Goal: Task Accomplishment & Management: Use online tool/utility

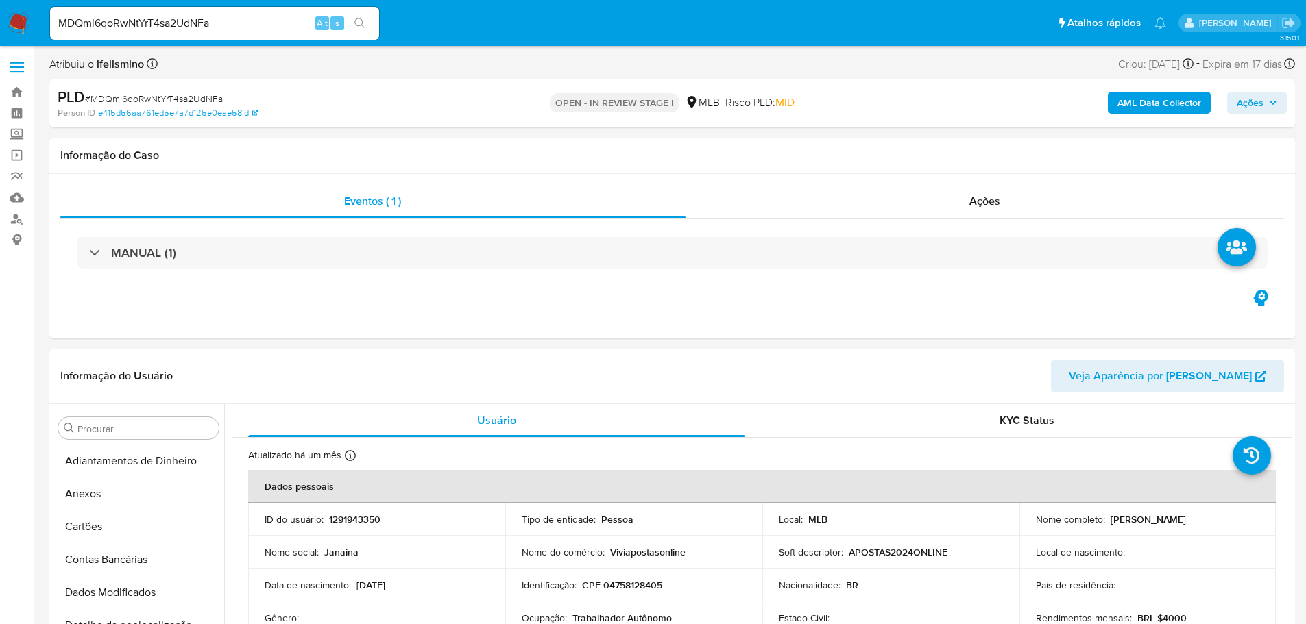
select select "10"
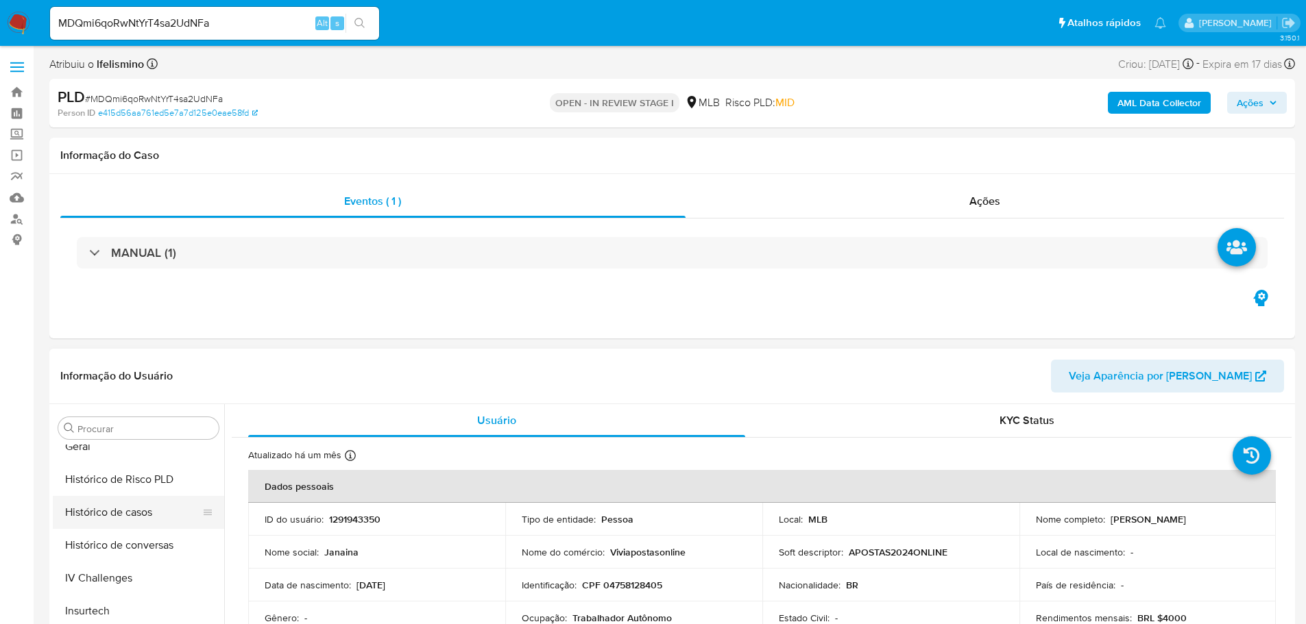
scroll to position [374, 0]
click at [127, 465] on ul "Adiantamentos de Dinheiro Anexos Cartões Contas Bancárias Dados Modificados Det…" at bounding box center [138, 599] width 171 height 309
click at [95, 533] on button "Histórico de Risco PLD" at bounding box center [133, 548] width 160 height 33
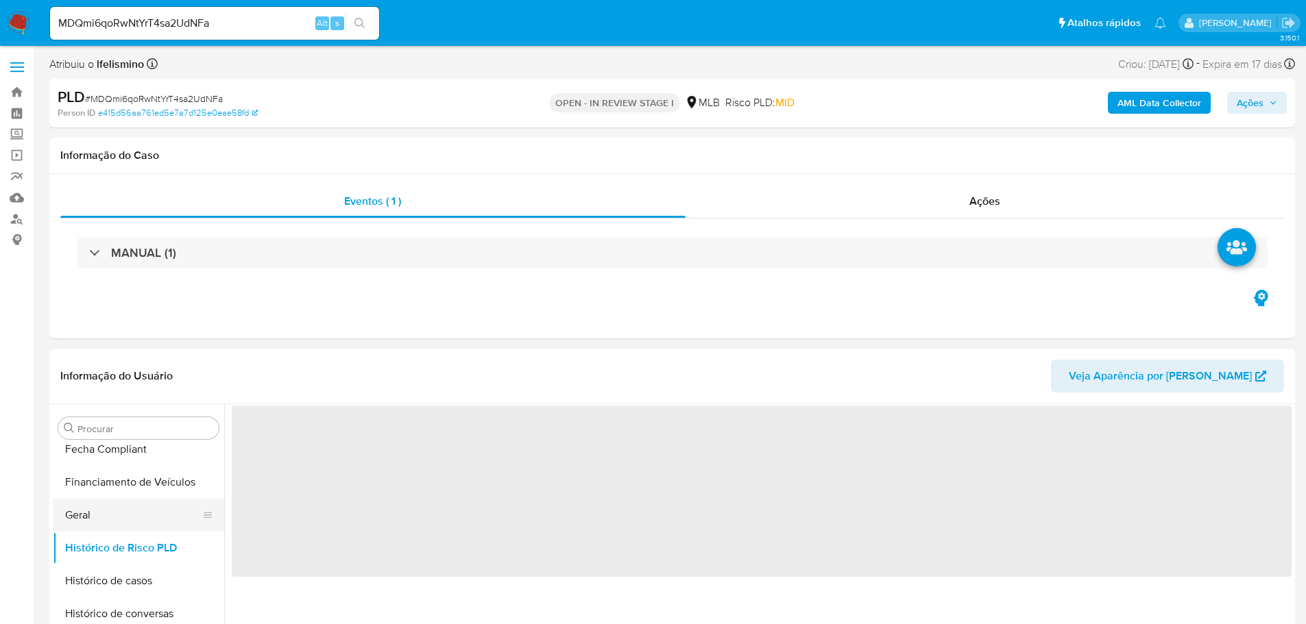
click at [103, 519] on button "Geral" at bounding box center [133, 515] width 160 height 33
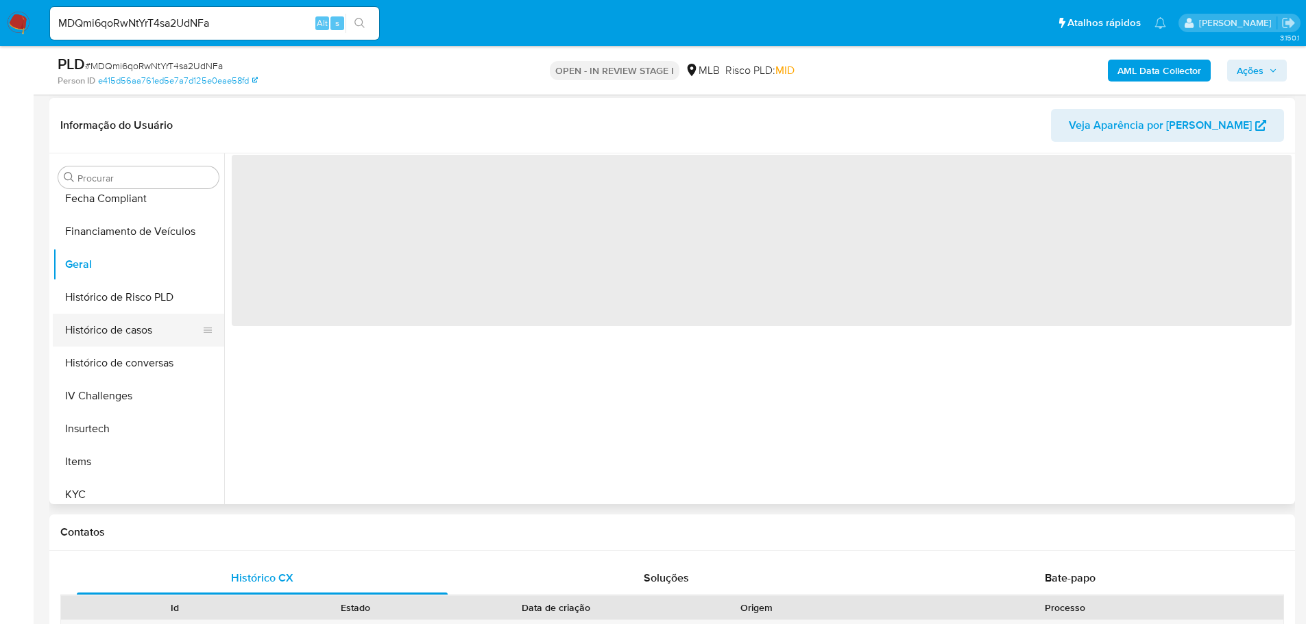
scroll to position [206, 0]
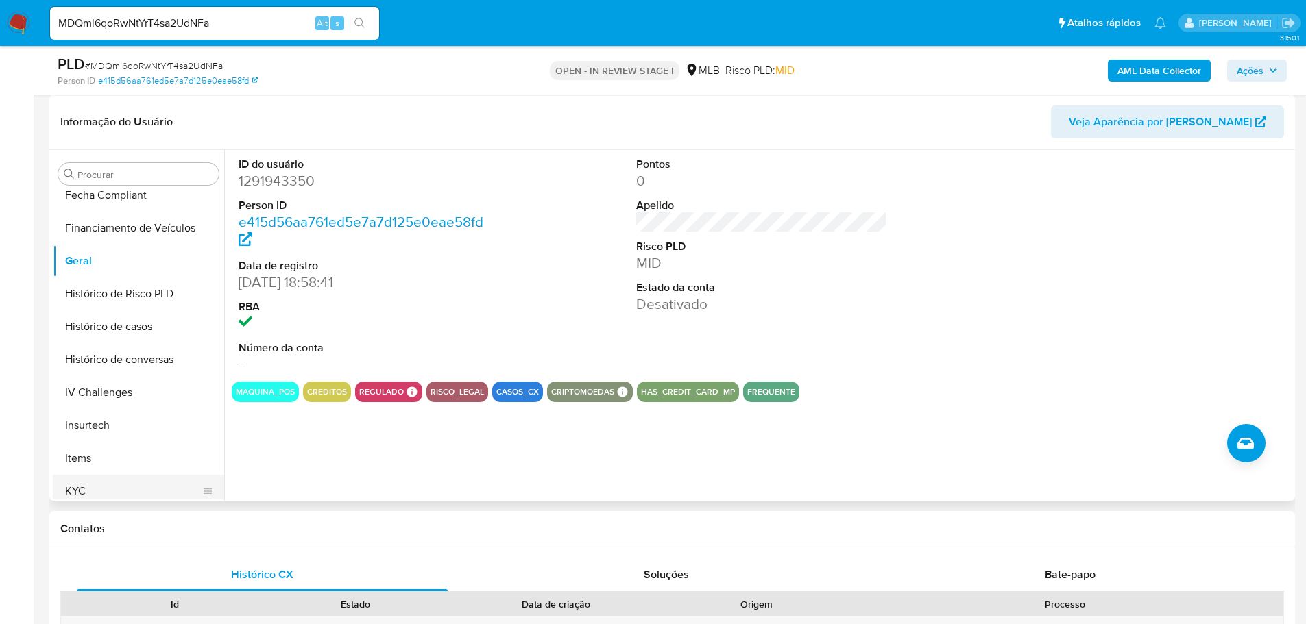
click at [132, 498] on button "KYC" at bounding box center [133, 491] width 160 height 33
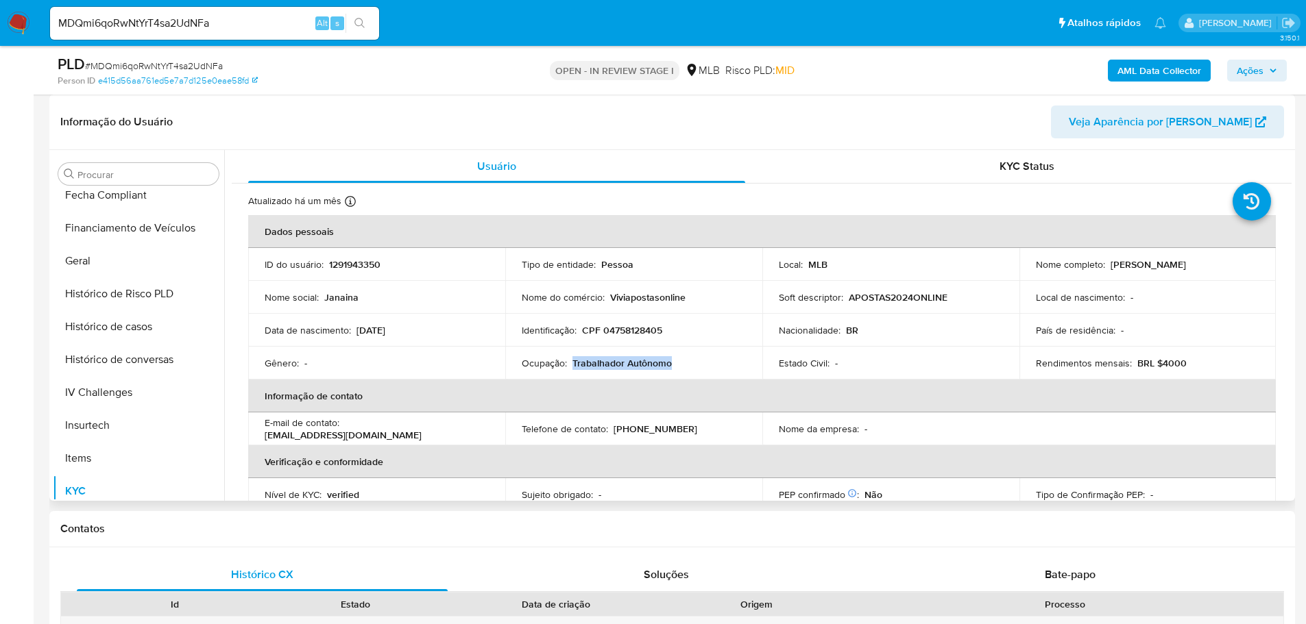
drag, startPoint x: 683, startPoint y: 368, endPoint x: 567, endPoint y: 364, distance: 115.9
click at [570, 364] on div "Ocupação : Trabalhador Autônomo" at bounding box center [634, 363] width 224 height 12
copy p "Trabalhador Autônomo"
click at [656, 300] on p "Viviapostasonline" at bounding box center [647, 297] width 75 height 12
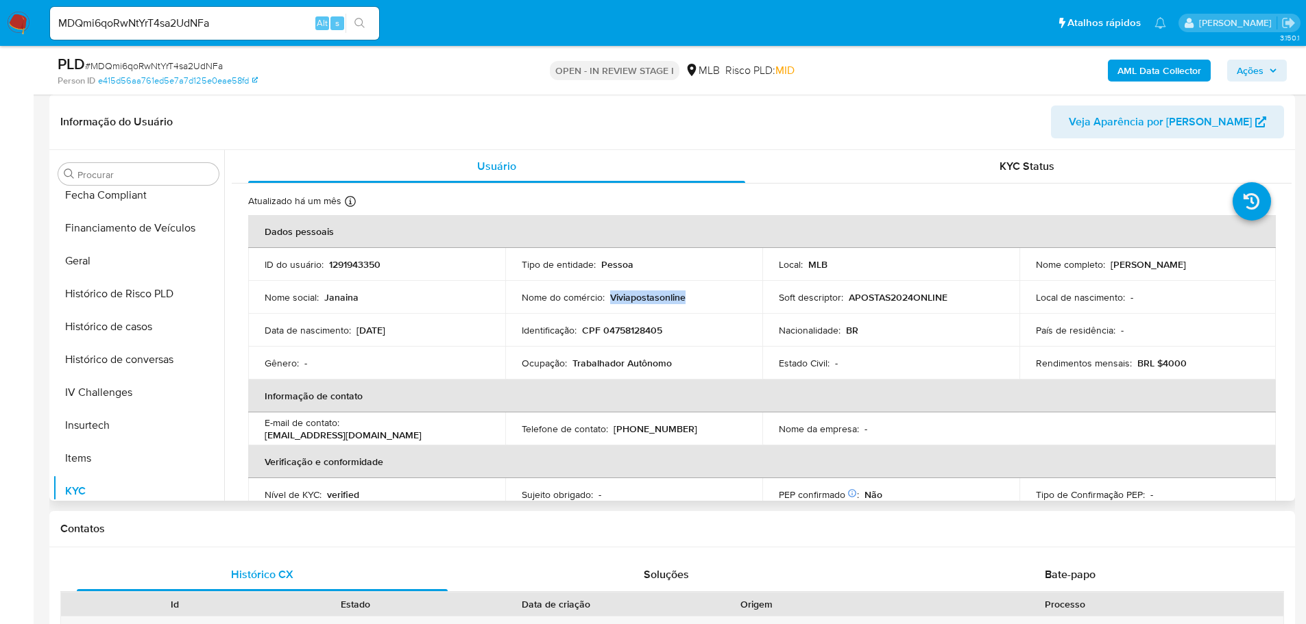
copy p "Viviapostasonline"
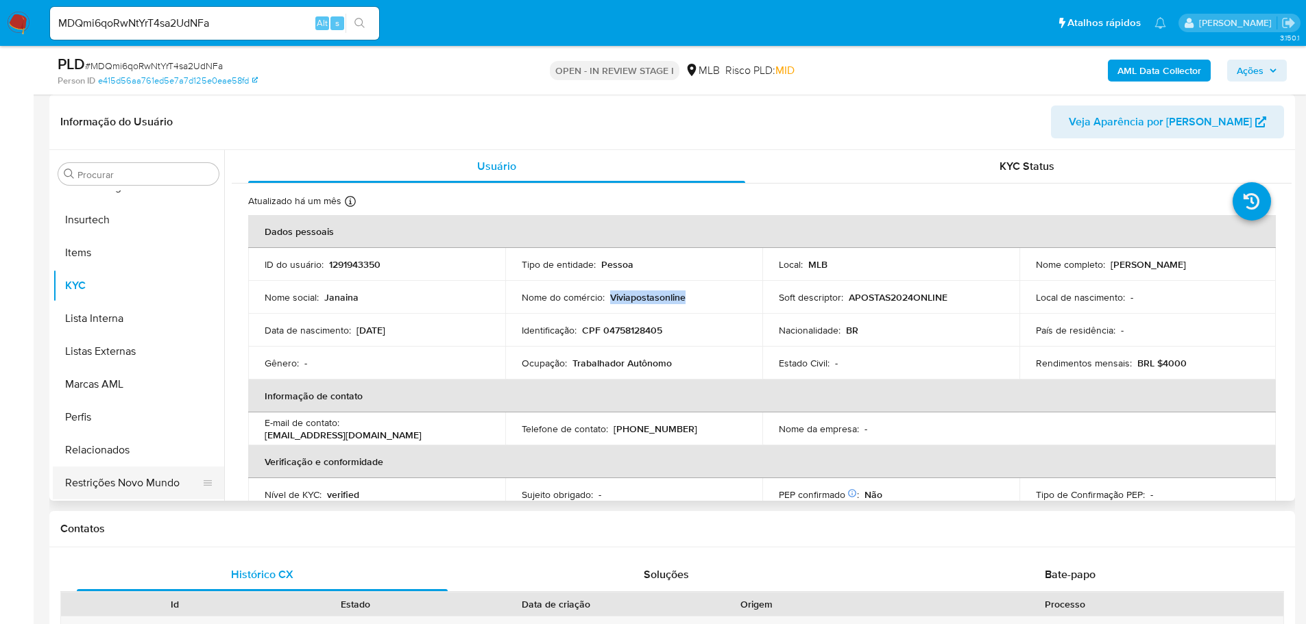
click at [158, 495] on button "Restrições Novo Mundo" at bounding box center [133, 483] width 160 height 33
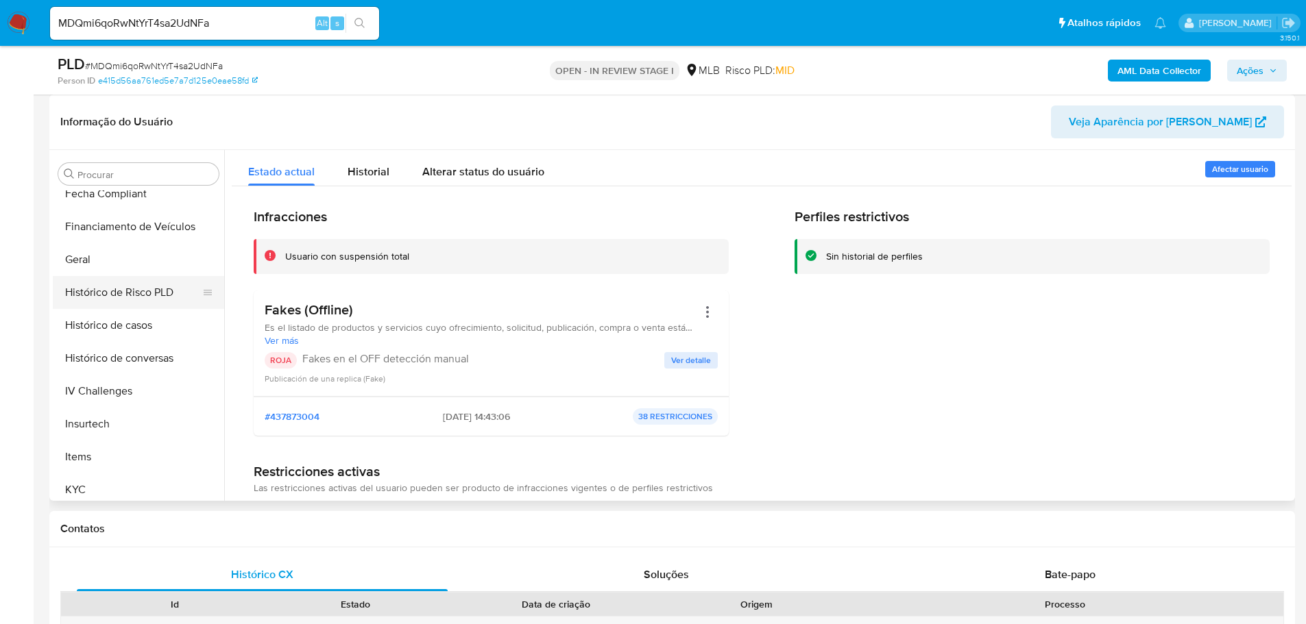
scroll to position [374, 0]
click at [134, 268] on button "Geral" at bounding box center [133, 261] width 160 height 33
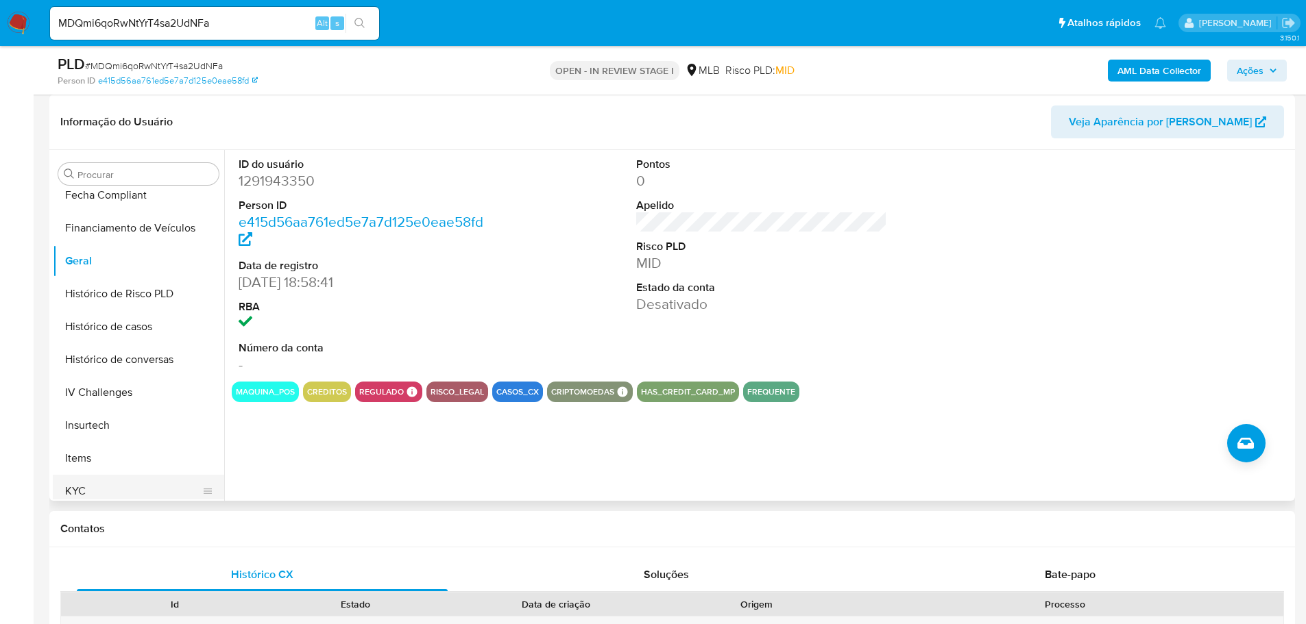
click at [176, 482] on button "KYC" at bounding box center [133, 491] width 160 height 33
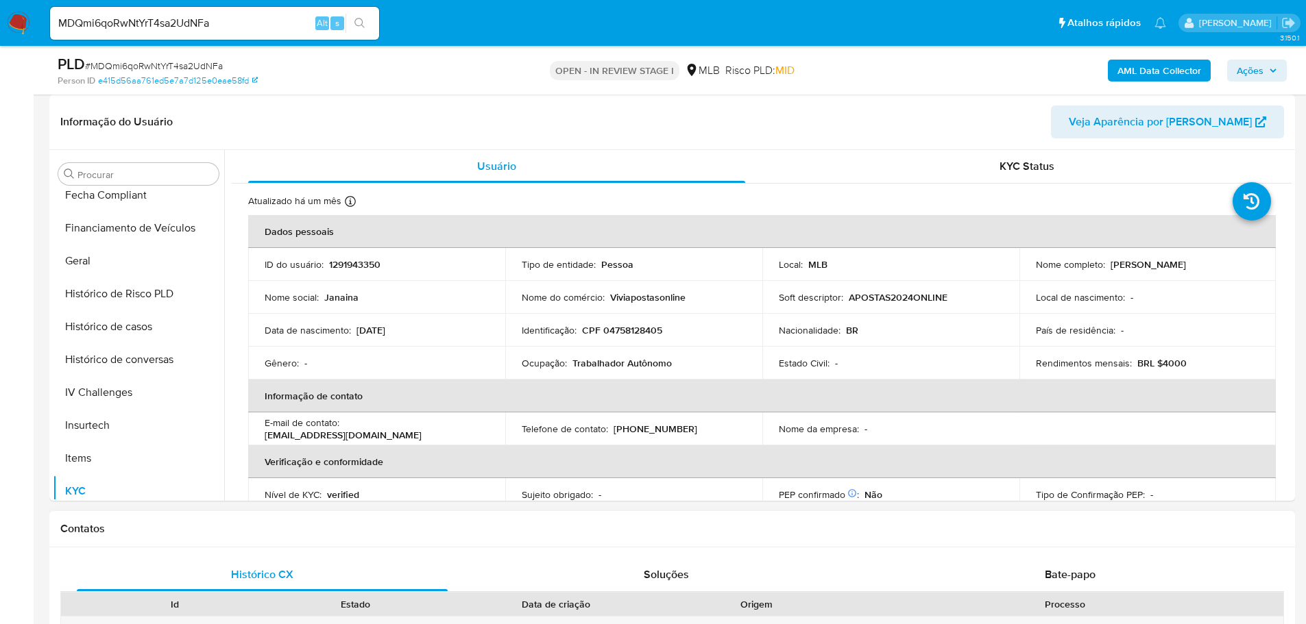
scroll to position [579, 0]
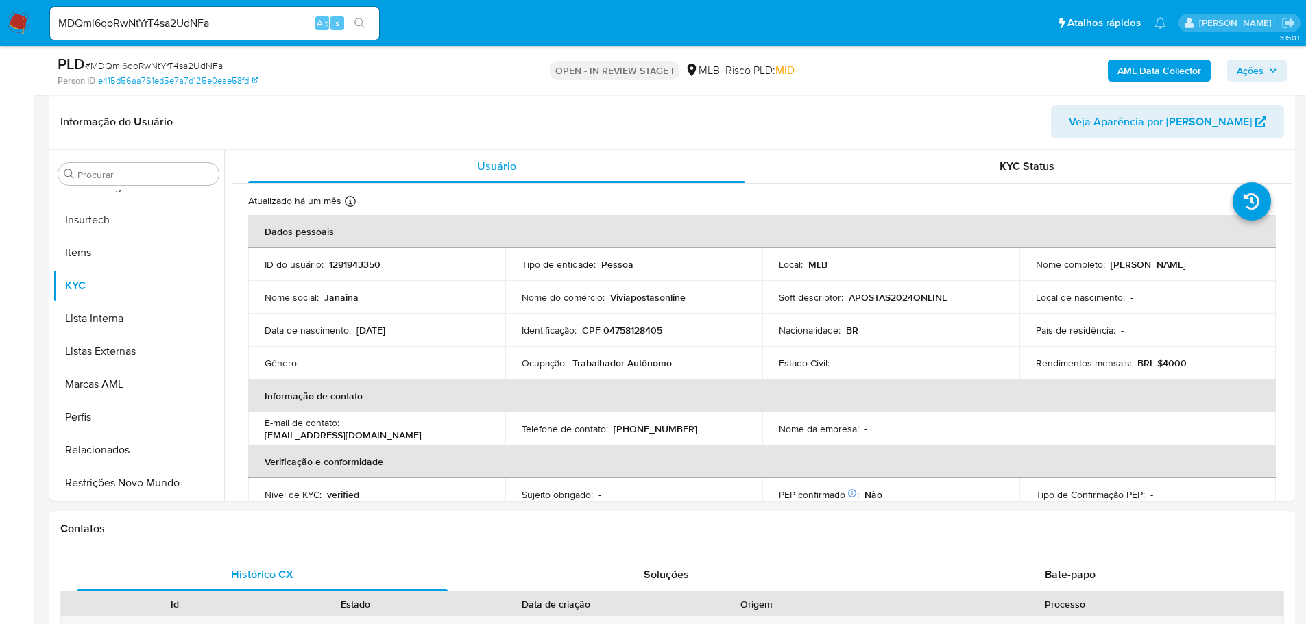
drag, startPoint x: 121, startPoint y: 515, endPoint x: 129, endPoint y: 505, distance: 12.7
click at [121, 515] on div "Contatos" at bounding box center [671, 529] width 1245 height 36
click at [138, 487] on button "Restrições Novo Mundo" at bounding box center [133, 483] width 160 height 33
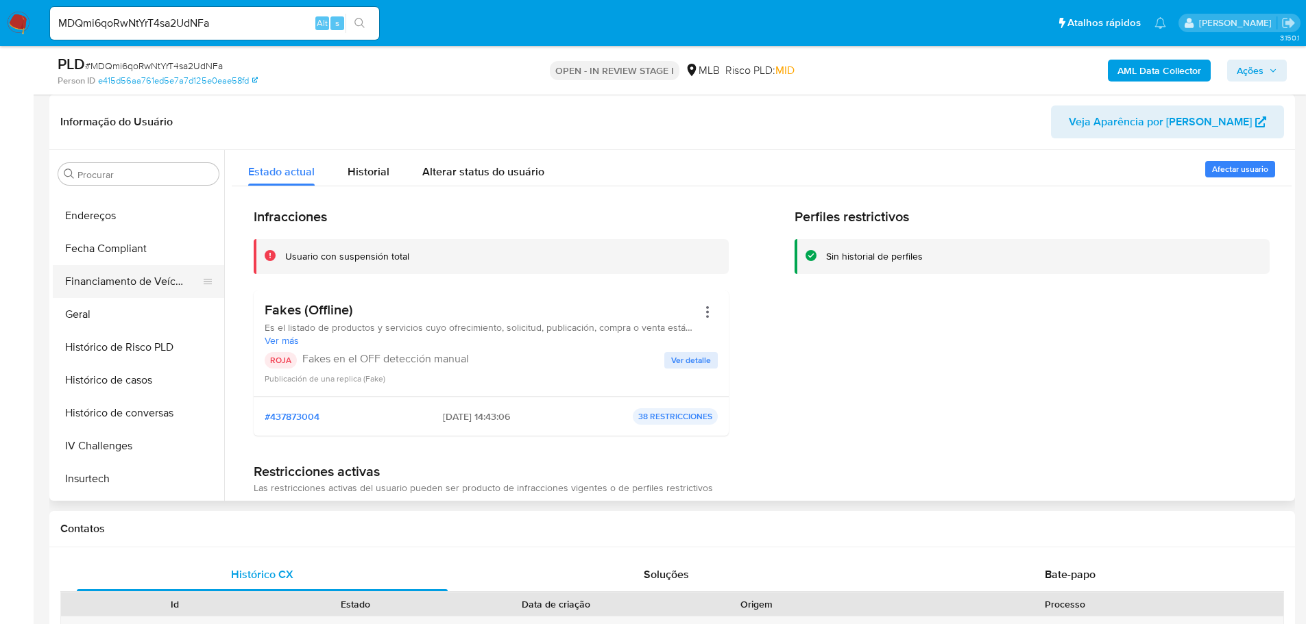
scroll to position [99, 0]
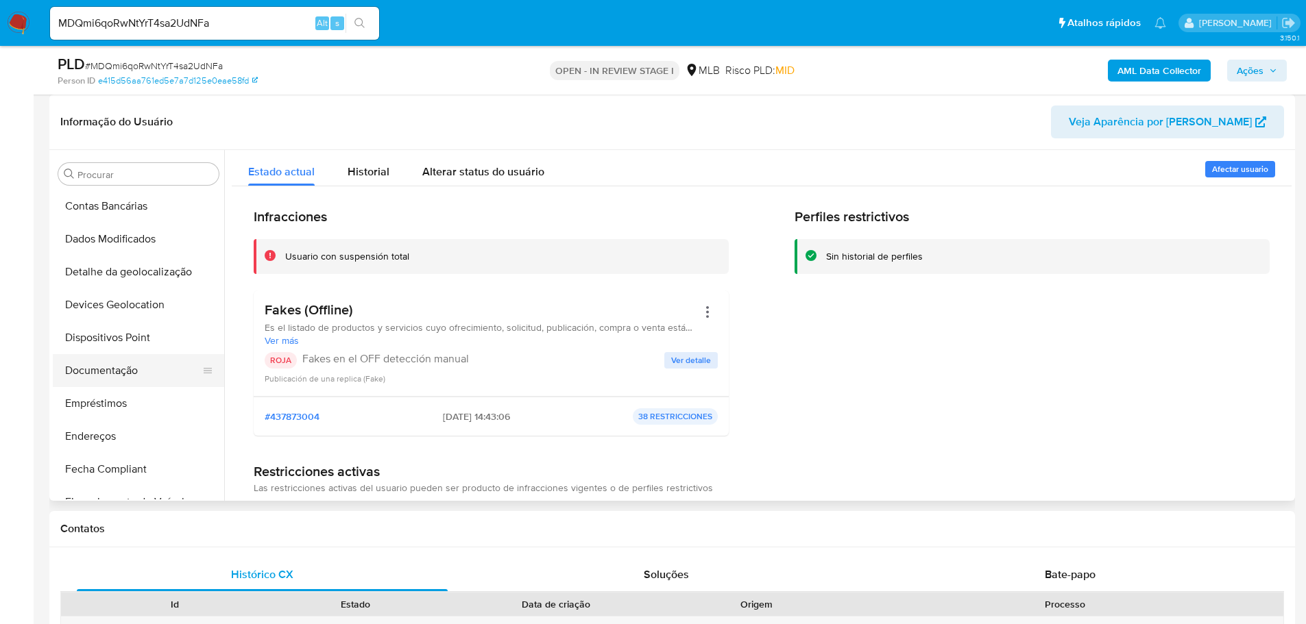
click at [119, 379] on button "Documentação" at bounding box center [133, 370] width 160 height 33
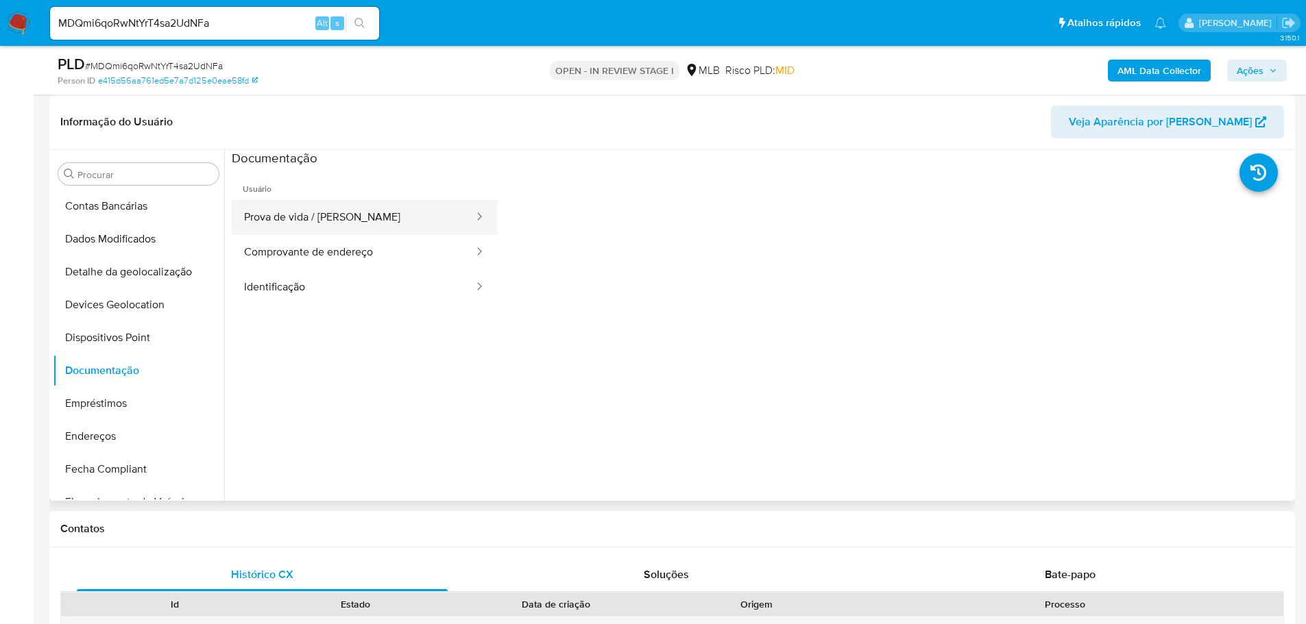
click at [387, 217] on button "Prova de vida / Selfie" at bounding box center [353, 217] width 243 height 35
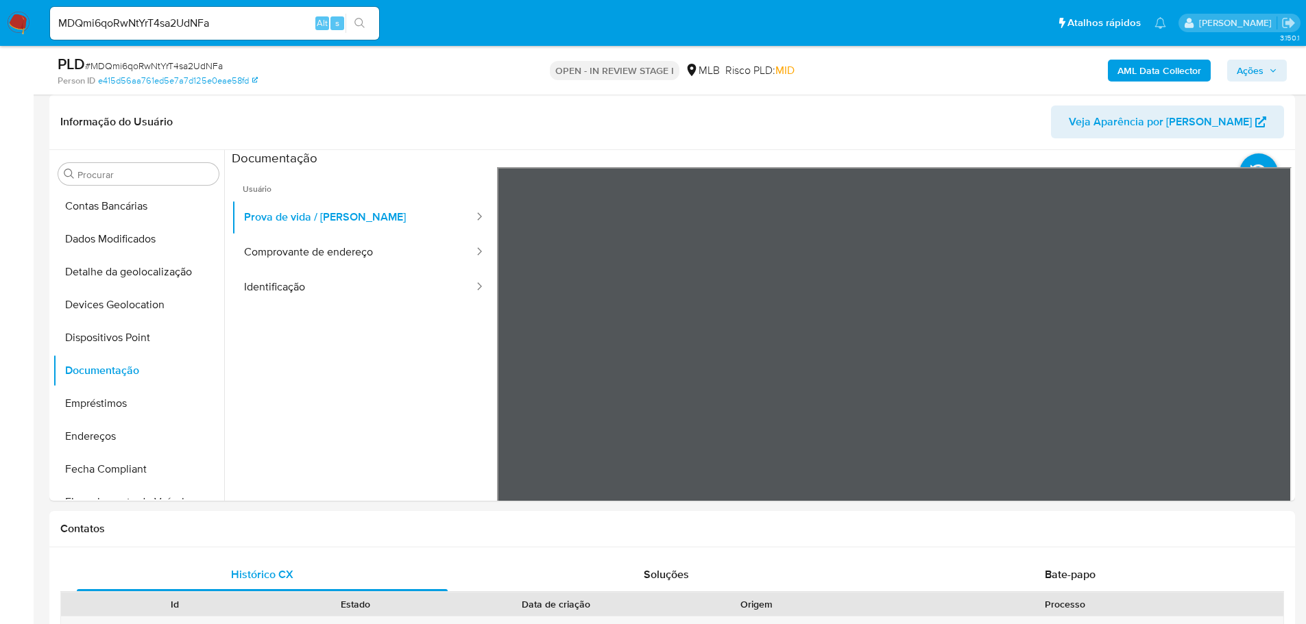
drag, startPoint x: 338, startPoint y: 282, endPoint x: 22, endPoint y: 305, distance: 316.8
click at [337, 281] on button "Identificação" at bounding box center [353, 287] width 243 height 35
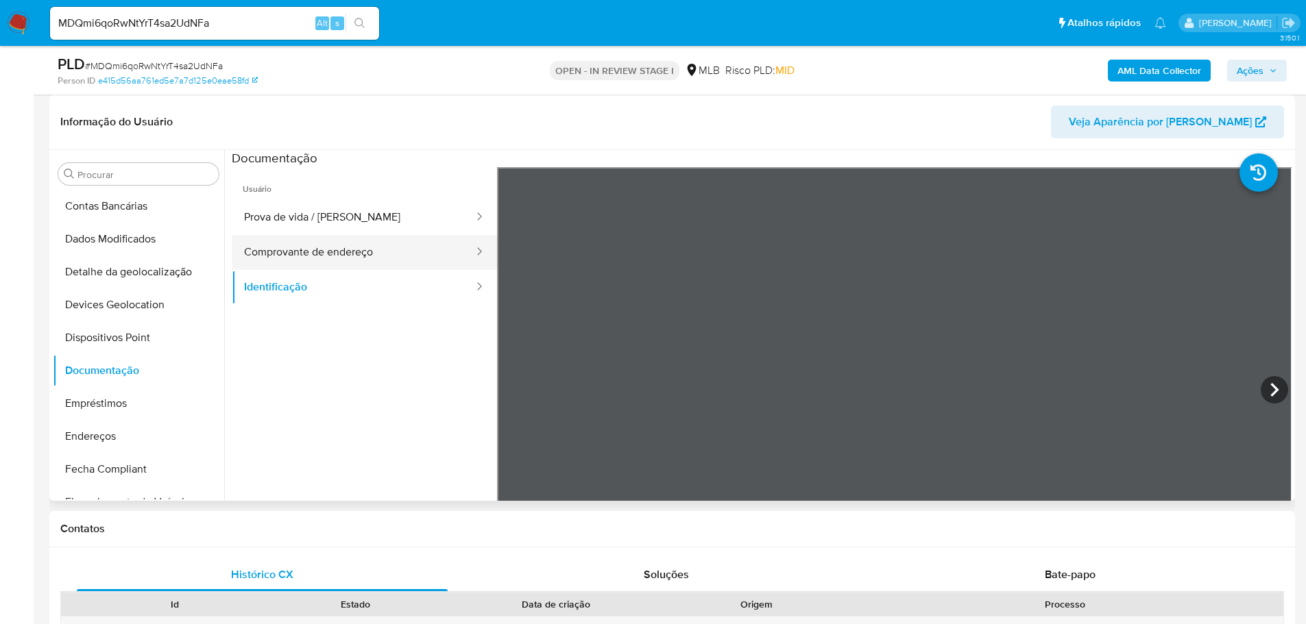
click at [297, 245] on button "Comprovante de endereço" at bounding box center [353, 252] width 243 height 35
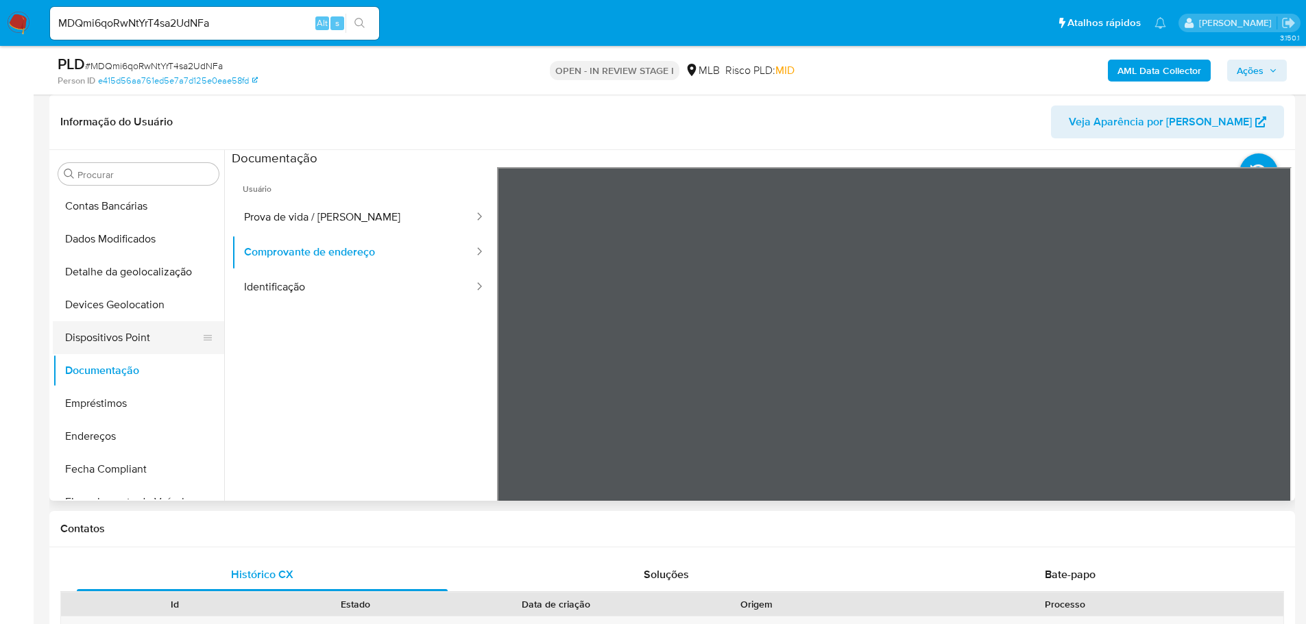
click at [155, 338] on button "Dispositivos Point" at bounding box center [133, 337] width 160 height 33
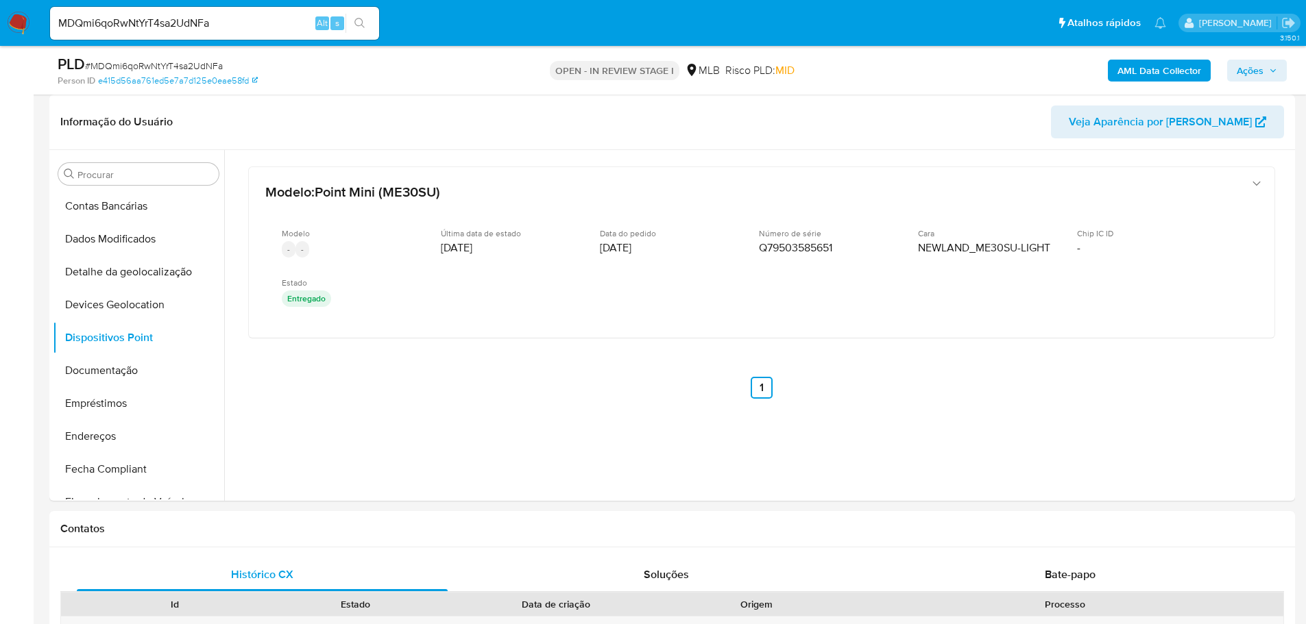
drag, startPoint x: 108, startPoint y: 441, endPoint x: 23, endPoint y: 441, distance: 85.7
click at [108, 441] on button "Endereços" at bounding box center [138, 436] width 171 height 33
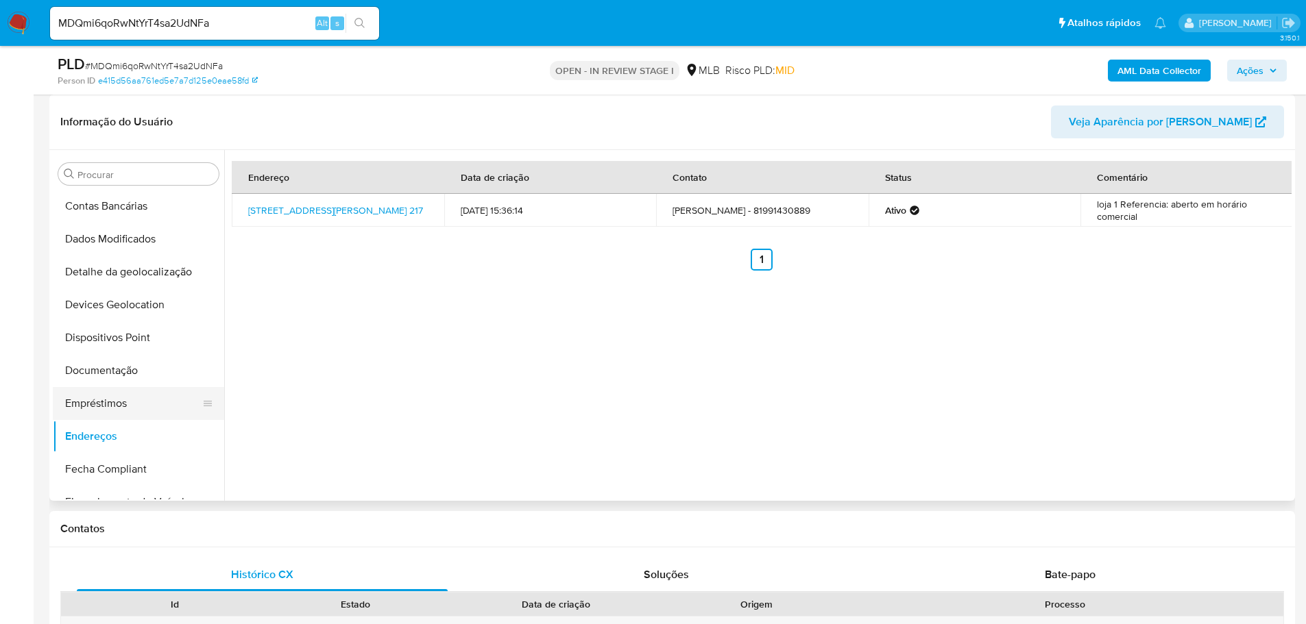
scroll to position [236, 0]
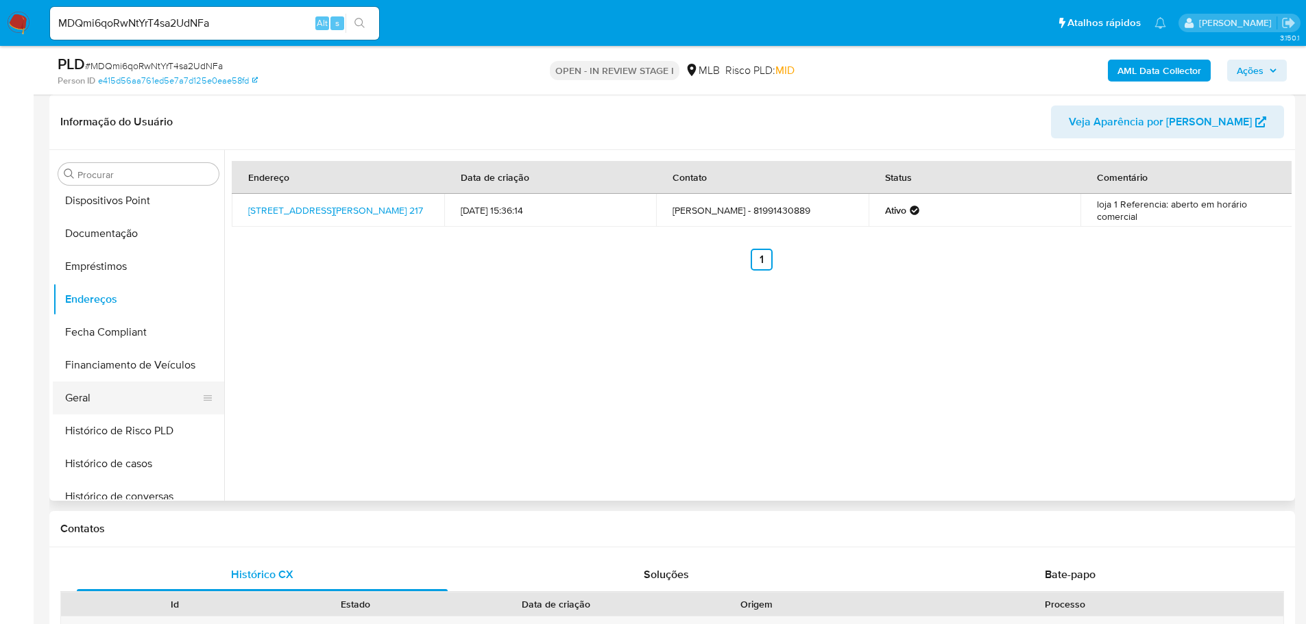
click at [128, 398] on button "Geral" at bounding box center [133, 398] width 160 height 33
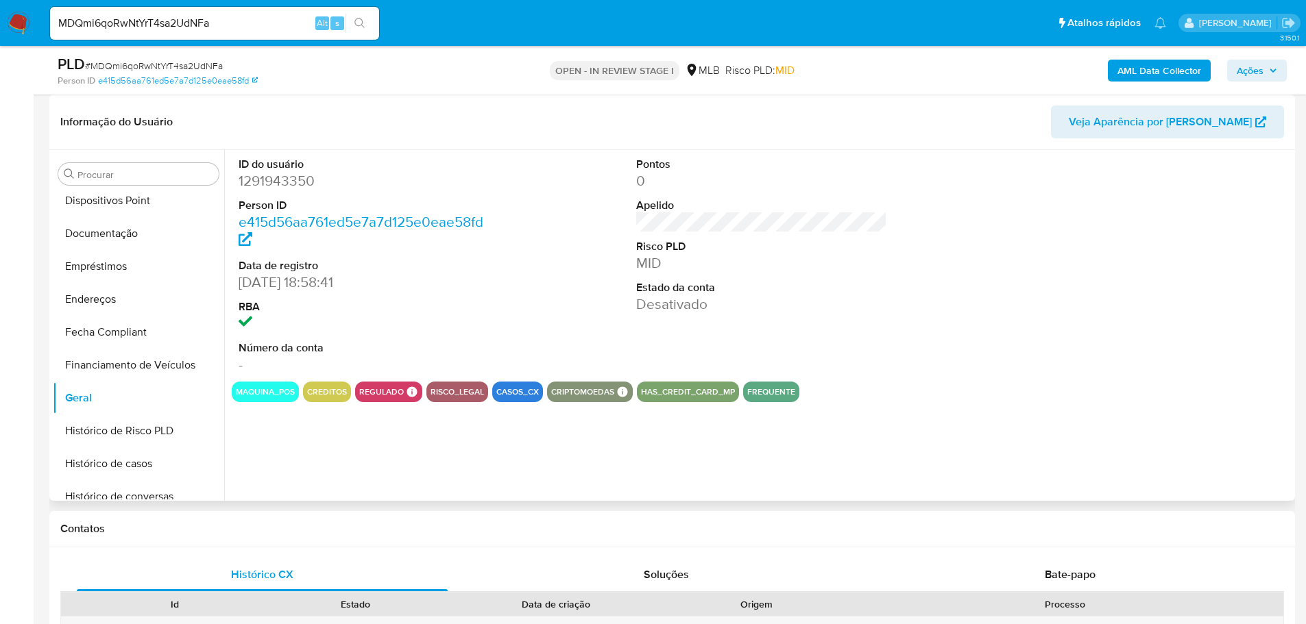
click at [278, 187] on dd "1291943350" at bounding box center [365, 180] width 252 height 19
copy dd "1291943350"
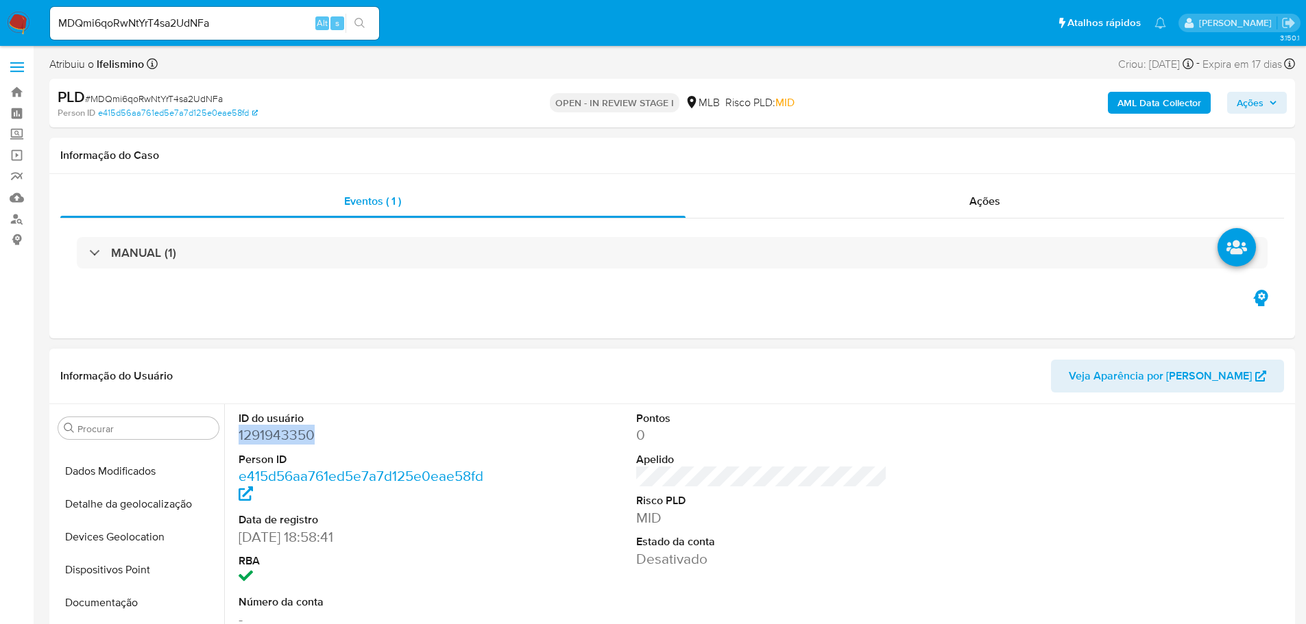
scroll to position [0, 0]
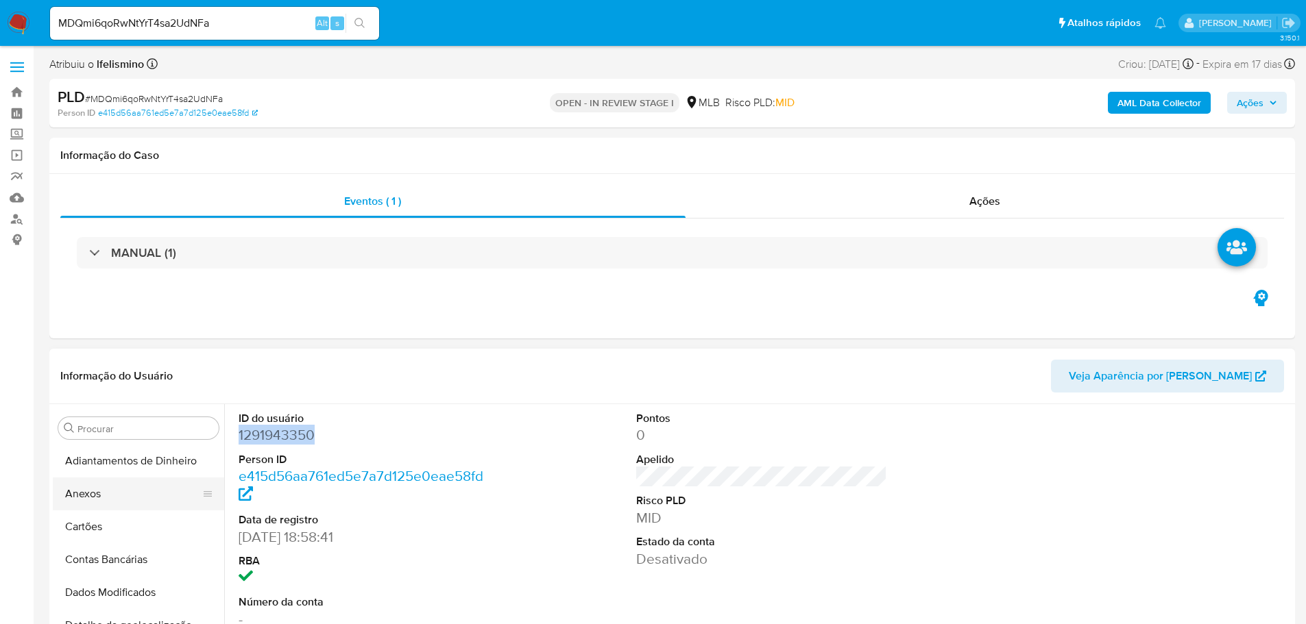
click at [127, 489] on button "Anexos" at bounding box center [133, 494] width 160 height 33
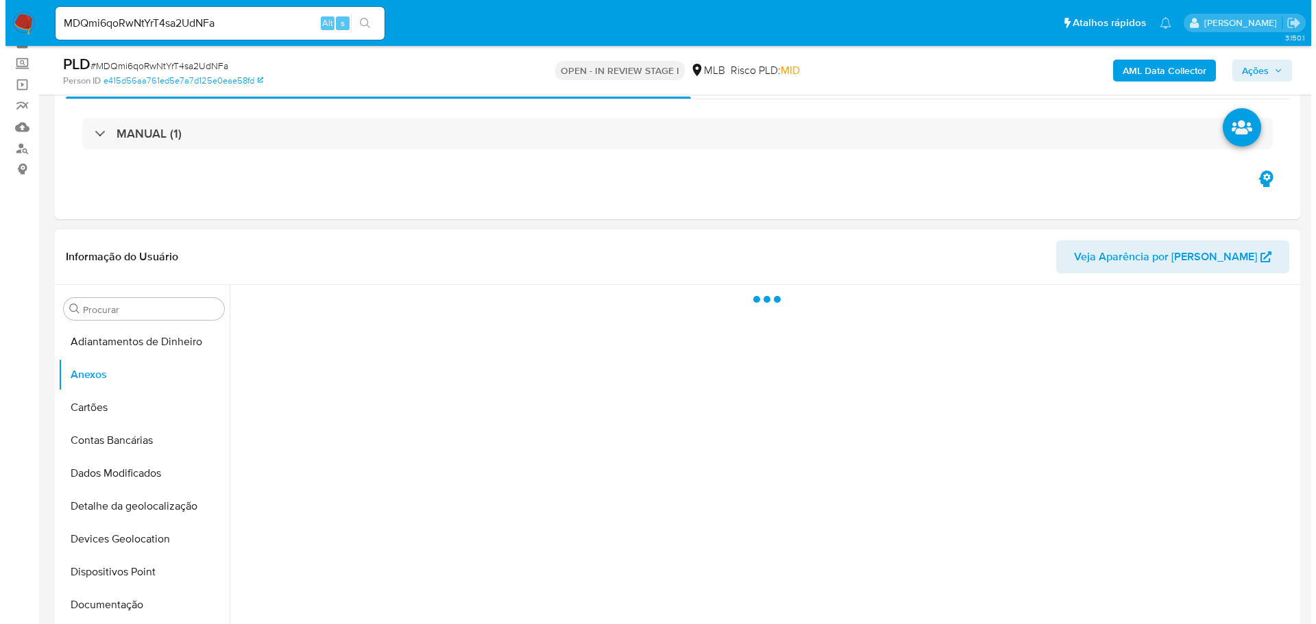
scroll to position [137, 0]
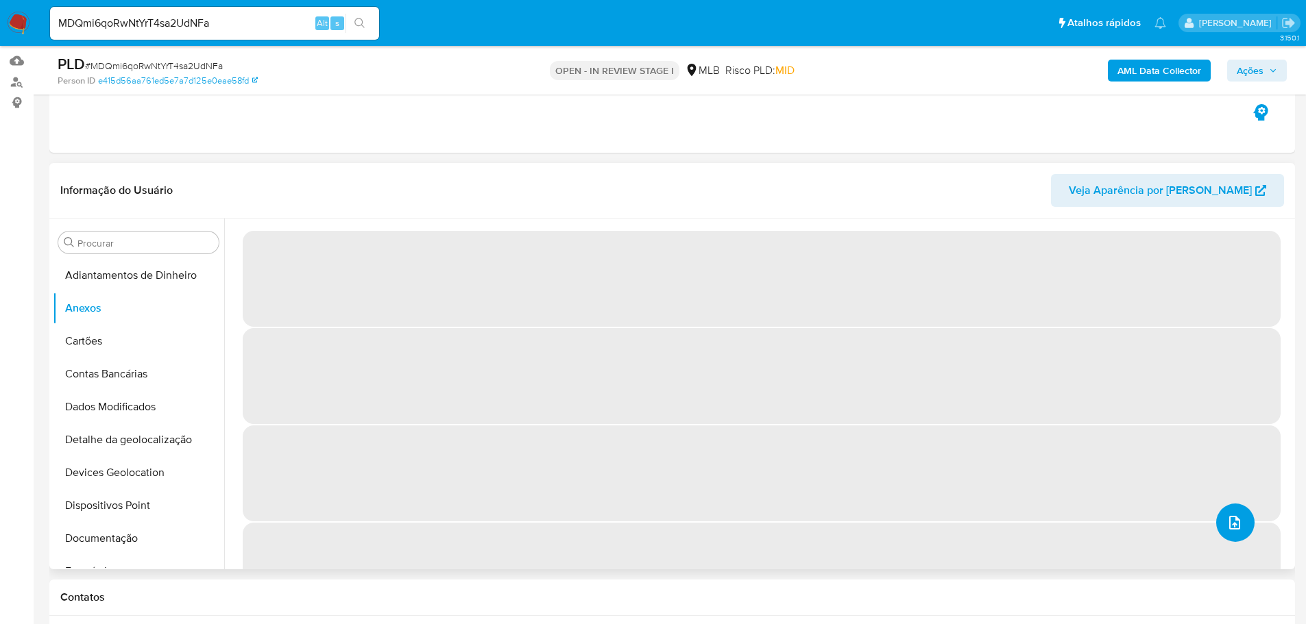
click at [1237, 514] on button "upload-file" at bounding box center [1235, 523] width 38 height 38
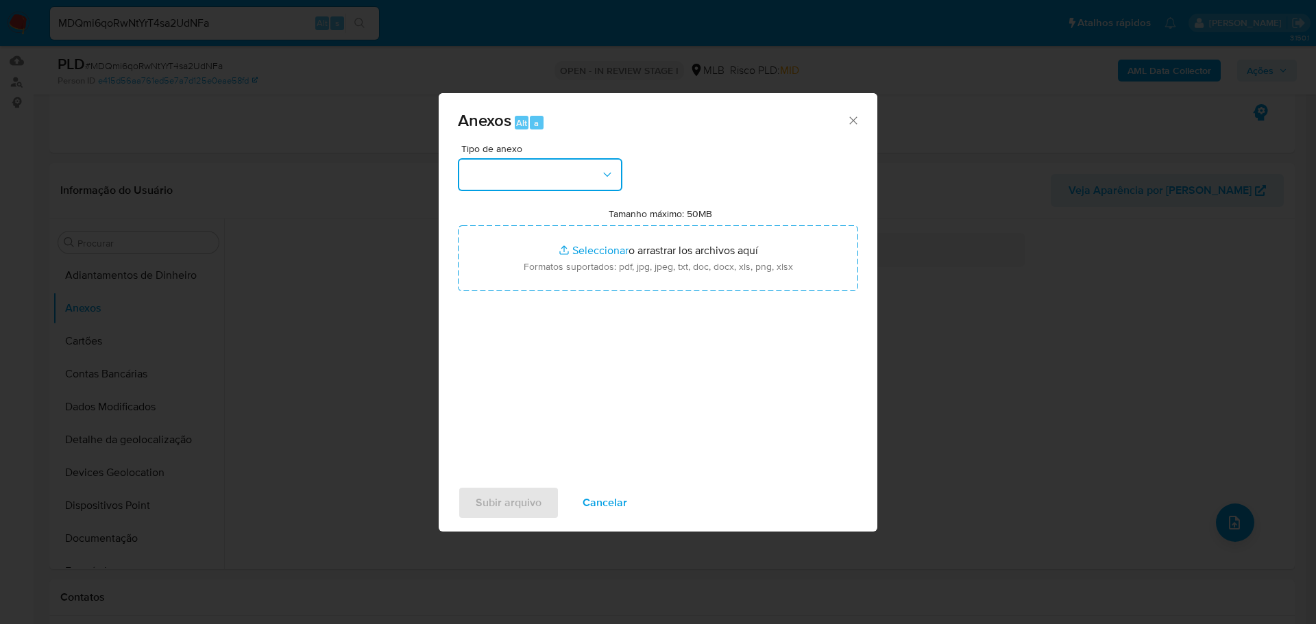
click at [517, 171] on button "button" at bounding box center [540, 174] width 164 height 33
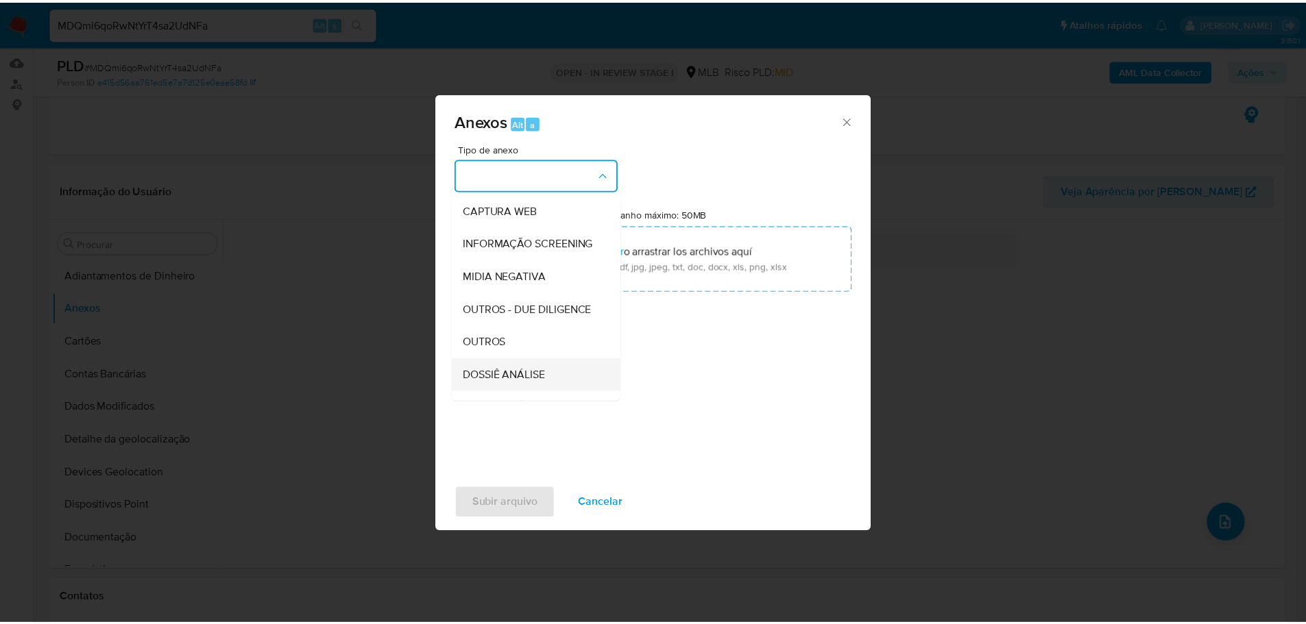
scroll to position [211, 0]
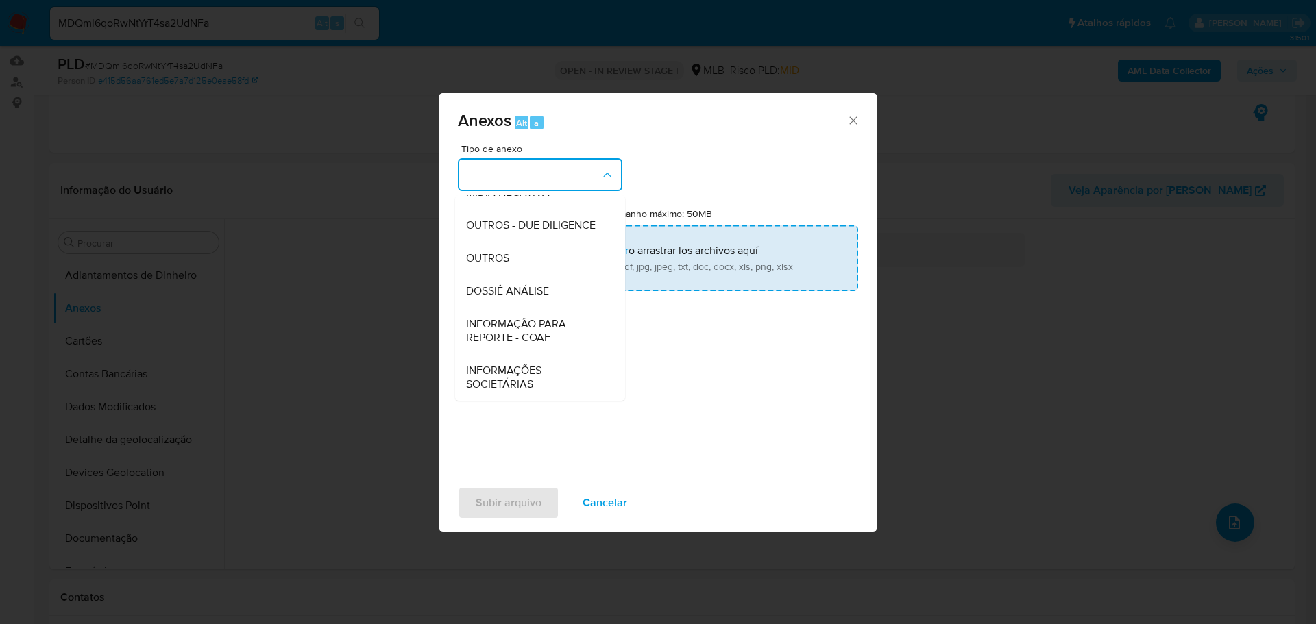
click at [528, 262] on div "OUTROS" at bounding box center [536, 258] width 140 height 33
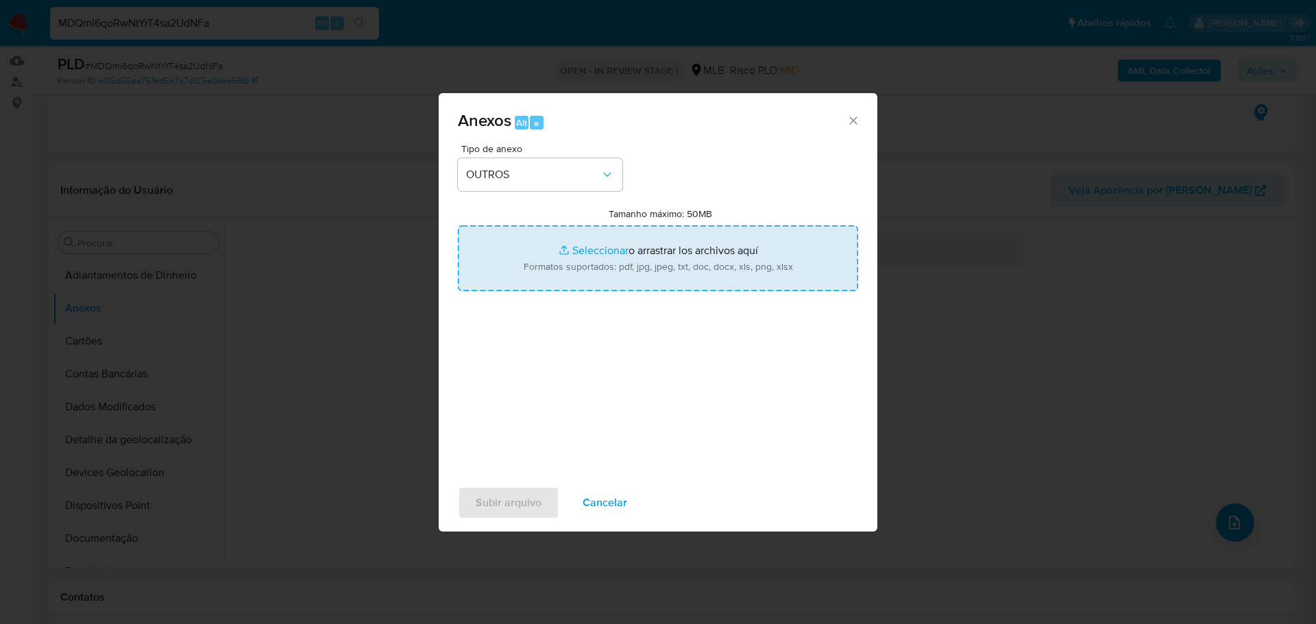
type input "C:\fakepath\Mulan 1291943350_2025_08_07_08_40_59 JANAINA PEREIRA TURIANO.pdf"
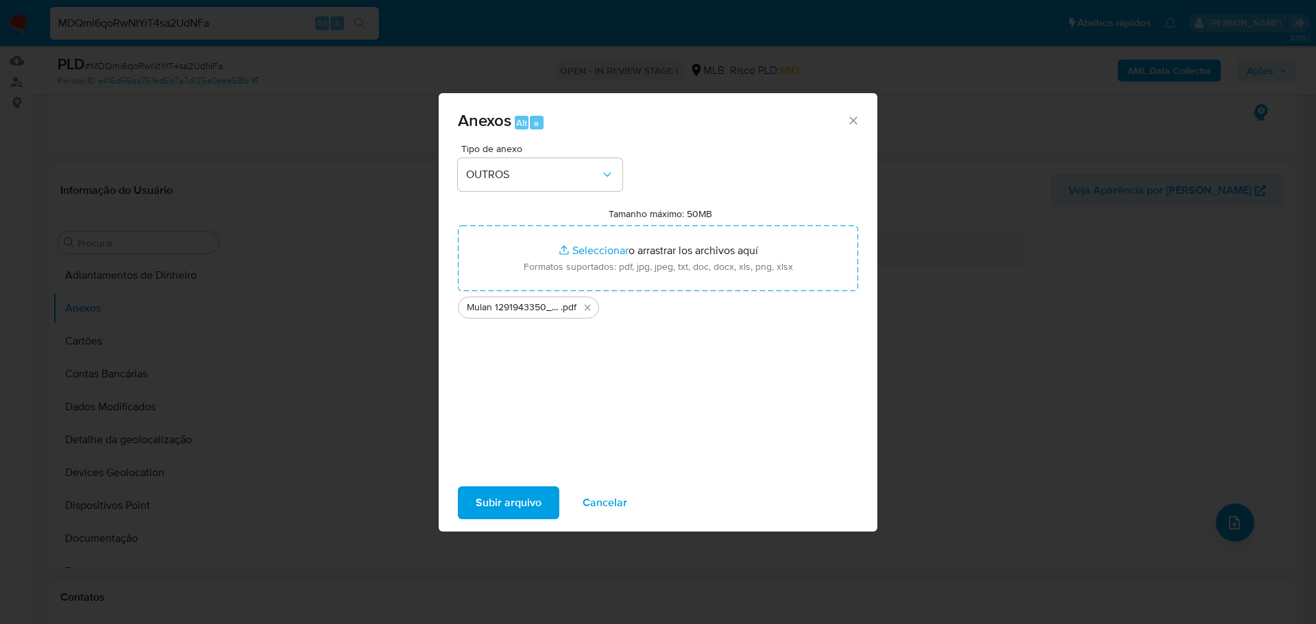
click at [499, 493] on span "Subir arquivo" at bounding box center [509, 503] width 66 height 30
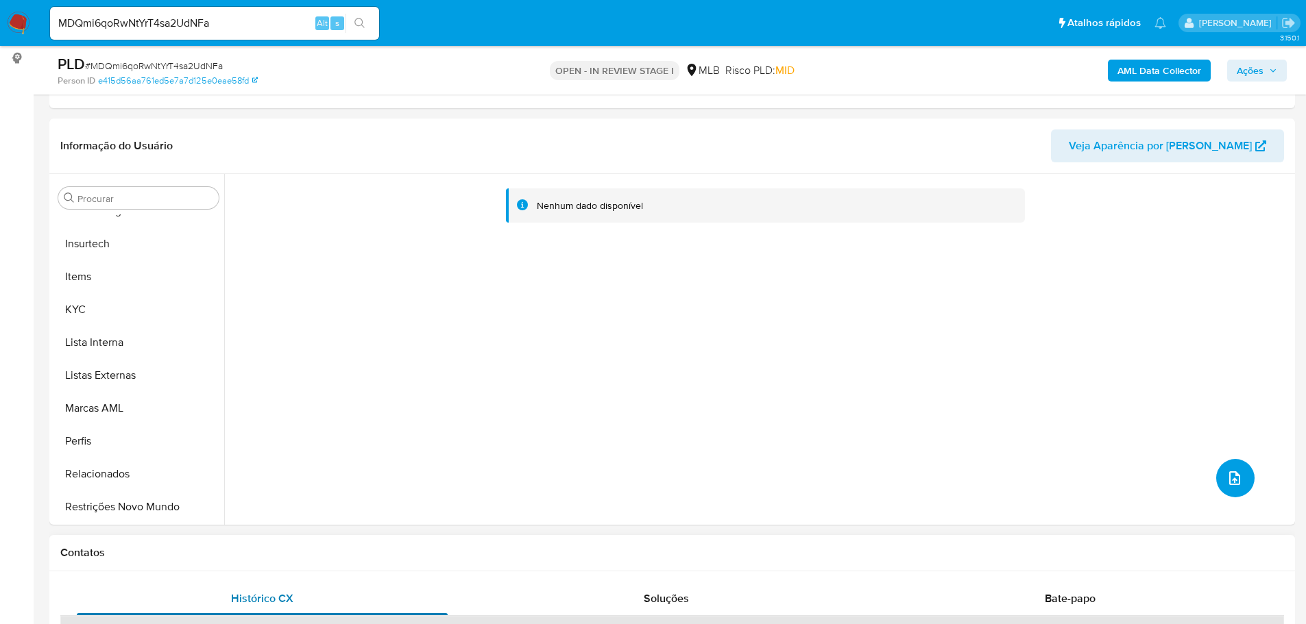
scroll to position [206, 0]
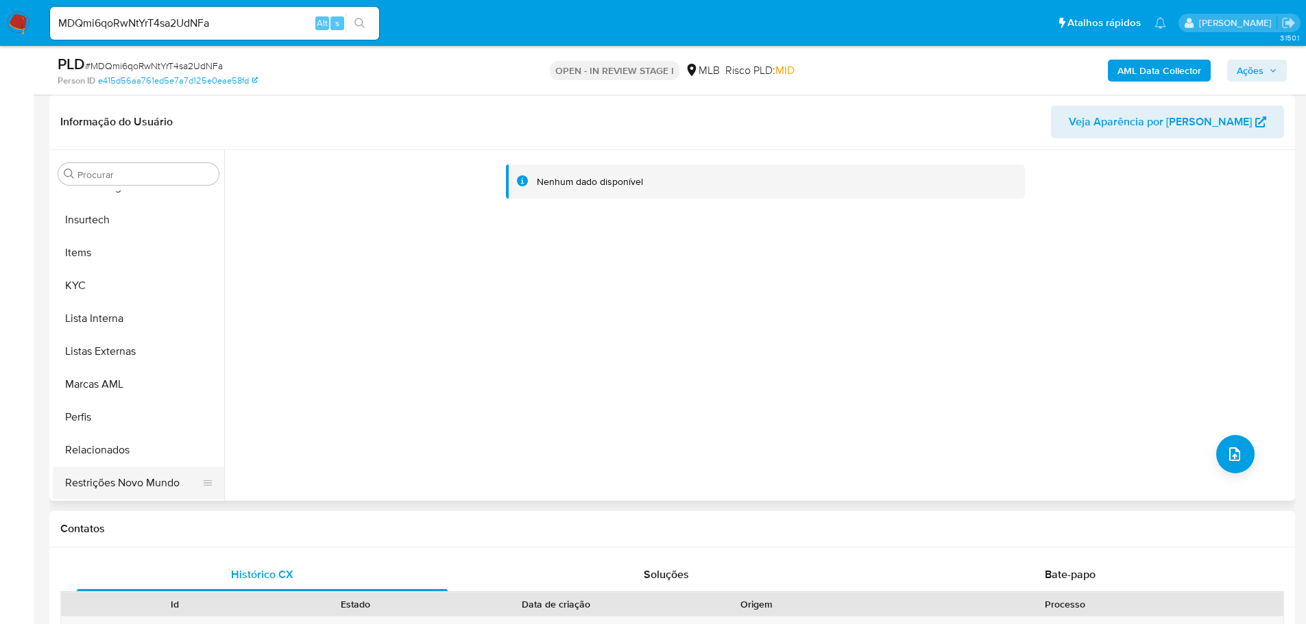
click at [158, 489] on button "Restrições Novo Mundo" at bounding box center [133, 483] width 160 height 33
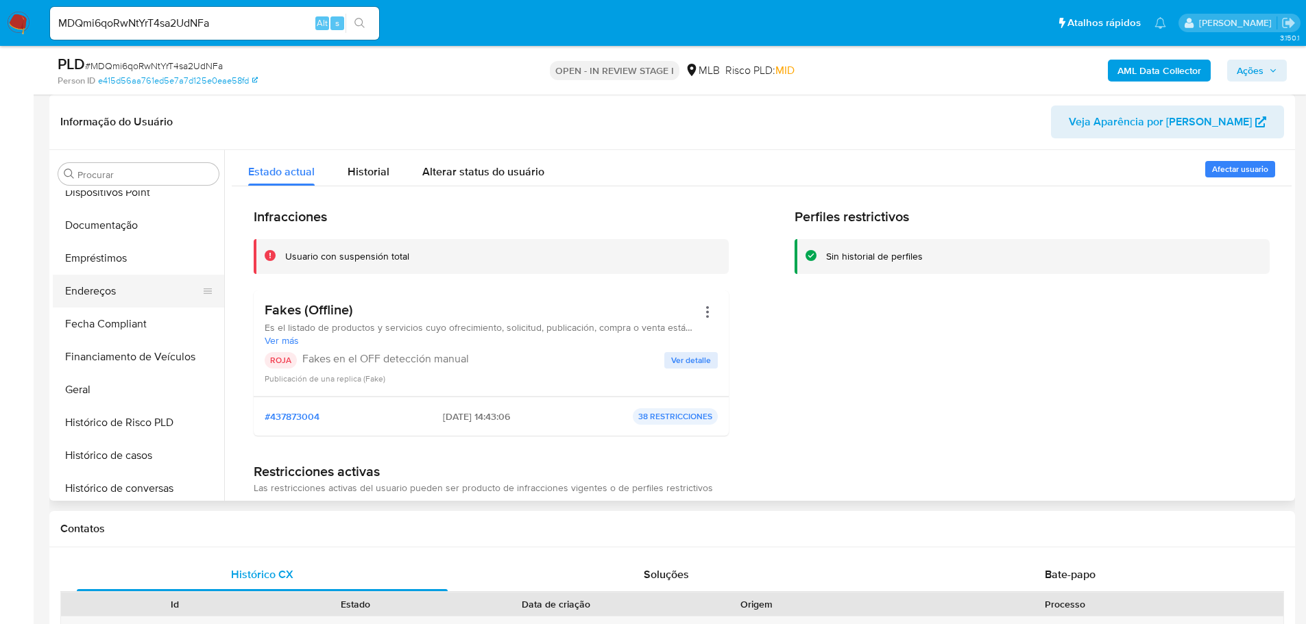
scroll to position [236, 0]
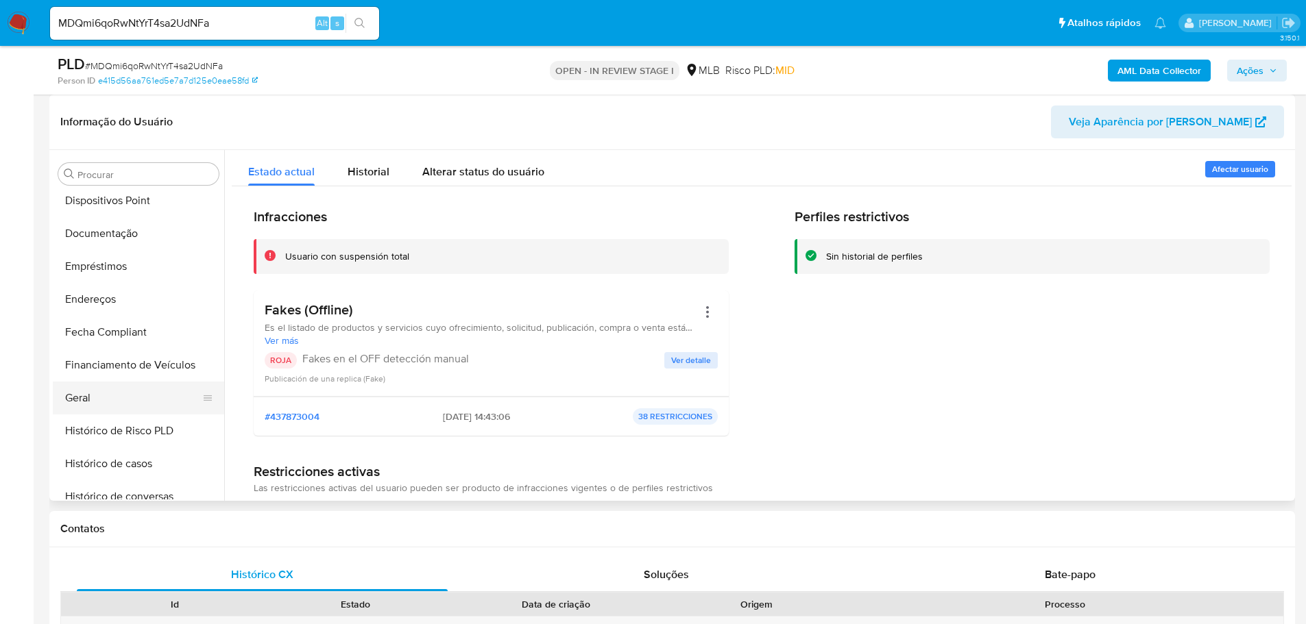
drag, startPoint x: 123, startPoint y: 367, endPoint x: 114, endPoint y: 386, distance: 20.5
click at [120, 380] on button "Financiamento de Veículos" at bounding box center [138, 365] width 171 height 33
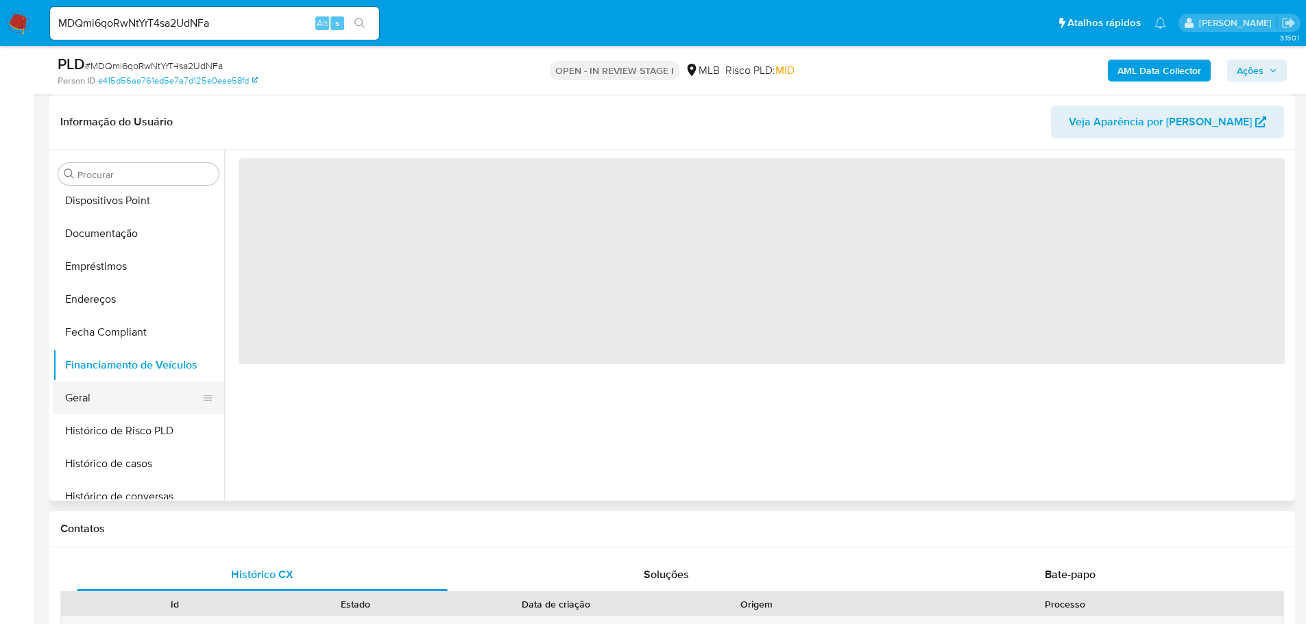
click at [114, 386] on button "Geral" at bounding box center [133, 398] width 160 height 33
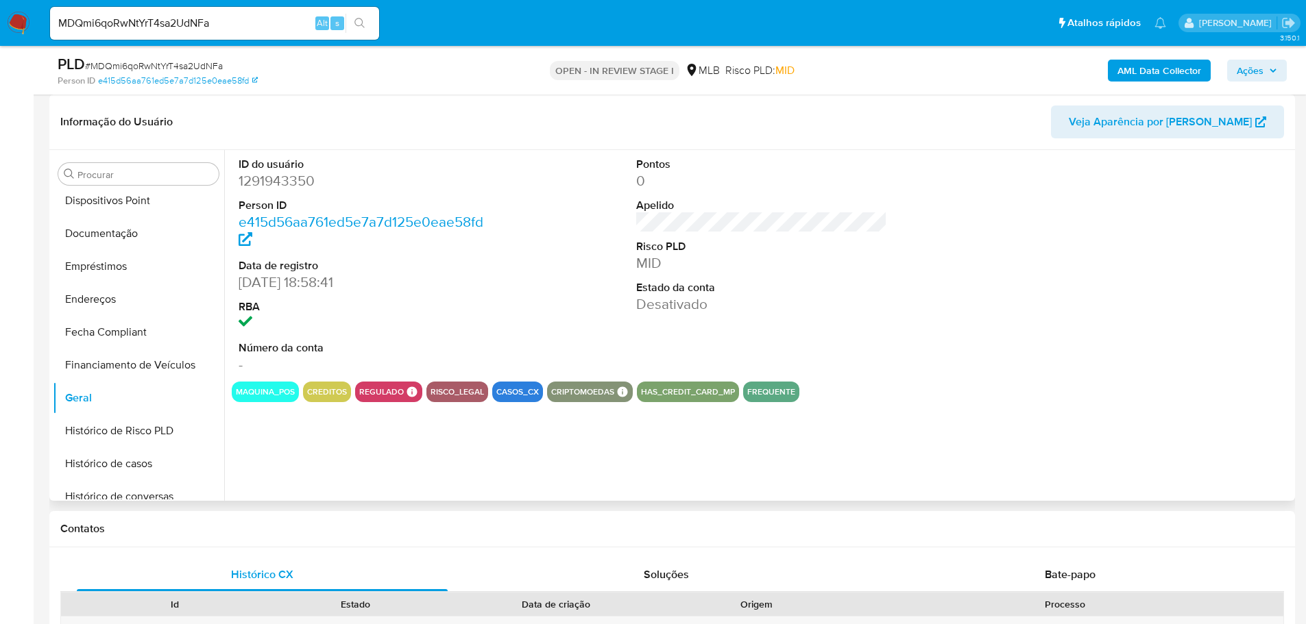
click at [280, 180] on dd "1291943350" at bounding box center [365, 180] width 252 height 19
copy dd "1291943350"
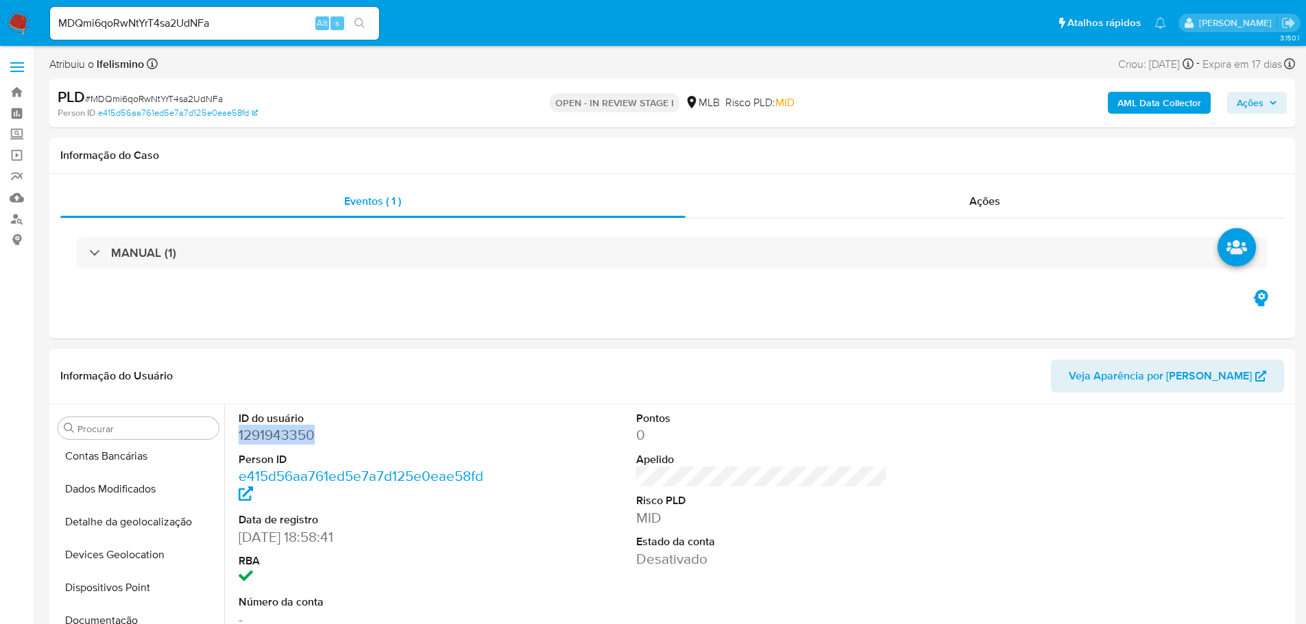
scroll to position [0, 0]
click at [86, 487] on button "Anexos" at bounding box center [133, 494] width 160 height 33
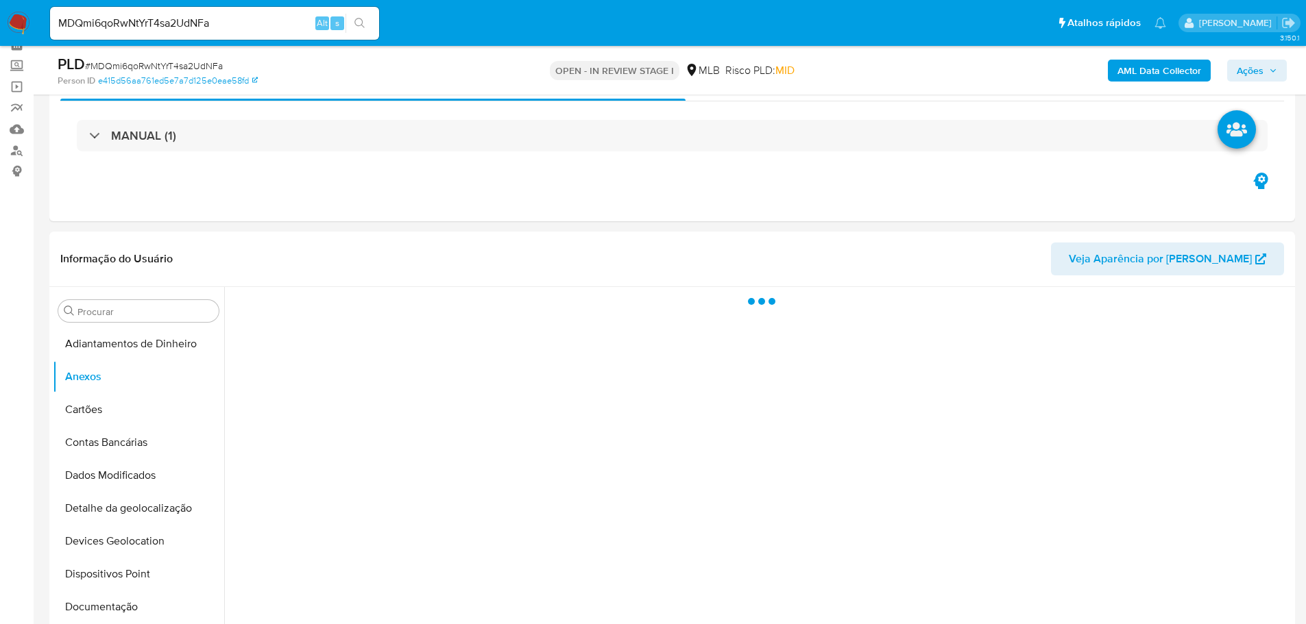
scroll to position [137, 0]
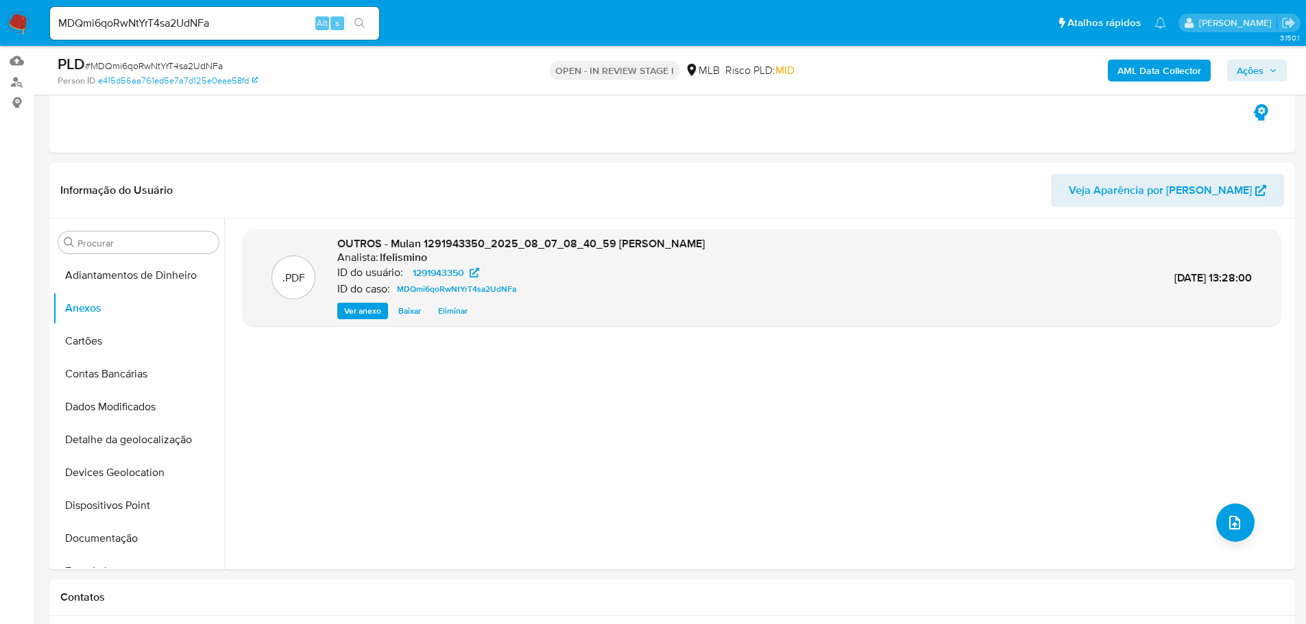
click at [1134, 60] on b "AML Data Collector" at bounding box center [1159, 71] width 84 height 22
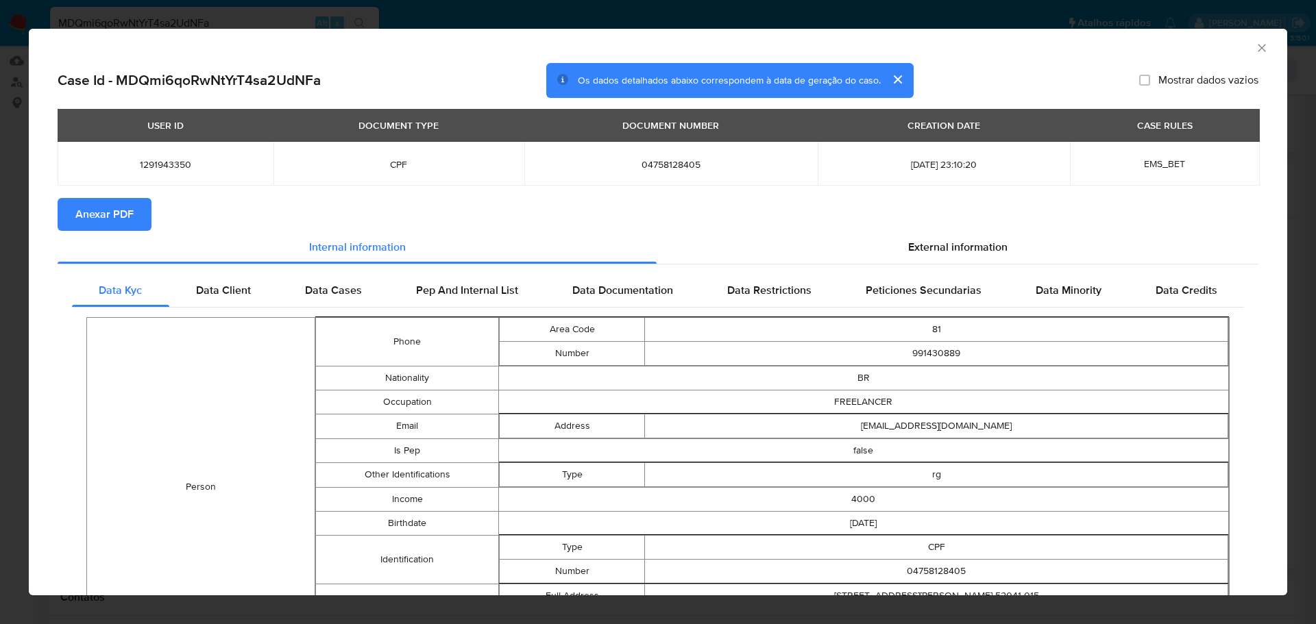
click at [69, 221] on button "Anexar PDF" at bounding box center [105, 214] width 94 height 33
drag, startPoint x: 1258, startPoint y: 46, endPoint x: 763, endPoint y: 127, distance: 500.8
click at [1257, 45] on icon "Fechar a janela" at bounding box center [1262, 48] width 14 height 14
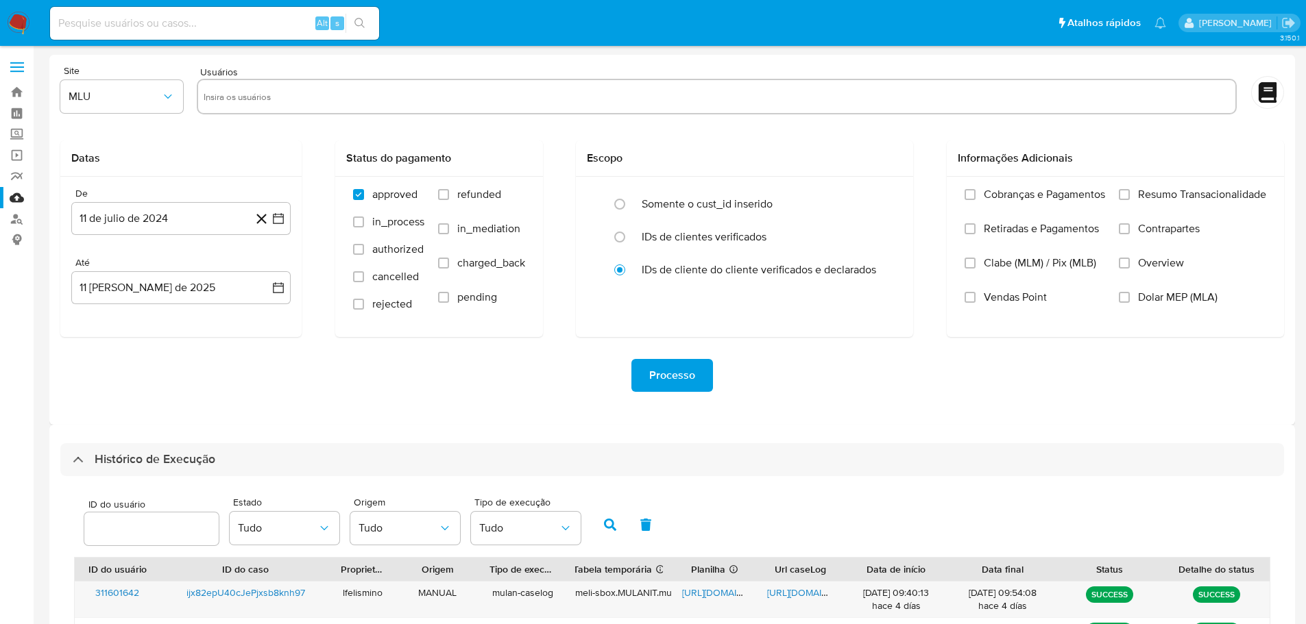
select select "25"
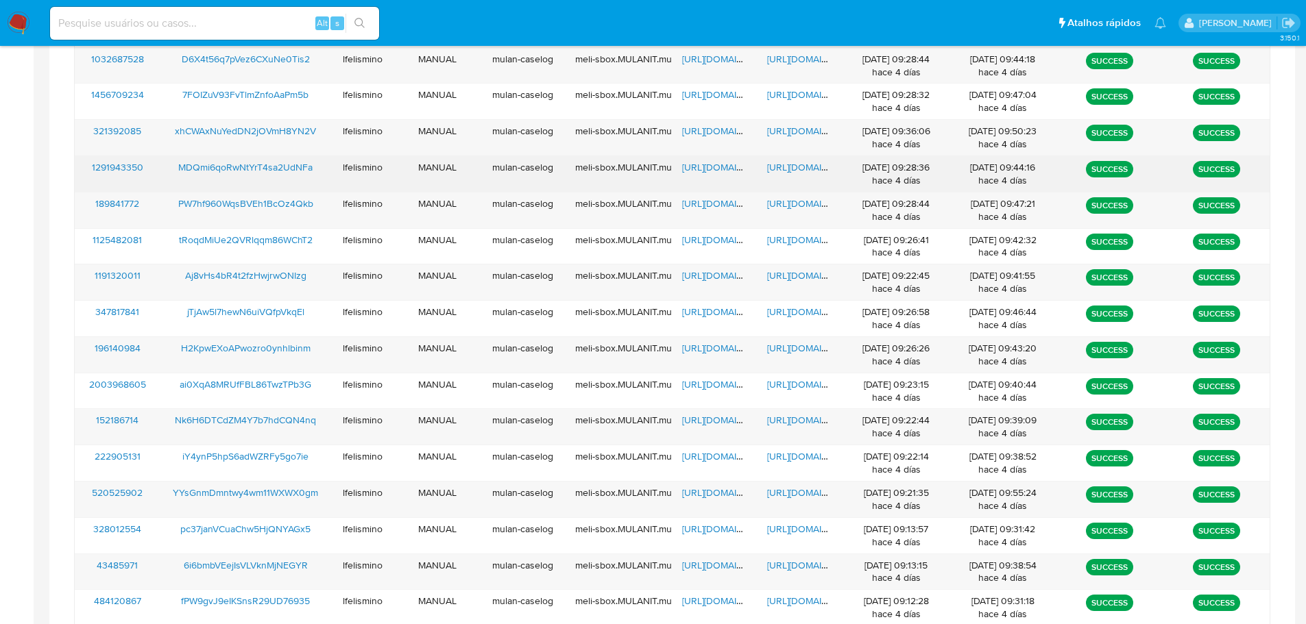
click at [694, 166] on span "https://docs.google.com/spreadsheets/d/1-RNLANiP0wZejeCFzt7vTiWSXiYM-xQBVlMn3cf…" at bounding box center [729, 167] width 95 height 14
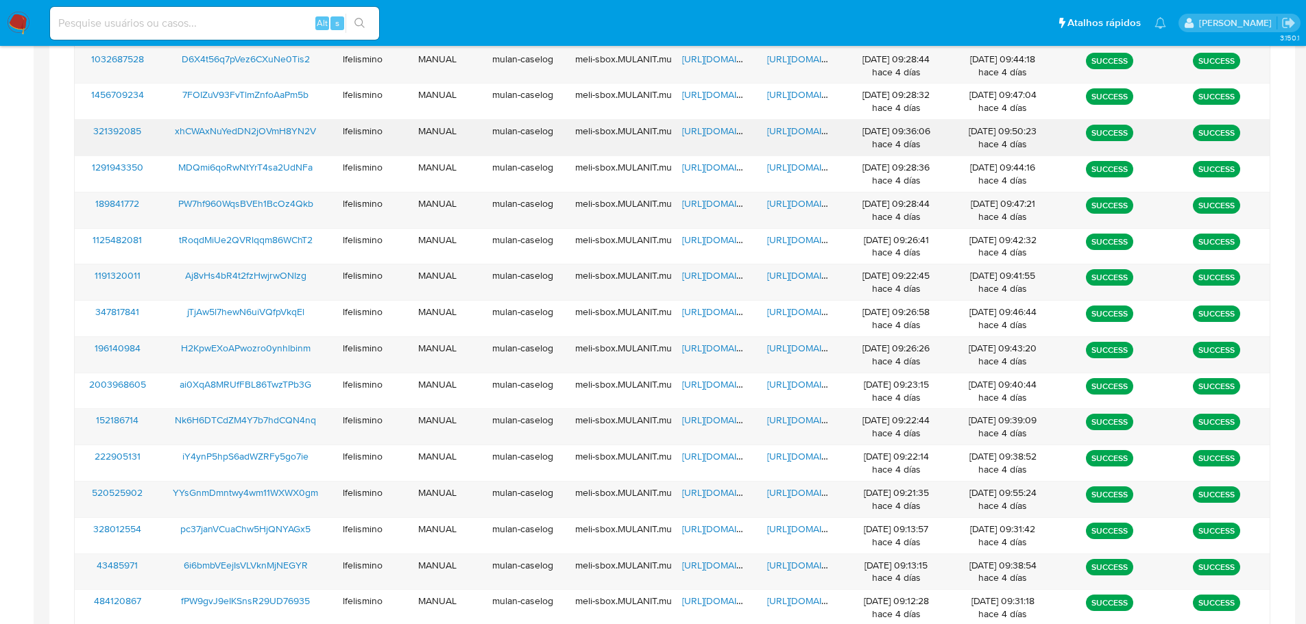
click at [807, 123] on div "https://docs.google.com/document/d/11nczDecwUinLDZM-nsHx3-NNTUspT5GW2a8U1XTsImo…" at bounding box center [800, 138] width 86 height 36
click at [810, 130] on span "https://docs.google.com/document/d/11nczDecwUinLDZM-nsHx3-NNTUspT5GW2a8U1XTsImo…" at bounding box center [814, 131] width 95 height 14
click at [693, 131] on span "https://docs.google.com/spreadsheets/d/1MmGZttqYnZzQMfln4iQTC_XzNO7urKI6Zgo6Azk…" at bounding box center [729, 131] width 95 height 14
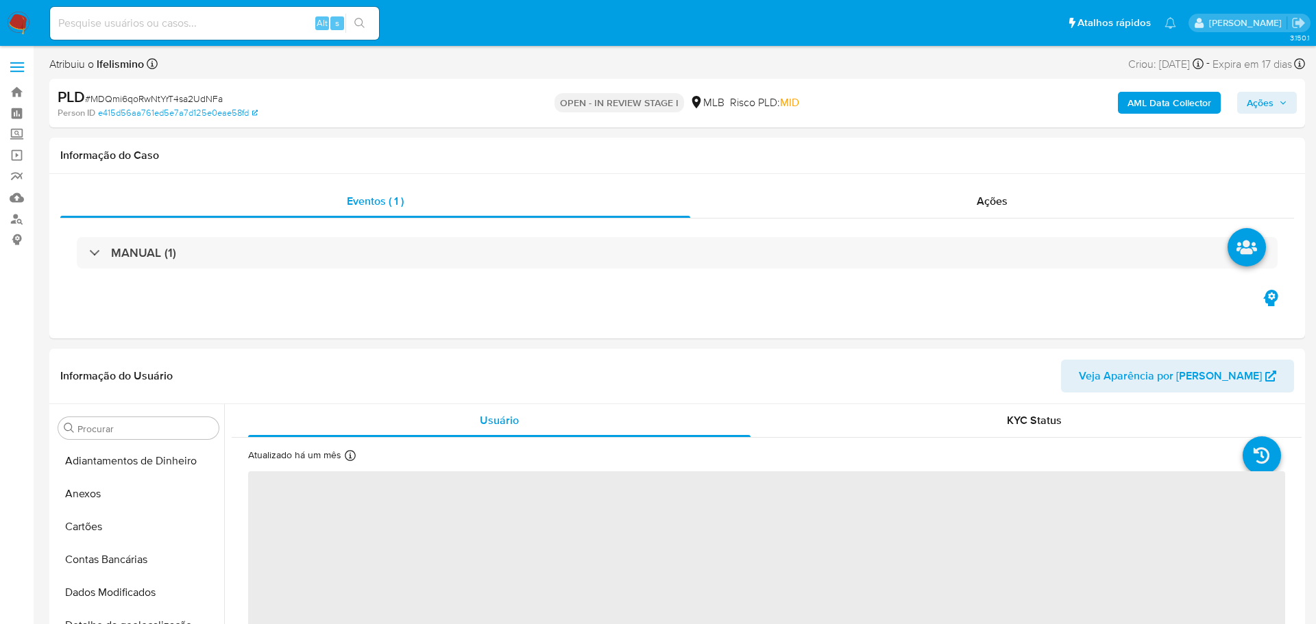
select select "10"
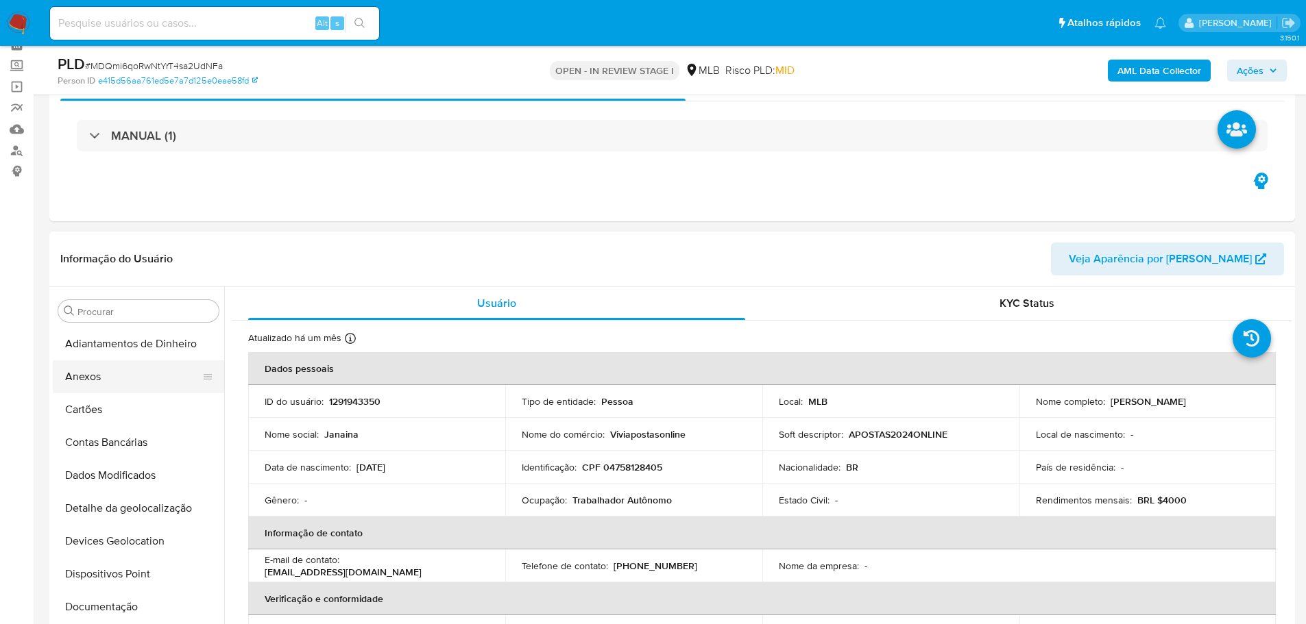
click at [152, 376] on button "Anexos" at bounding box center [133, 376] width 160 height 33
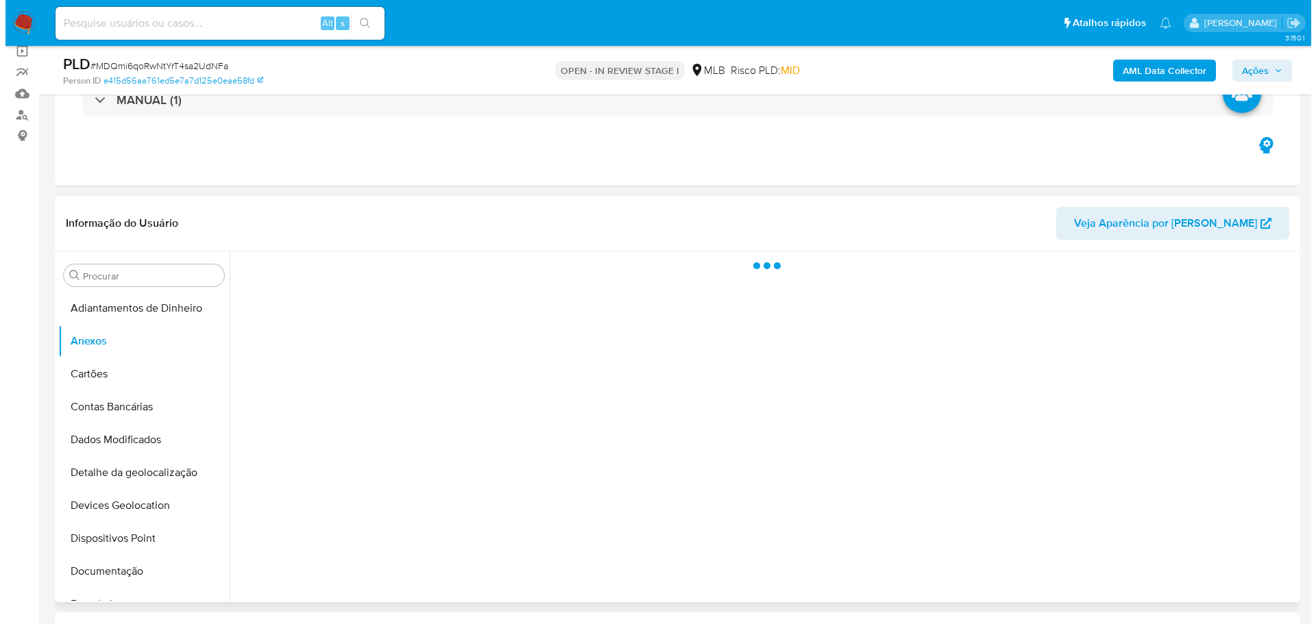
scroll to position [137, 0]
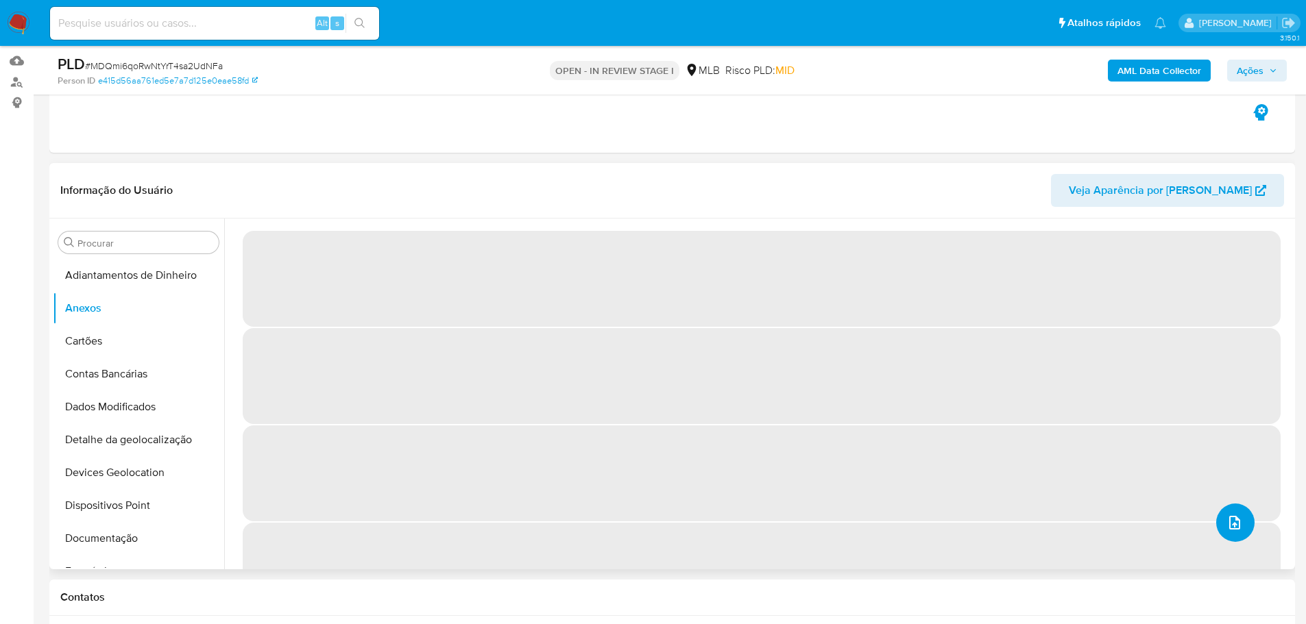
click at [1227, 510] on button "upload-file" at bounding box center [1235, 523] width 38 height 38
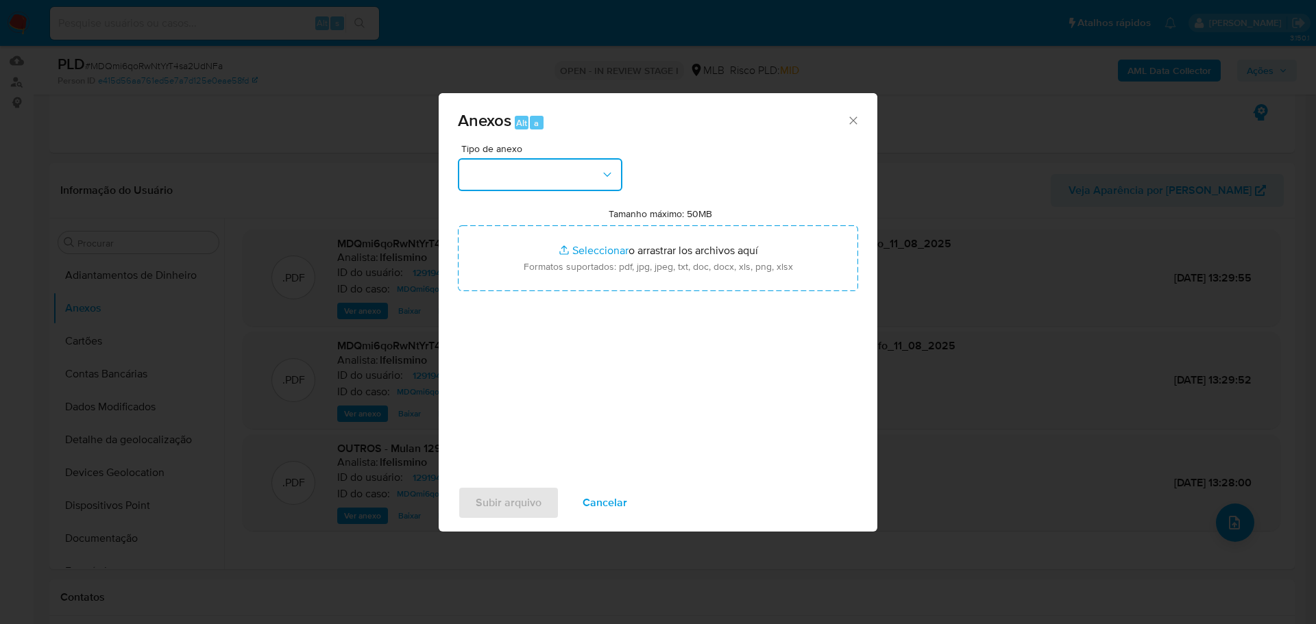
click at [552, 188] on button "button" at bounding box center [540, 174] width 164 height 33
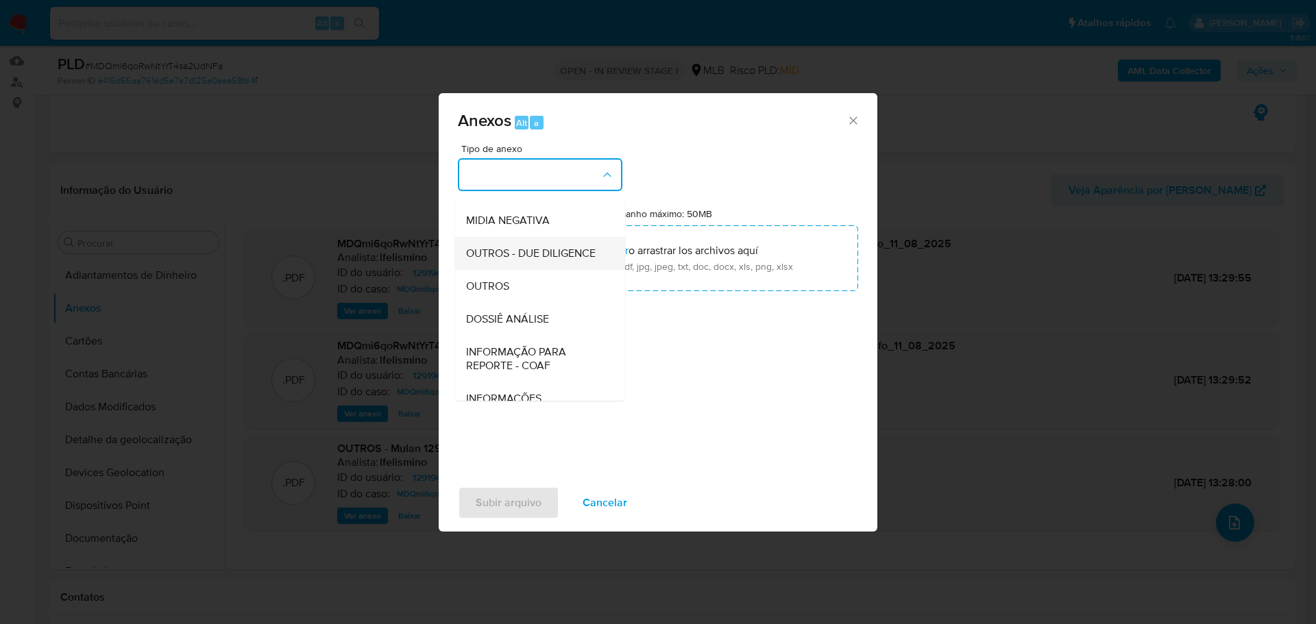
scroll to position [206, 0]
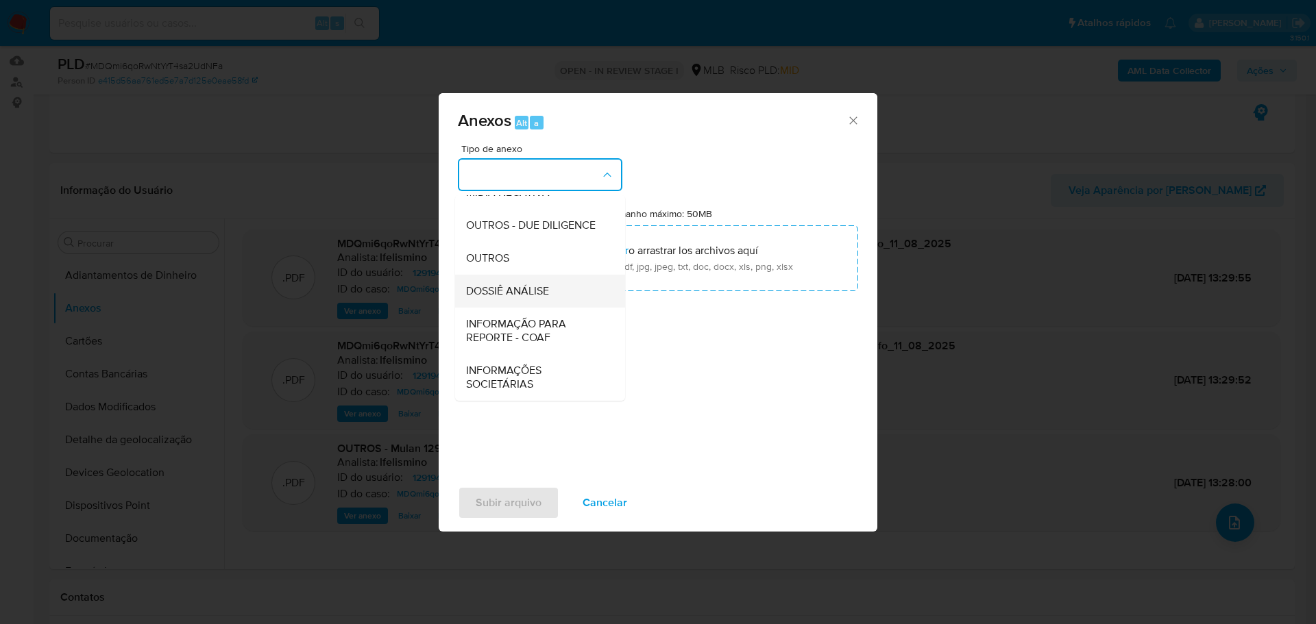
click at [551, 291] on div "DOSSIÊ ANÁLISE" at bounding box center [536, 291] width 140 height 33
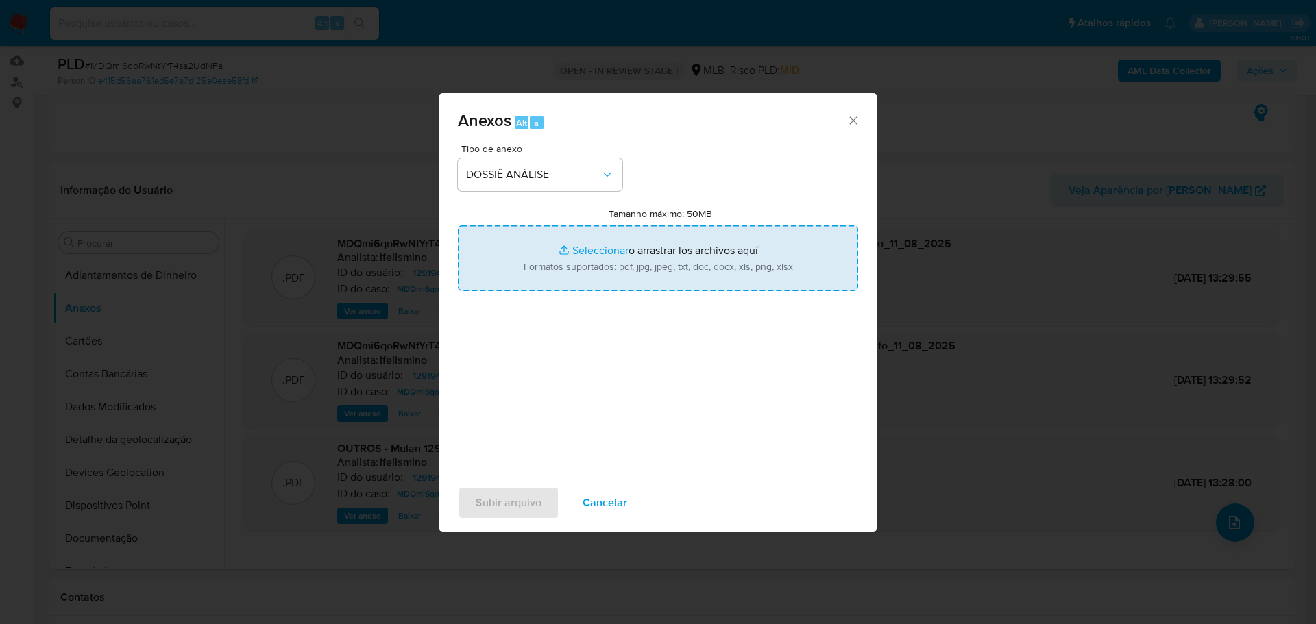
type input "C:\fakepath\SPA - CPF 04758128405 - JANAINA PEREIRA TURIANO.pdf"
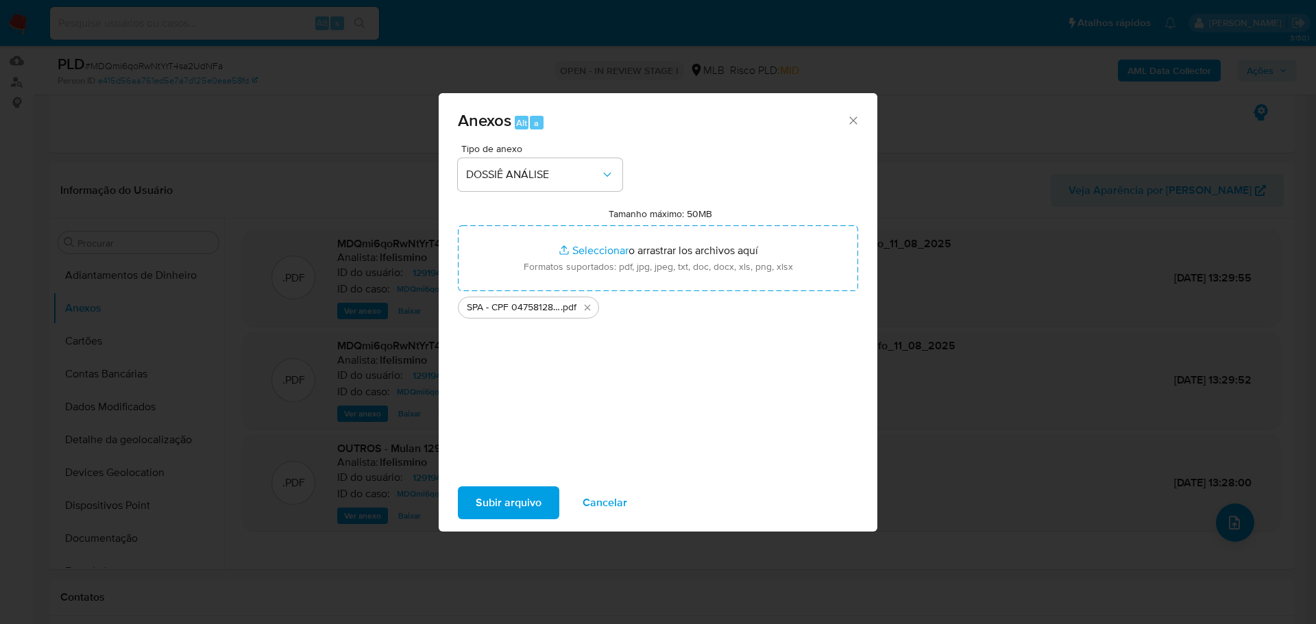
click at [587, 495] on span "Cancelar" at bounding box center [605, 503] width 45 height 30
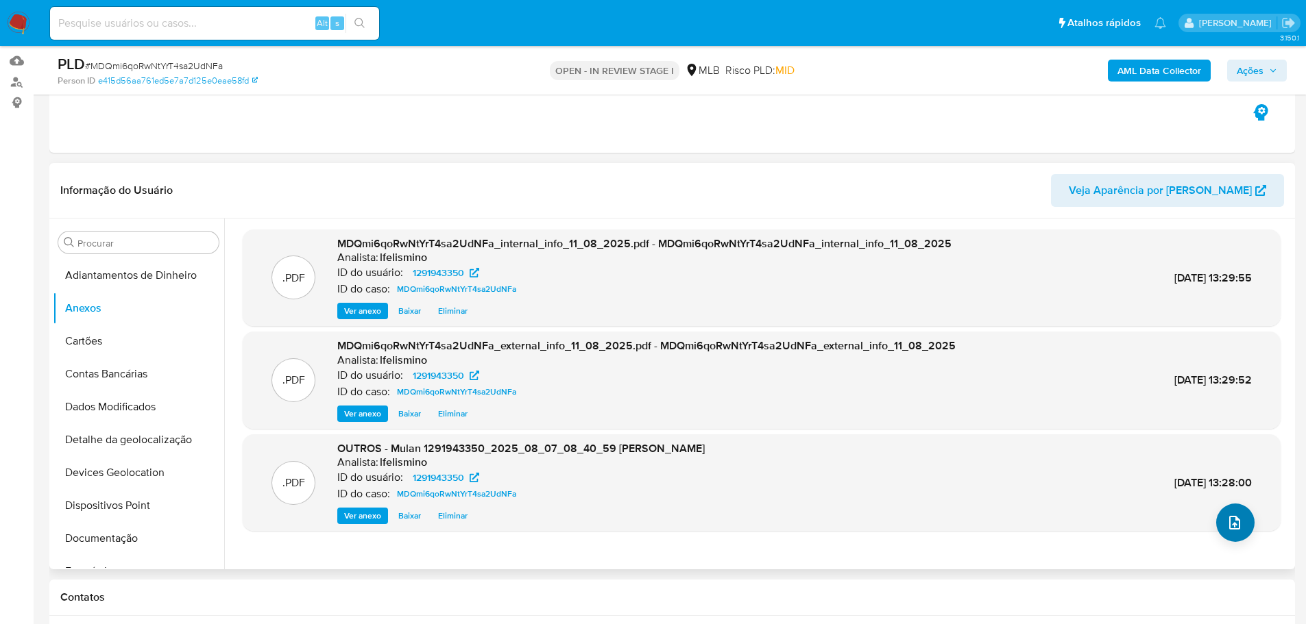
drag, startPoint x: 1212, startPoint y: 511, endPoint x: 1234, endPoint y: 522, distance: 25.4
click at [1213, 511] on div ".PDF OUTROS - Mulan 1291943350_2025_08_07_08_40_59 JANAINA PEREIRA TURIANO Anal…" at bounding box center [761, 483] width 1024 height 84
click at [1234, 522] on icon "upload-file" at bounding box center [1234, 523] width 16 height 16
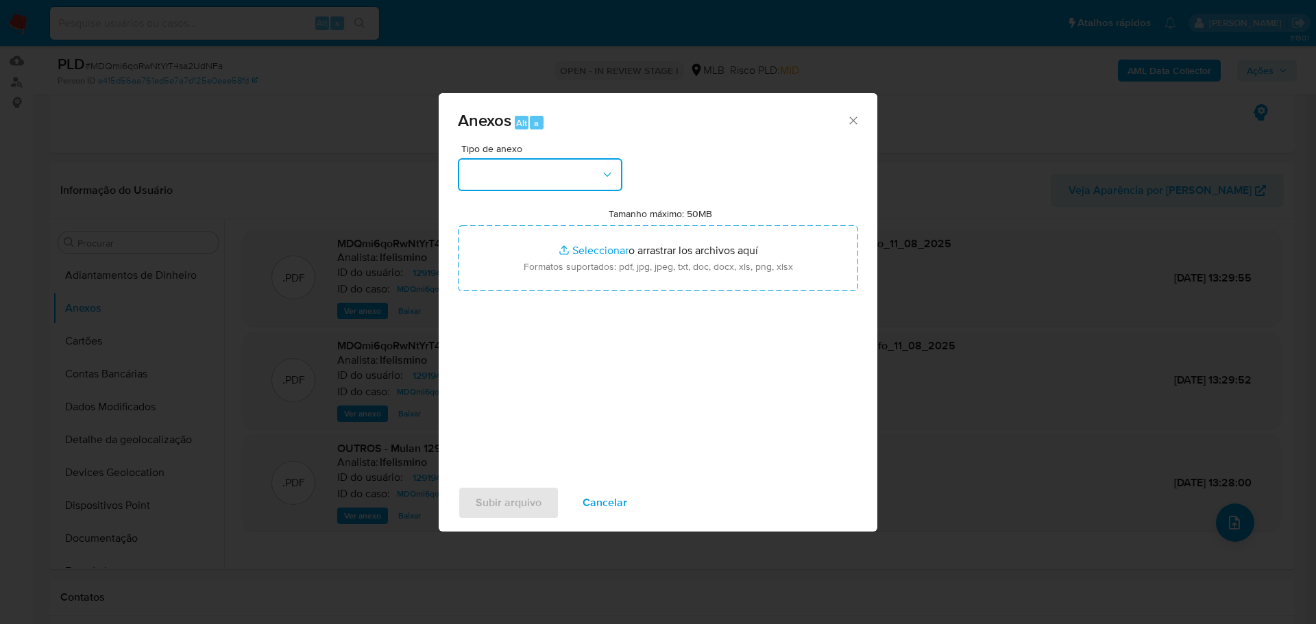
drag, startPoint x: 548, startPoint y: 174, endPoint x: 568, endPoint y: 186, distance: 24.0
click at [549, 174] on button "button" at bounding box center [540, 174] width 164 height 33
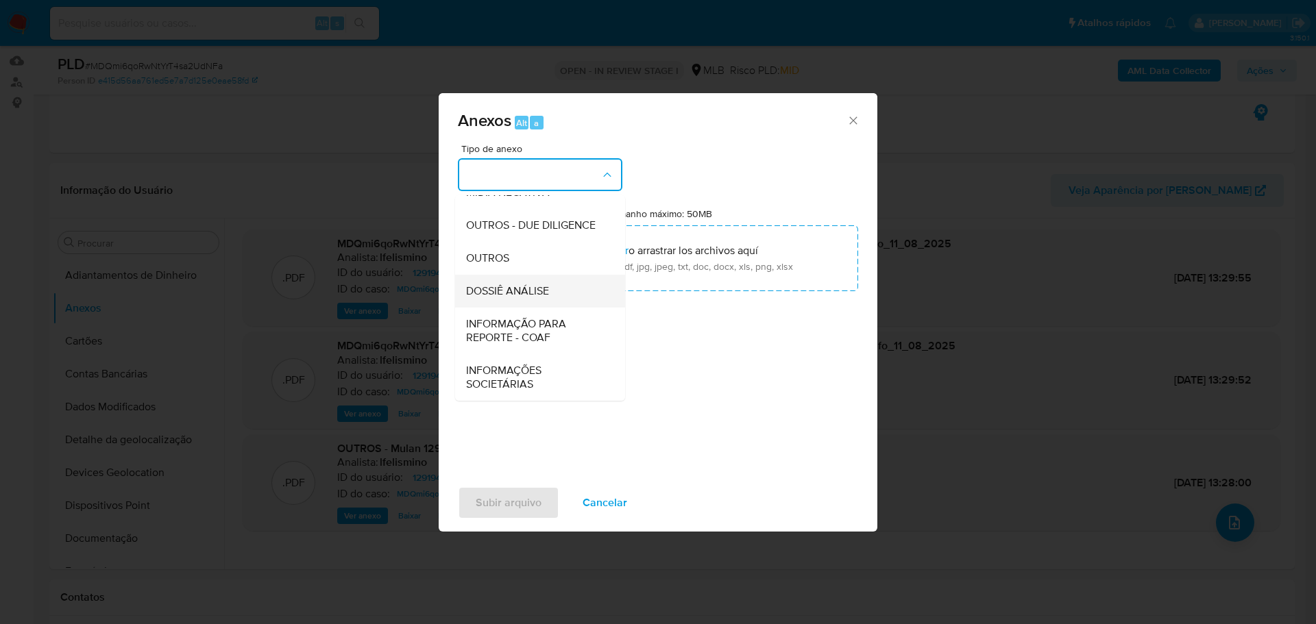
click at [568, 300] on div "DOSSIÊ ANÁLISE" at bounding box center [536, 291] width 140 height 33
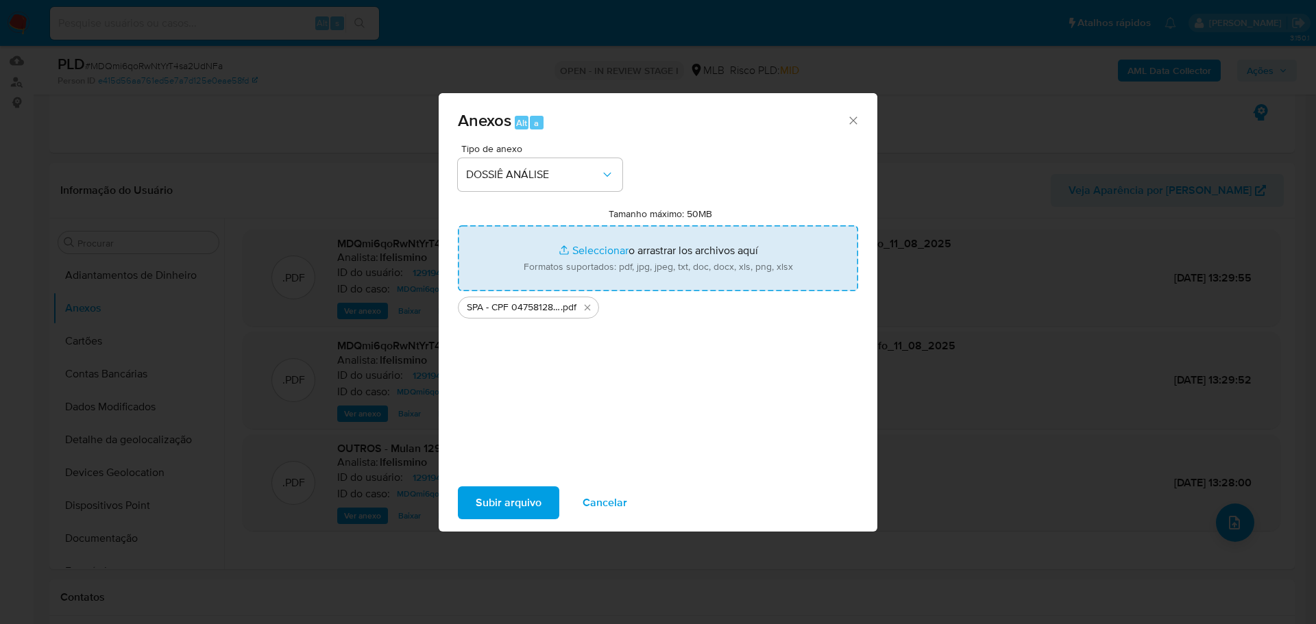
type input "C:\fakepath\SAR - CPF 04758128405 - JANAINA PEREIRA TURIANO.pdf"
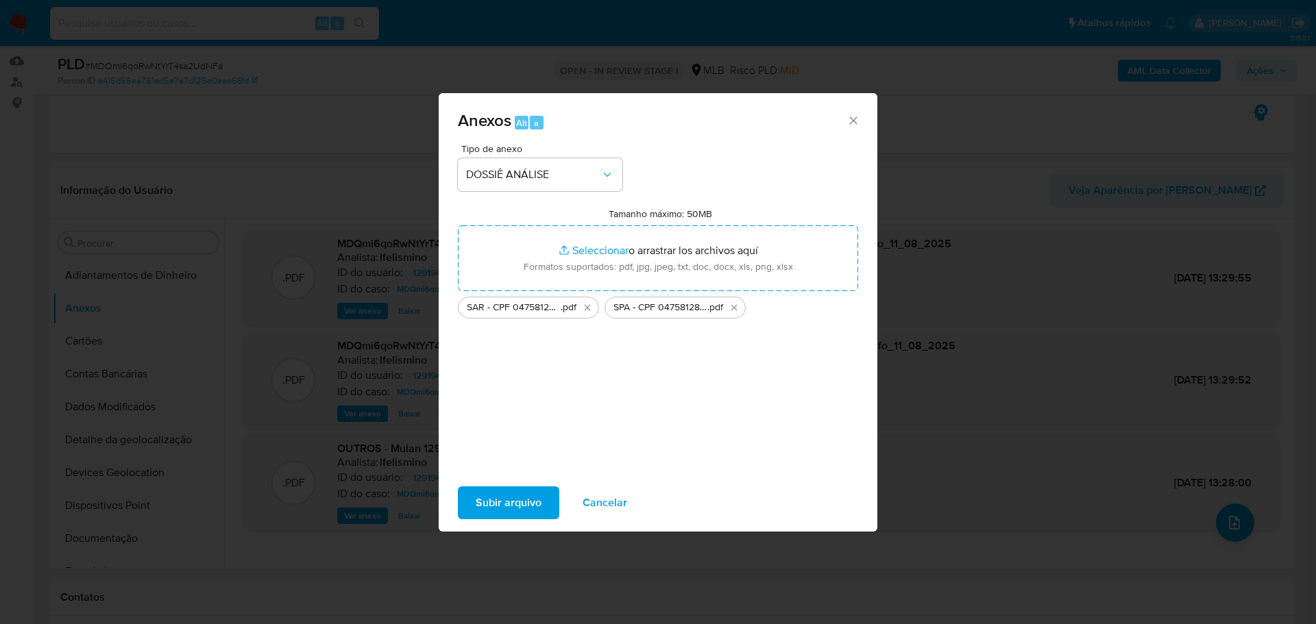
click at [487, 490] on span "Subir arquivo" at bounding box center [509, 503] width 66 height 30
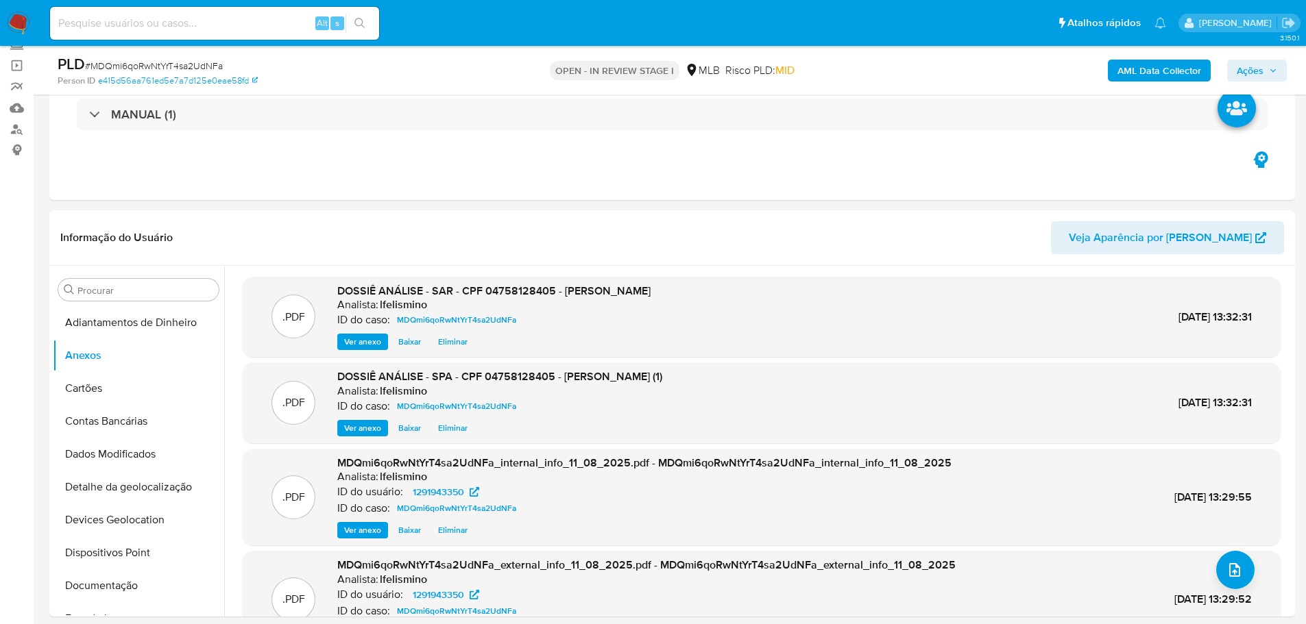
scroll to position [69, 0]
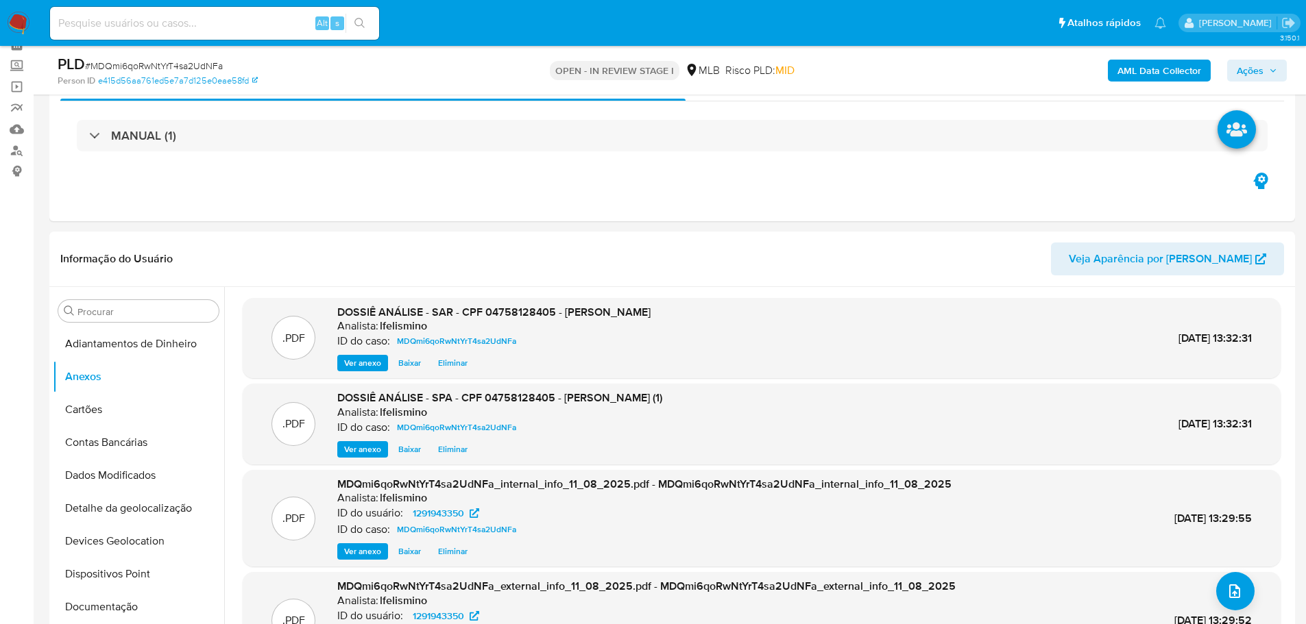
click at [180, 20] on input at bounding box center [214, 23] width 329 height 18
paste input "xhCWAxNuYedDN2jOVmH8YN2V"
type input "xhCWAxNuYedDN2jOVmH8YN2V"
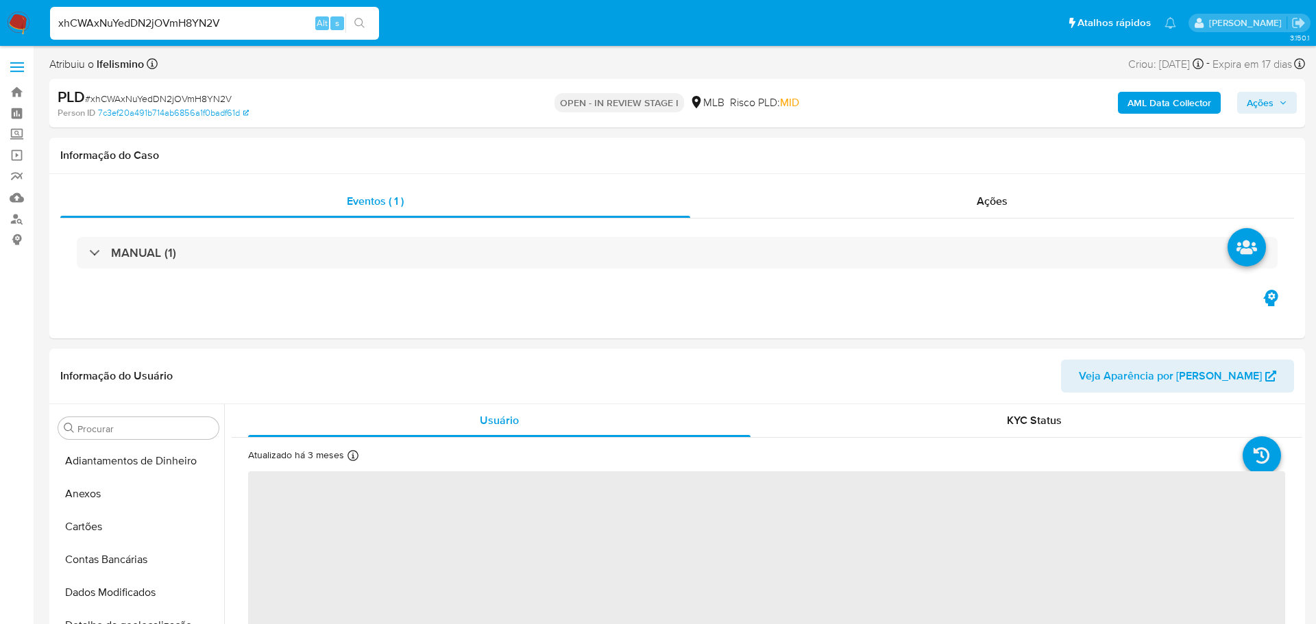
select select "10"
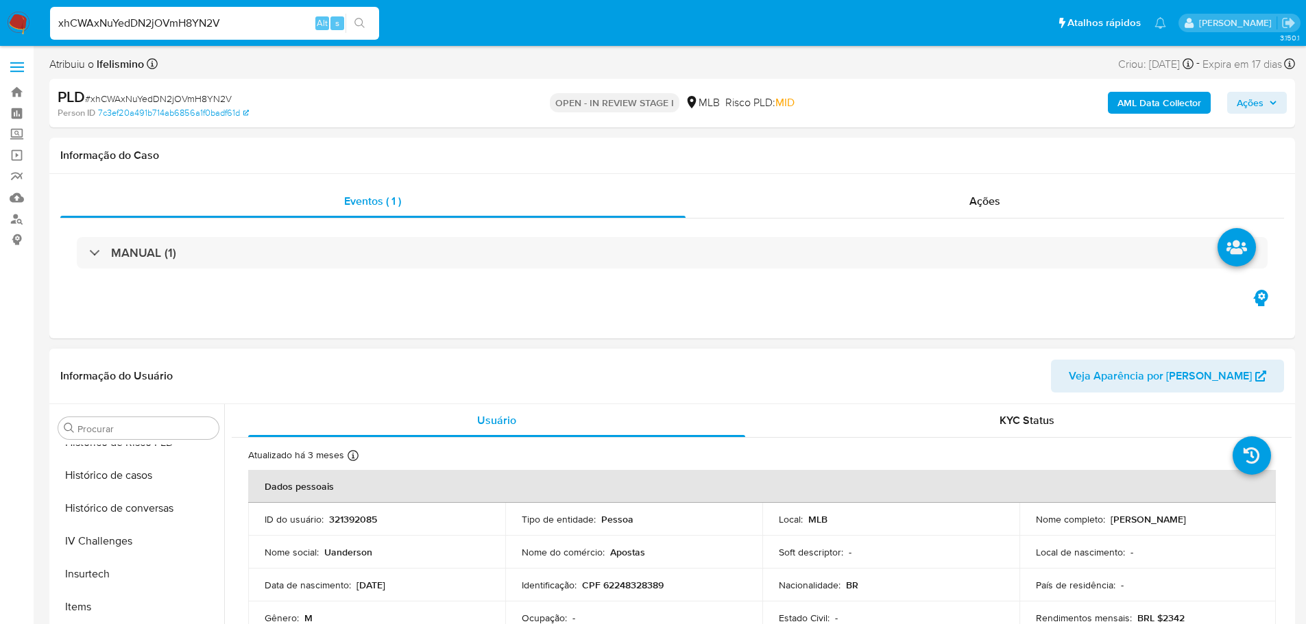
scroll to position [305, 0]
drag, startPoint x: 96, startPoint y: 578, endPoint x: 385, endPoint y: 387, distance: 346.7
click at [97, 579] on button "Geral" at bounding box center [138, 583] width 171 height 33
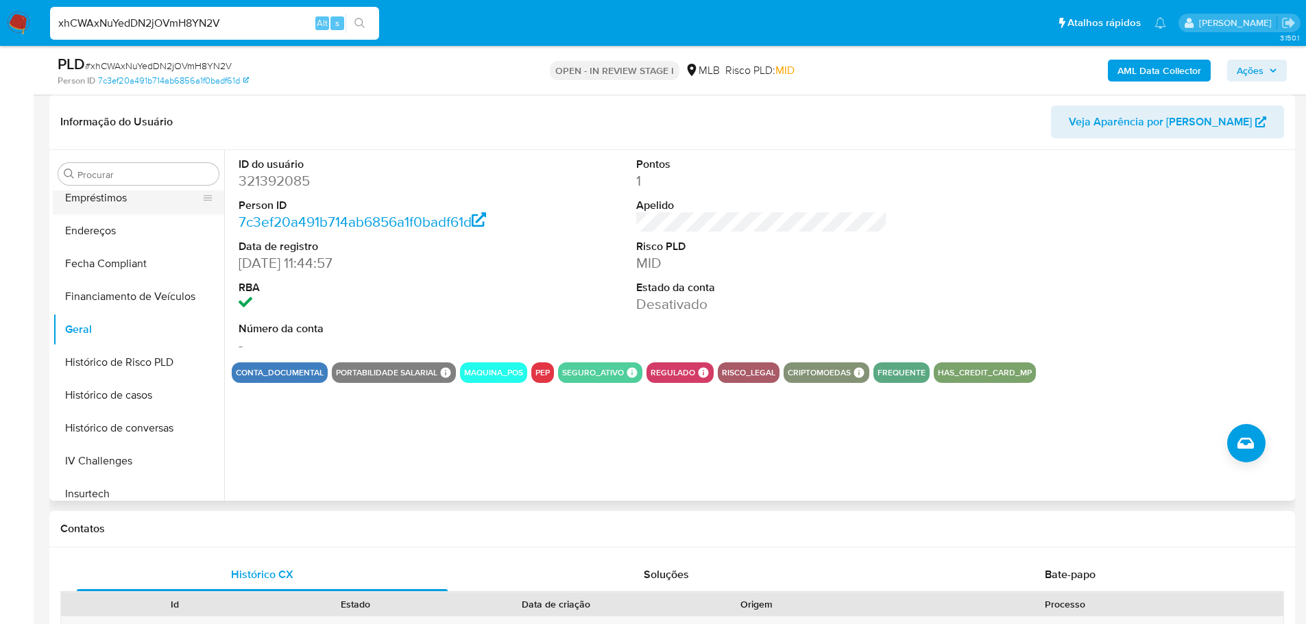
scroll to position [236, 0]
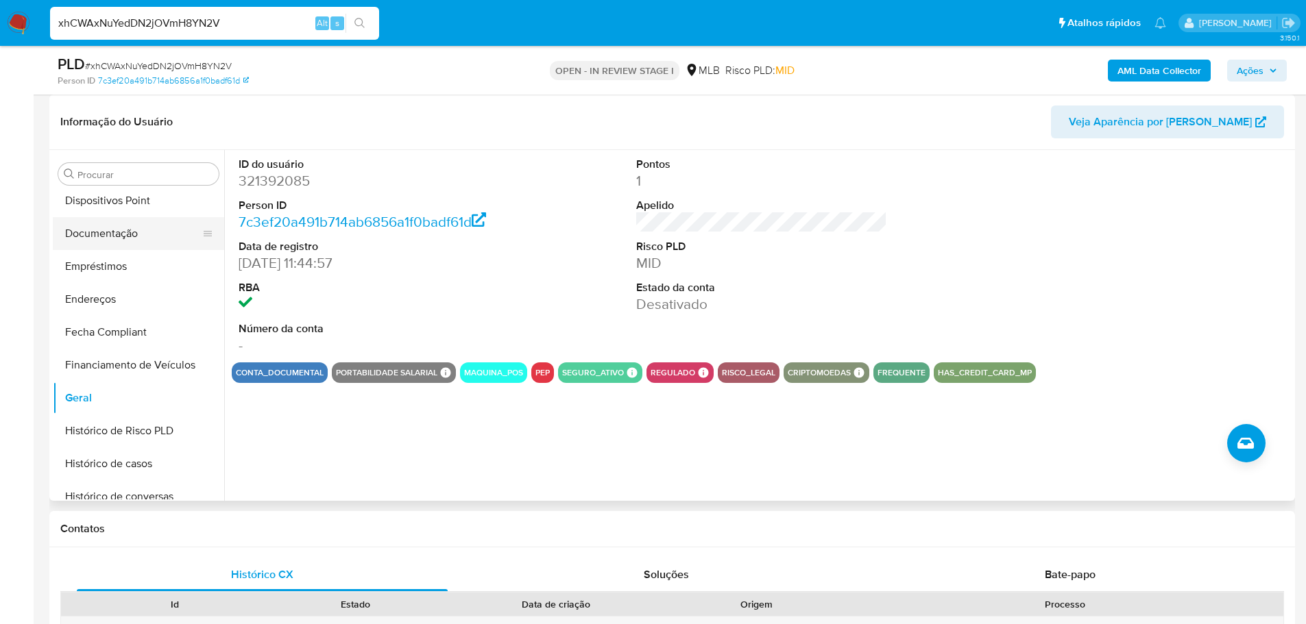
click at [150, 230] on button "Documentação" at bounding box center [133, 233] width 160 height 33
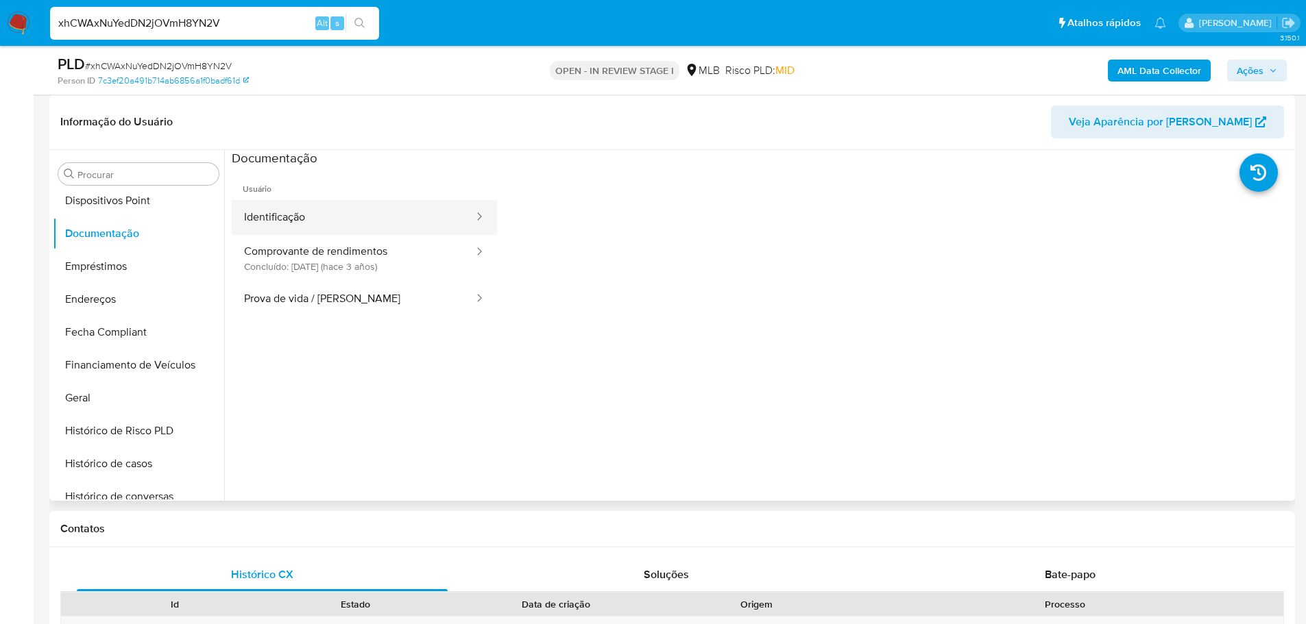
click at [315, 206] on button "Identificação" at bounding box center [353, 217] width 243 height 35
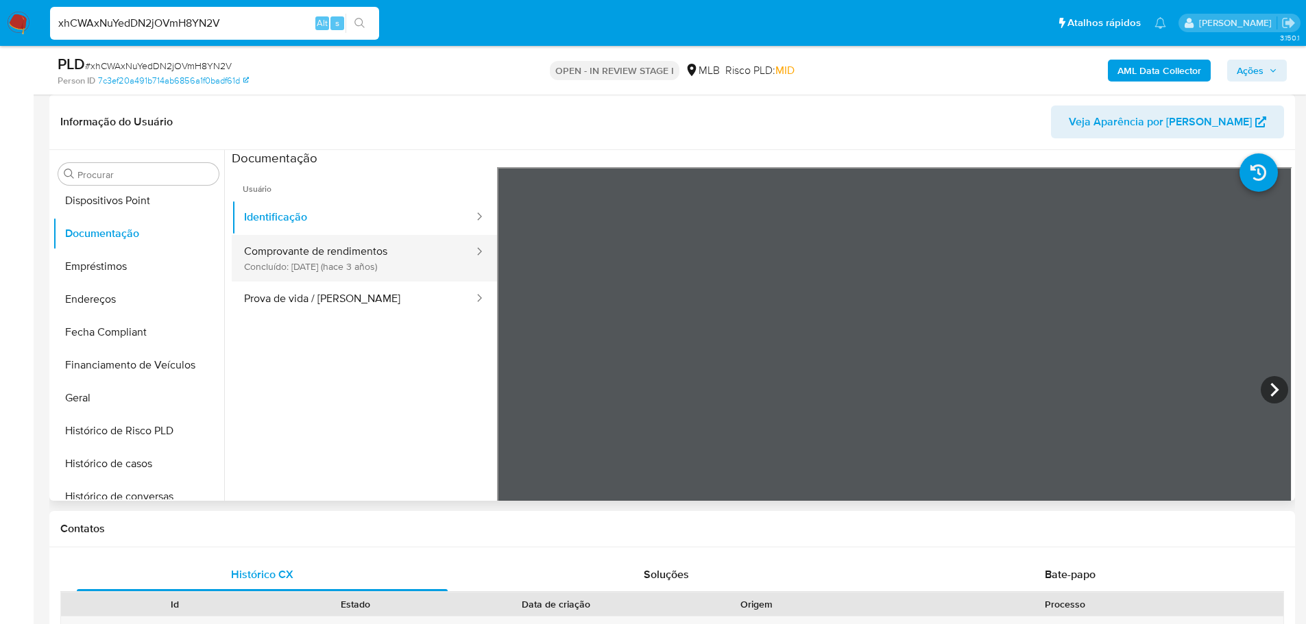
click at [394, 265] on button "Comprovante de rendimentos Concluído: 20/09/2022 (hace 3 años)" at bounding box center [353, 258] width 243 height 47
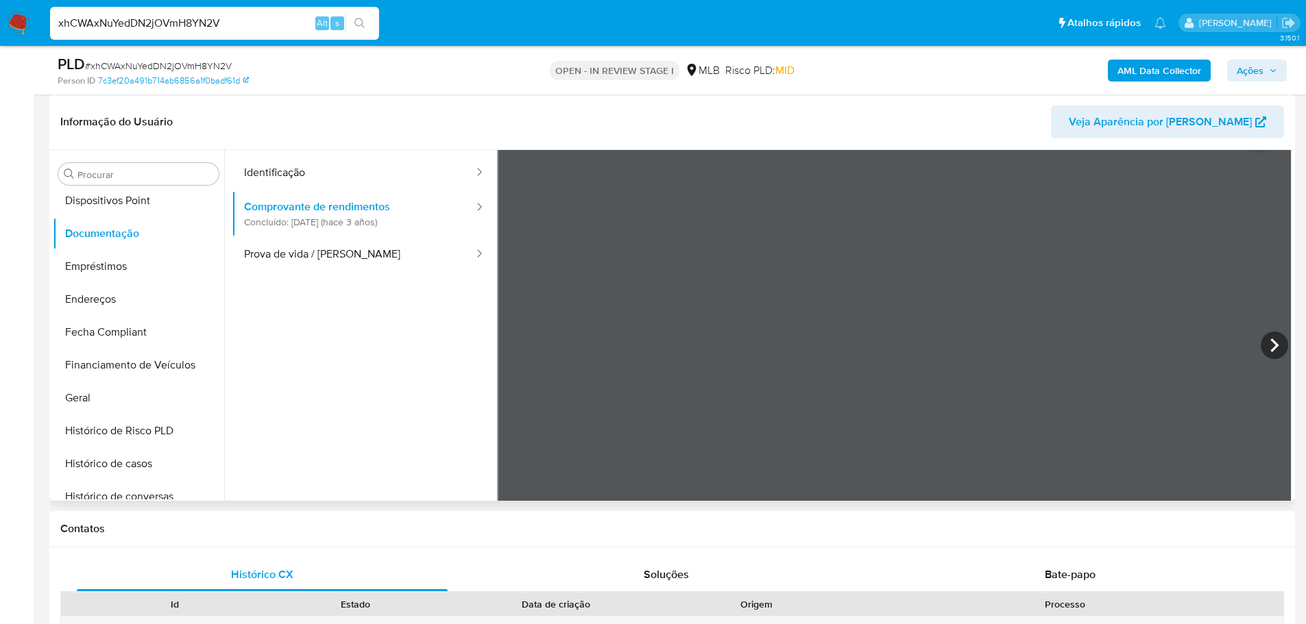
scroll to position [69, 0]
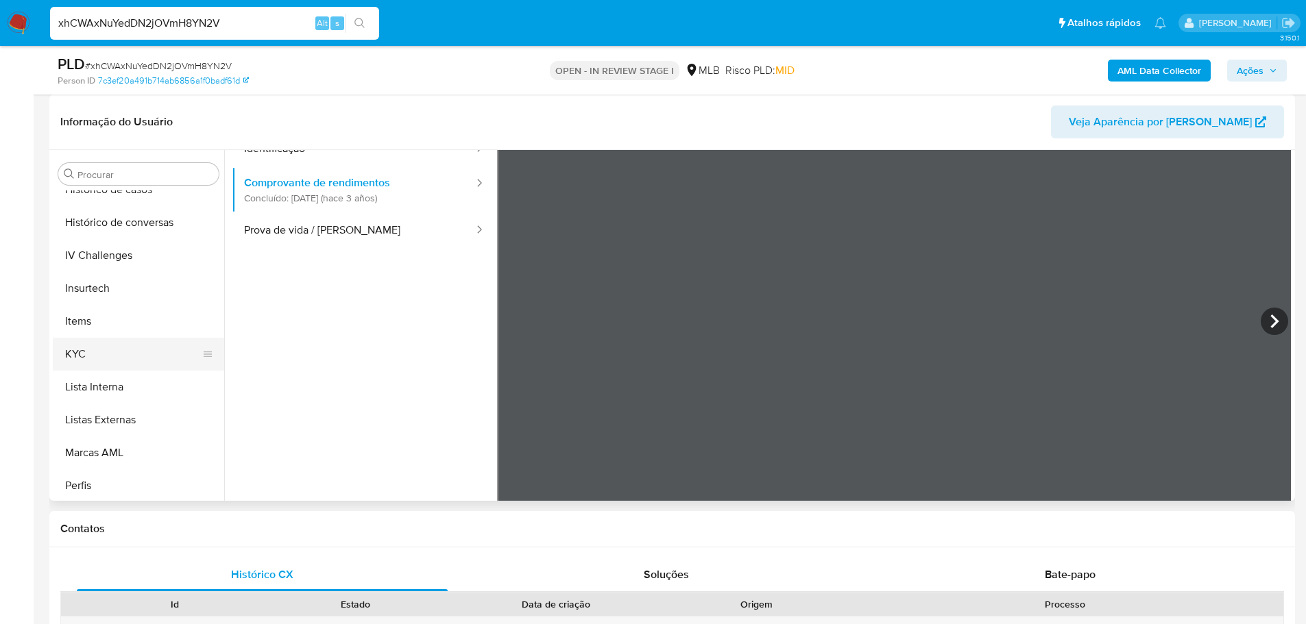
click at [129, 350] on button "KYC" at bounding box center [133, 354] width 160 height 33
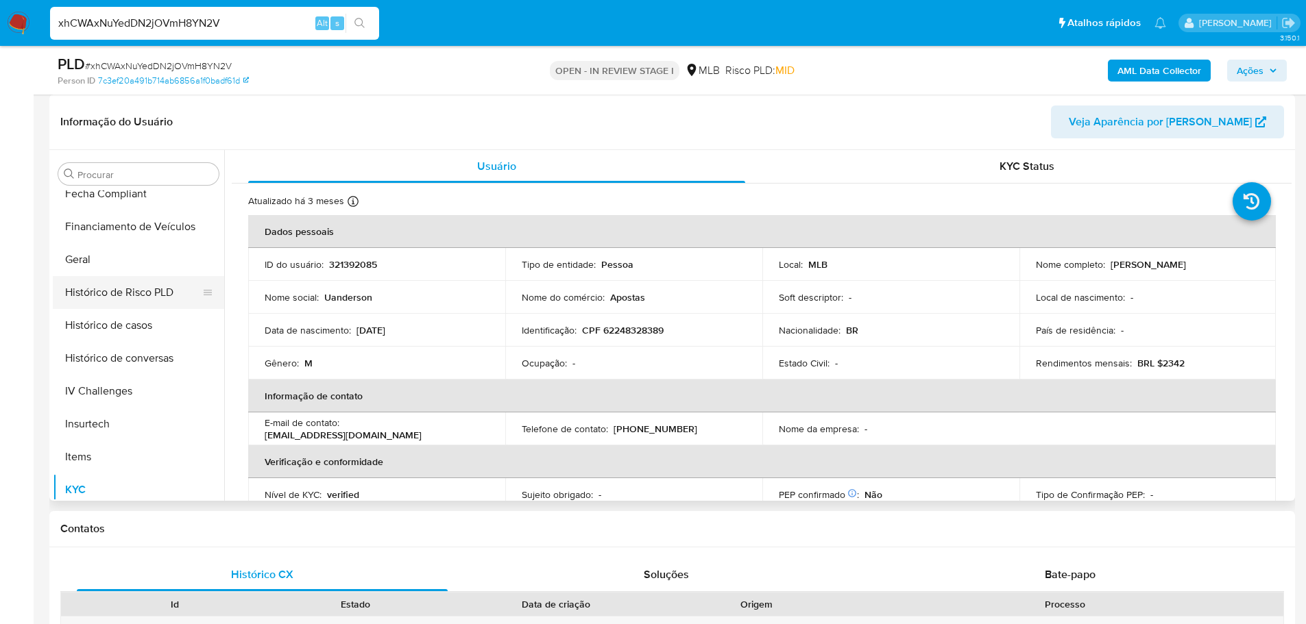
scroll to position [374, 0]
click at [143, 266] on button "Geral" at bounding box center [133, 261] width 160 height 33
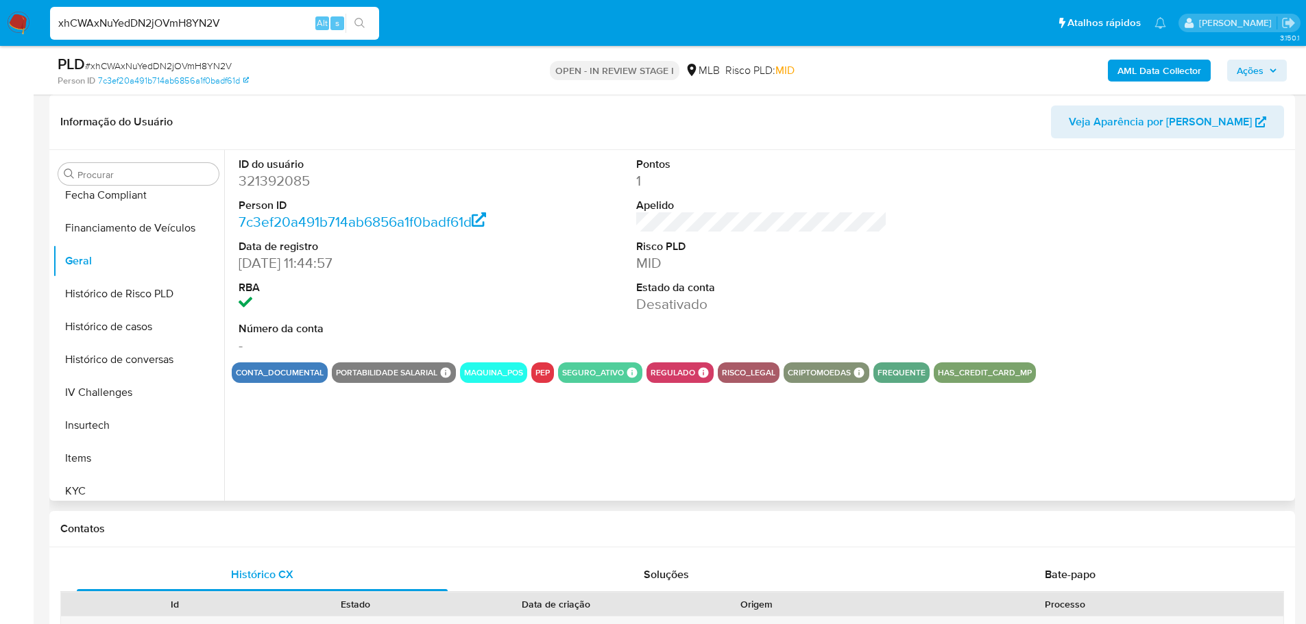
click at [276, 182] on dd "321392085" at bounding box center [365, 180] width 252 height 19
click at [276, 181] on dd "321392085" at bounding box center [365, 180] width 252 height 19
copy dd "321392085"
click at [330, 437] on div "ID do usuário 321392085 Person ID 7c3ef20a491b714ab6856a1f0badf61d Data de regi…" at bounding box center [757, 325] width 1067 height 351
drag, startPoint x: 74, startPoint y: 478, endPoint x: 31, endPoint y: 496, distance: 46.5
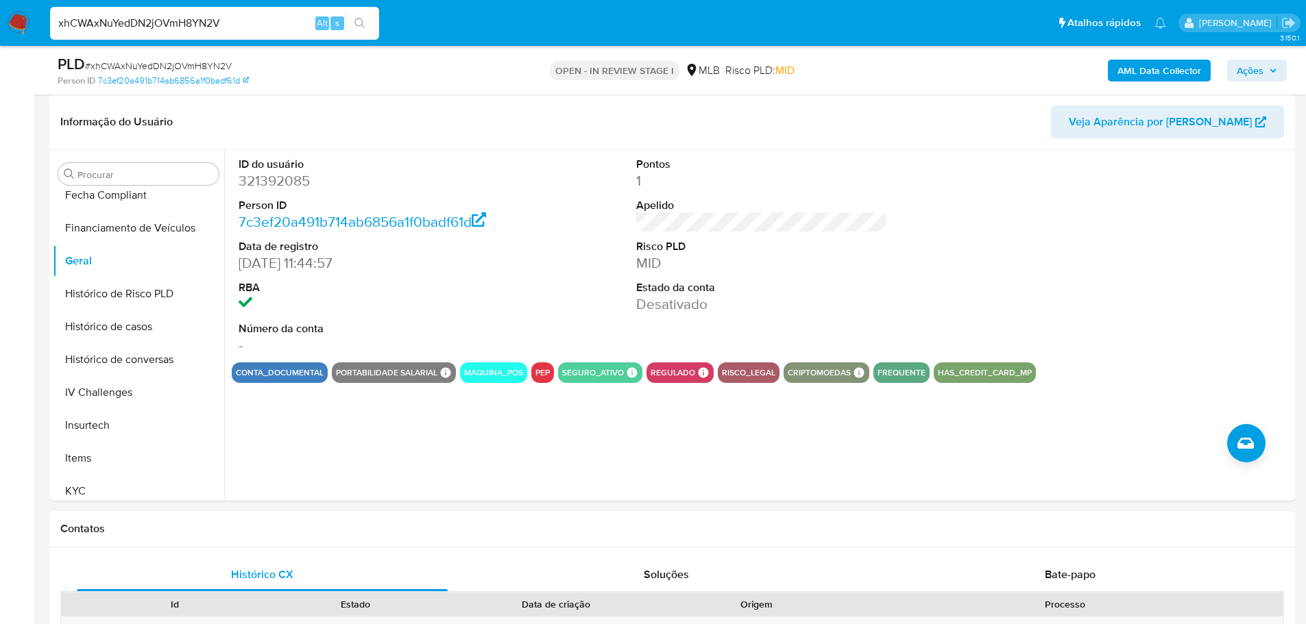
click at [74, 480] on button "KYC" at bounding box center [138, 491] width 171 height 33
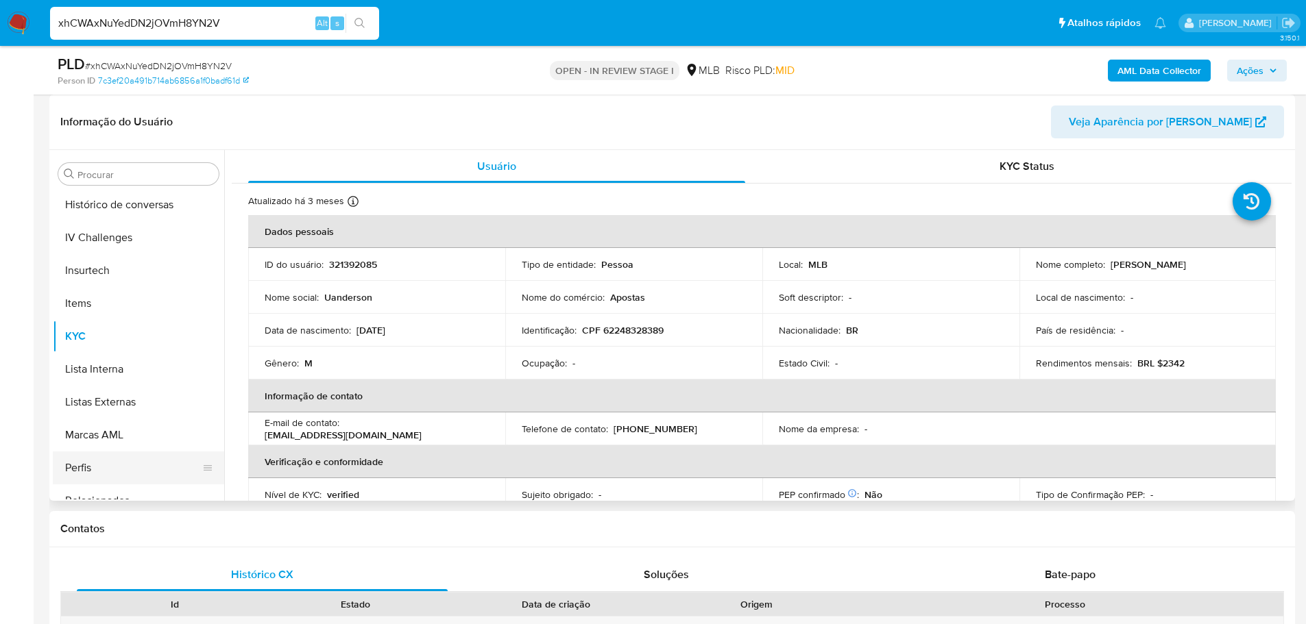
scroll to position [579, 0]
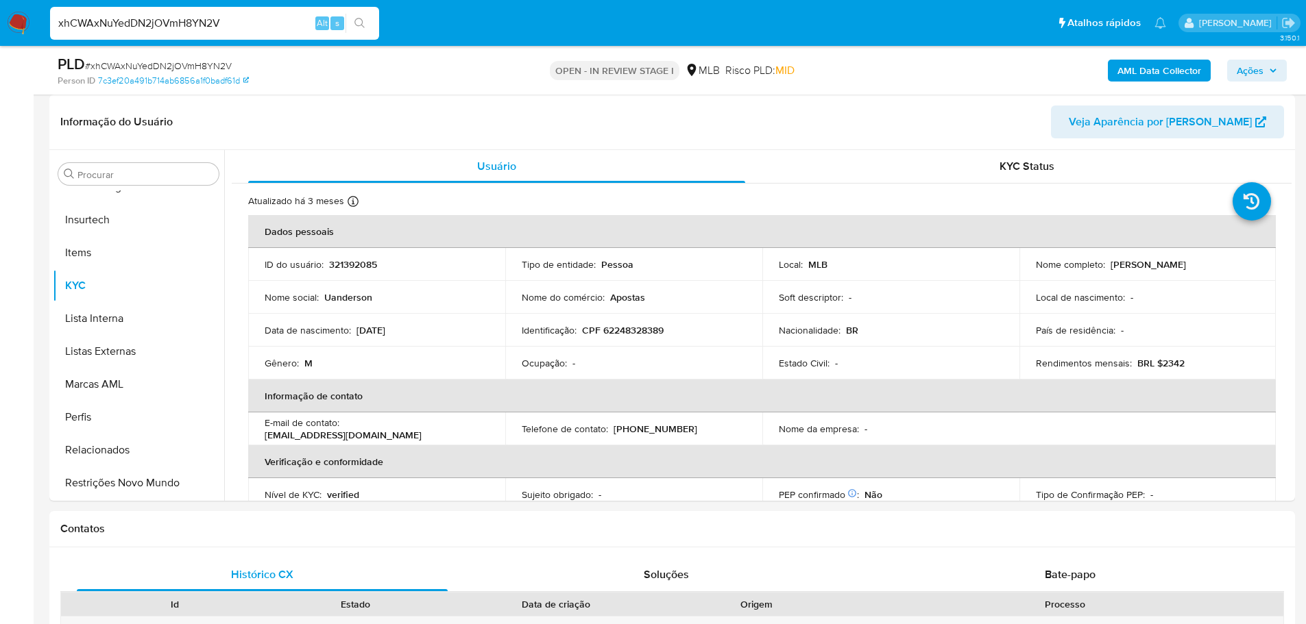
drag, startPoint x: 127, startPoint y: 481, endPoint x: 35, endPoint y: 501, distance: 94.6
click at [127, 483] on button "Restrições Novo Mundo" at bounding box center [138, 483] width 171 height 33
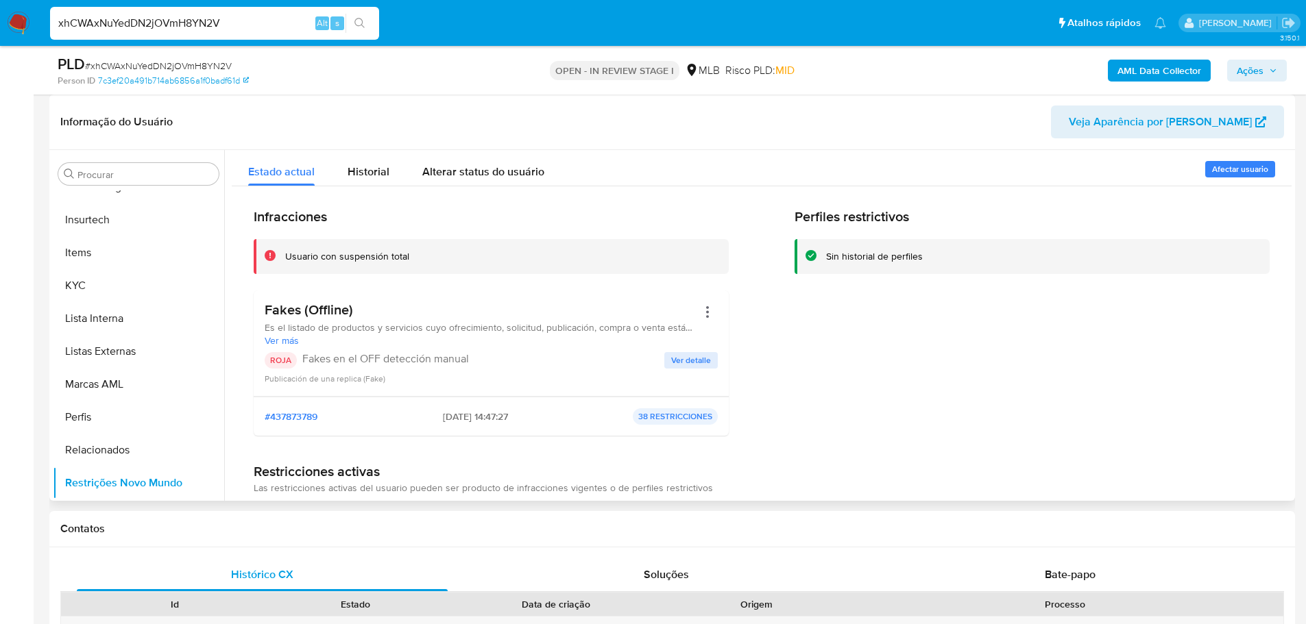
click at [326, 223] on h2 "Infracciones" at bounding box center [491, 216] width 475 height 17
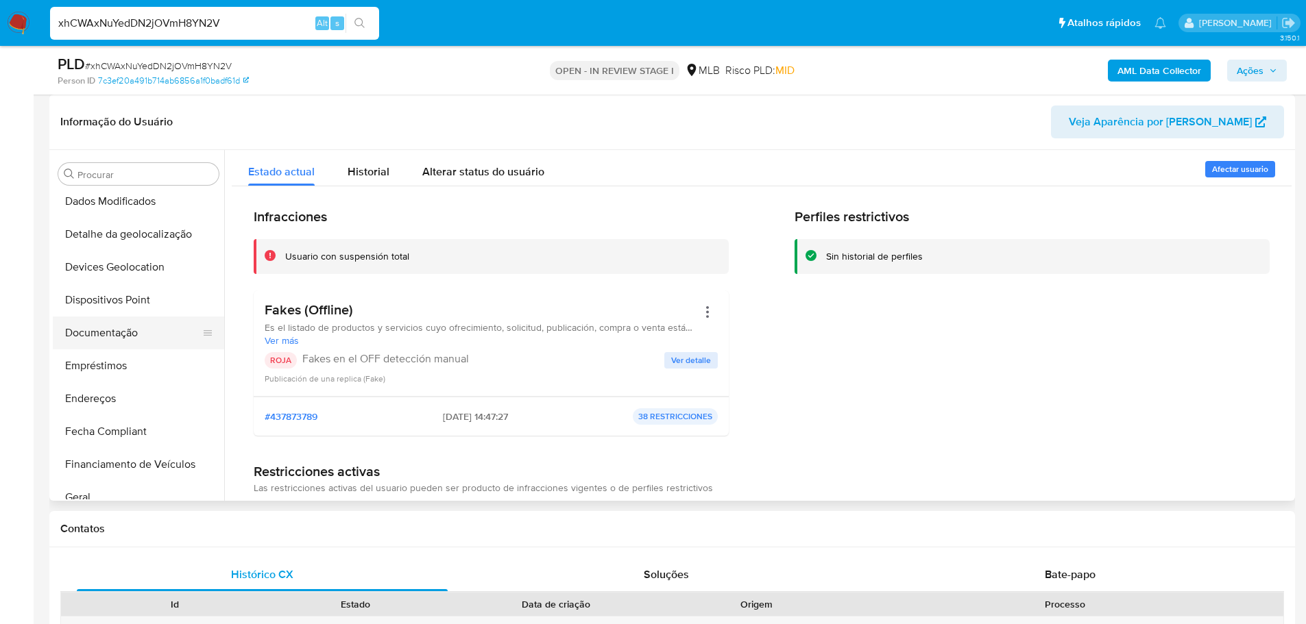
scroll to position [99, 0]
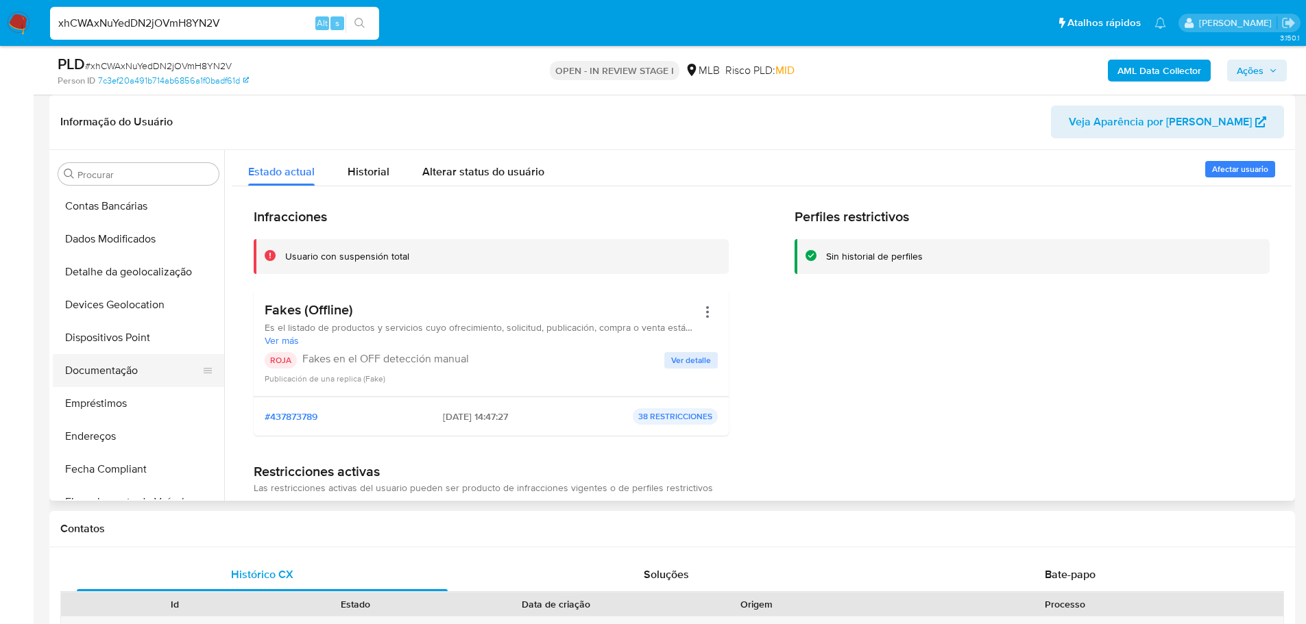
click at [118, 347] on button "Dispositivos Point" at bounding box center [138, 337] width 171 height 33
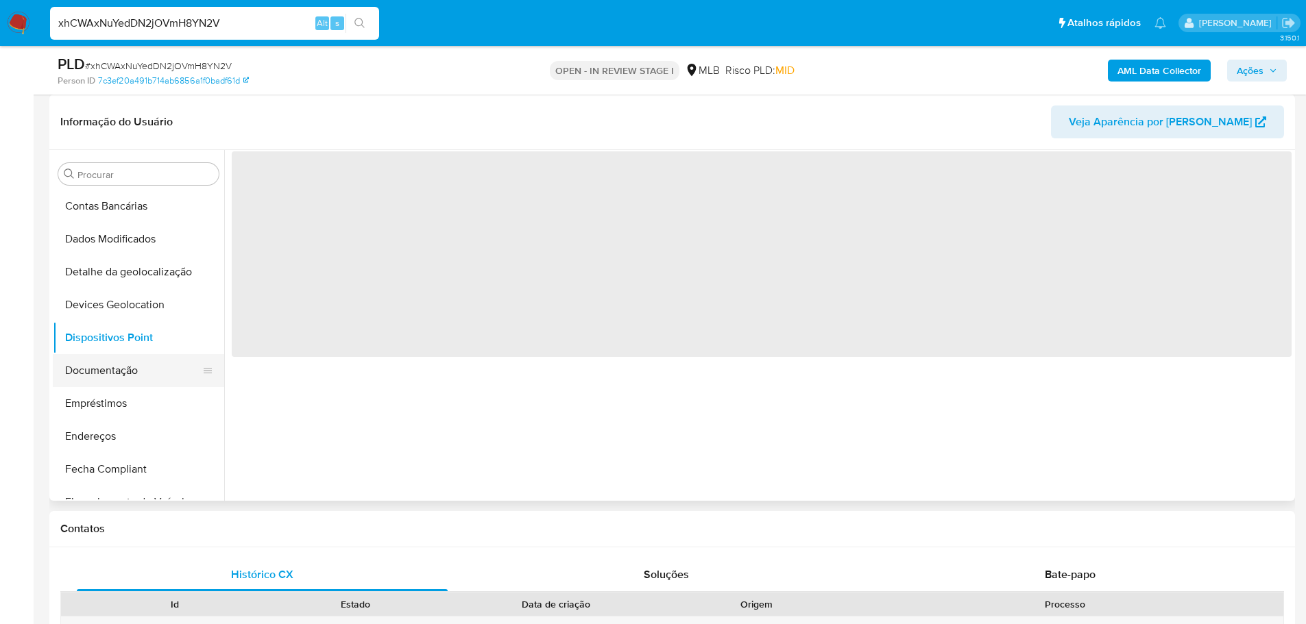
click at [93, 371] on button "Documentação" at bounding box center [133, 370] width 160 height 33
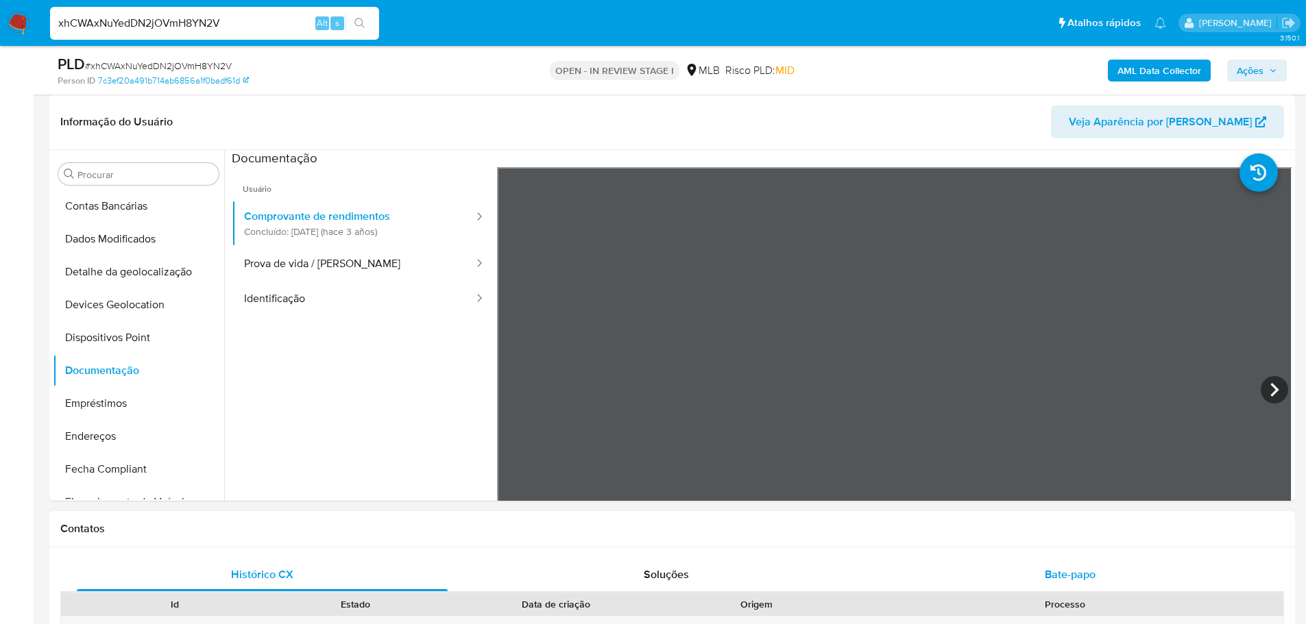
drag, startPoint x: 270, startPoint y: 268, endPoint x: 258, endPoint y: 269, distance: 12.4
click at [271, 267] on button "Prova de vida / Selfie" at bounding box center [353, 264] width 243 height 35
drag, startPoint x: 380, startPoint y: 297, endPoint x: 43, endPoint y: 321, distance: 337.4
click at [378, 296] on button "Identificação" at bounding box center [353, 299] width 243 height 35
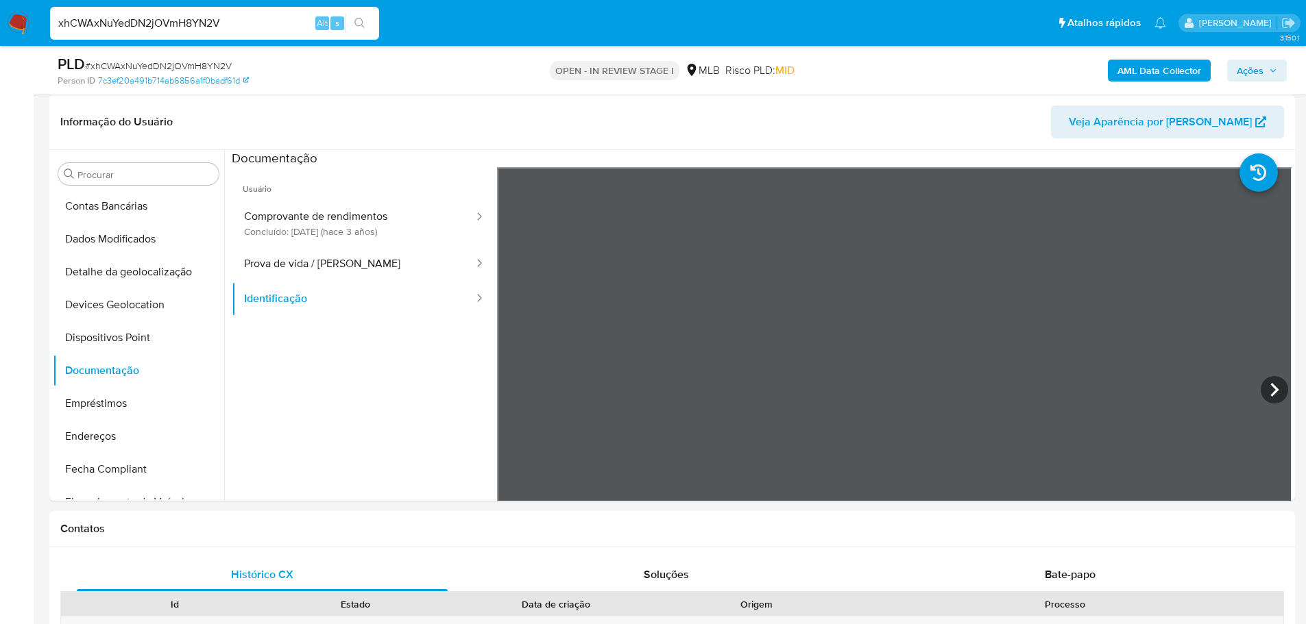
drag, startPoint x: 163, startPoint y: 341, endPoint x: 21, endPoint y: 369, distance: 145.2
click at [163, 341] on button "Dispositivos Point" at bounding box center [138, 337] width 171 height 33
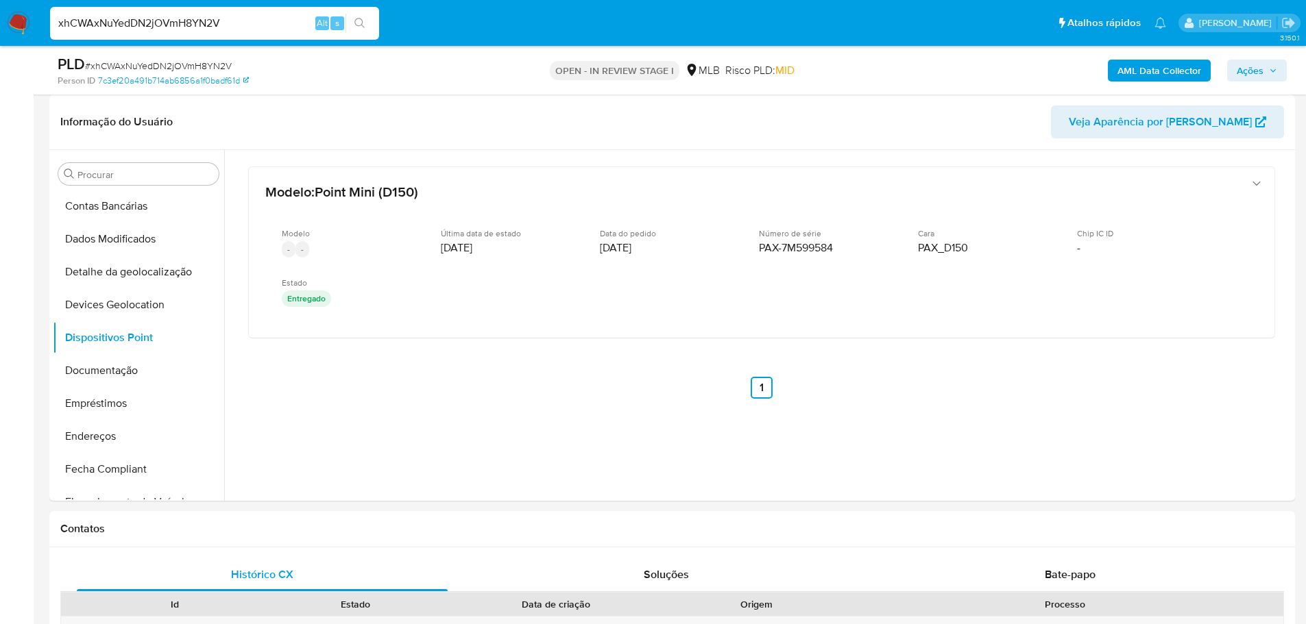
drag, startPoint x: 135, startPoint y: 431, endPoint x: 27, endPoint y: 430, distance: 107.6
click at [133, 430] on button "Endereços" at bounding box center [138, 436] width 171 height 33
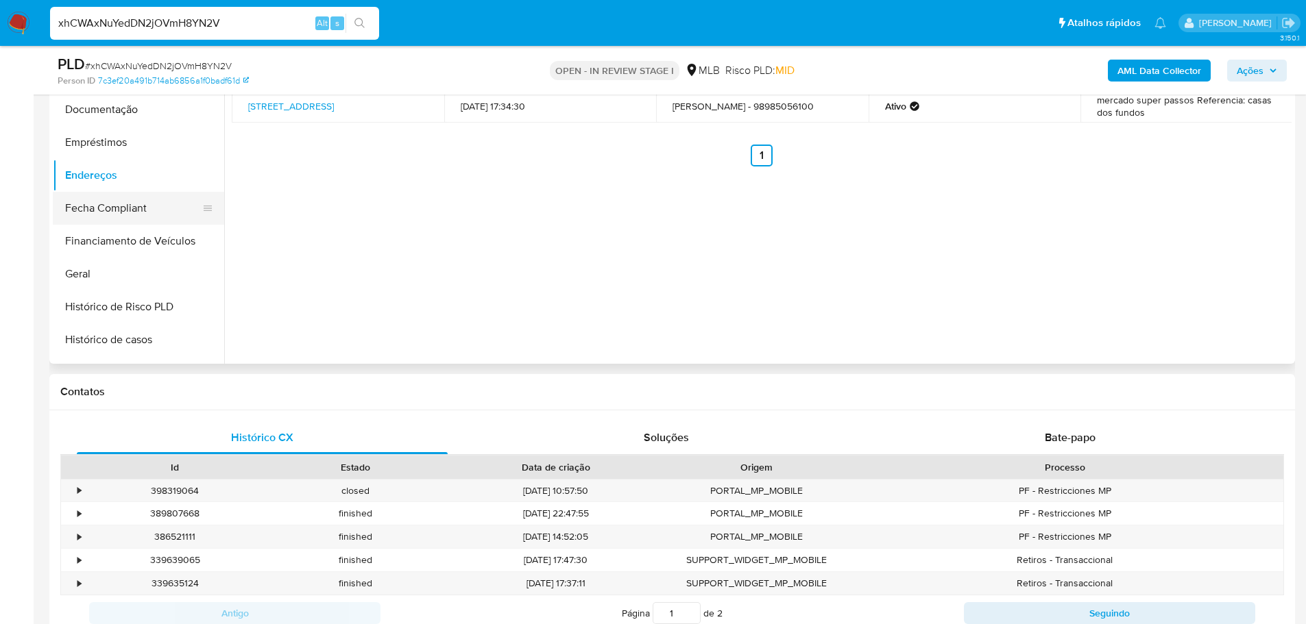
scroll to position [442, 0]
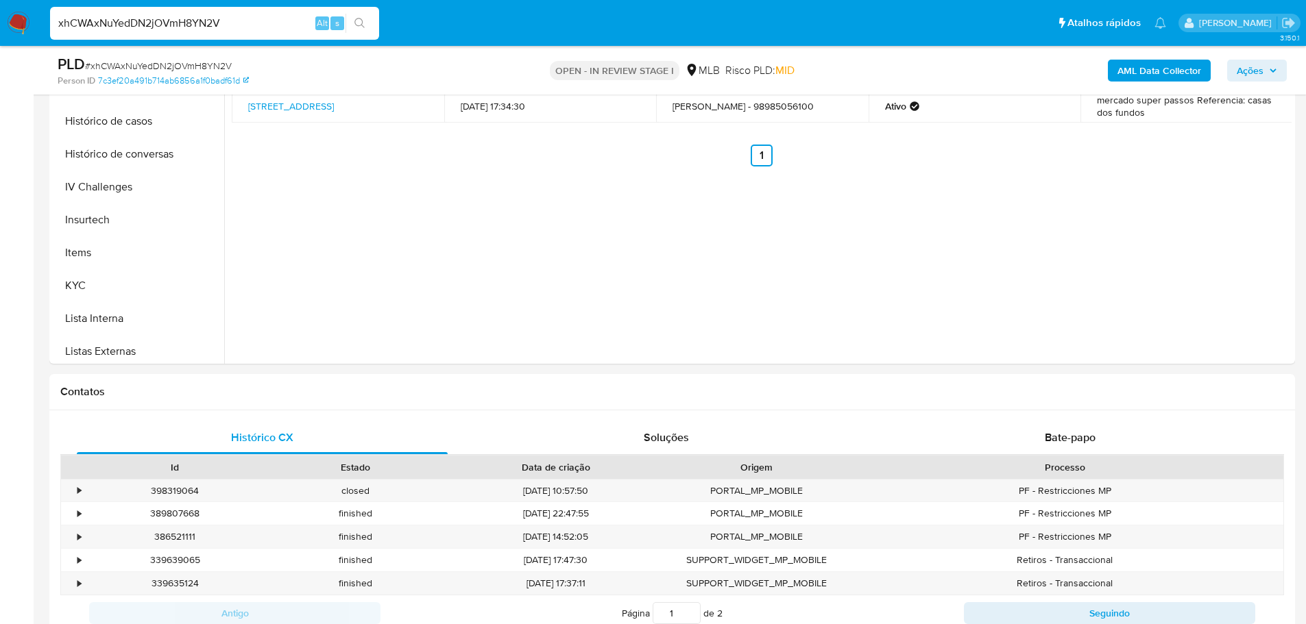
click at [110, 292] on button "KYC" at bounding box center [138, 285] width 171 height 33
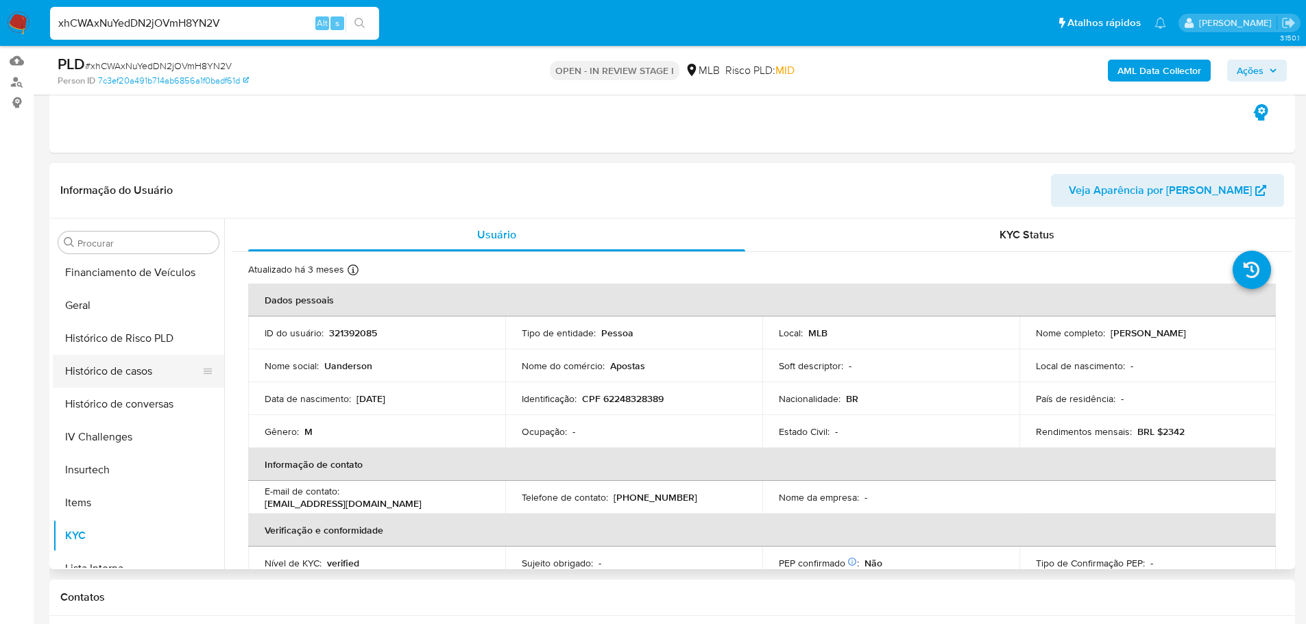
scroll to position [374, 0]
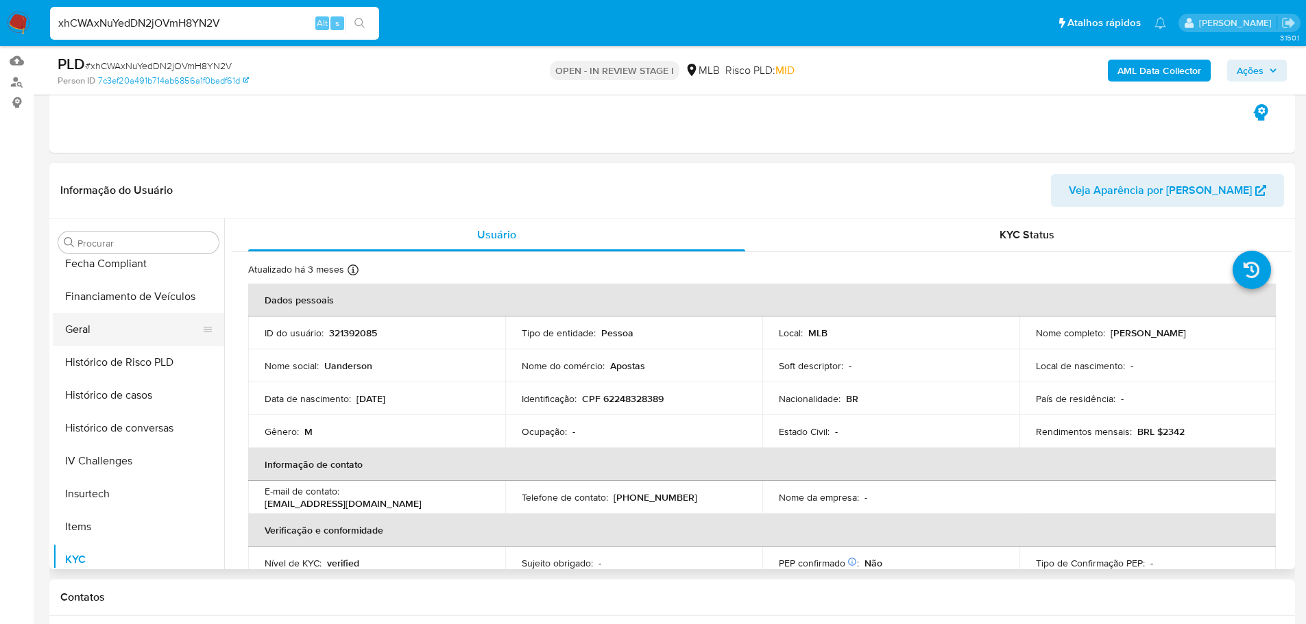
click at [140, 341] on button "Geral" at bounding box center [133, 329] width 160 height 33
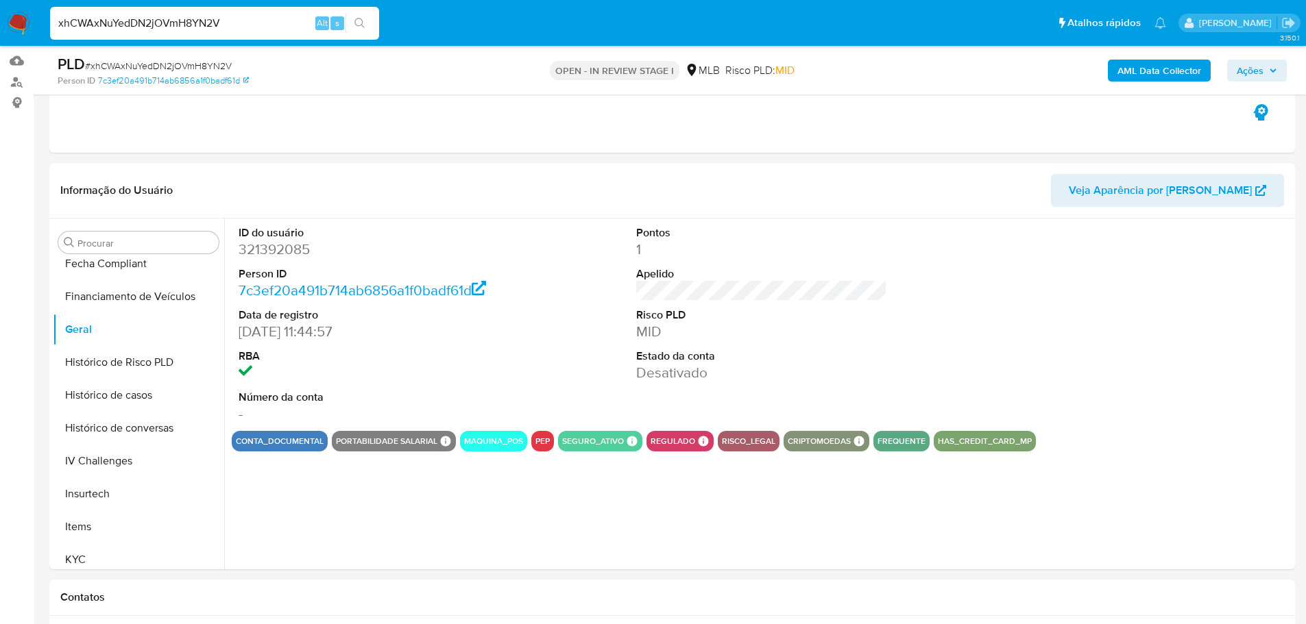
click at [282, 256] on dd "321392085" at bounding box center [365, 249] width 252 height 19
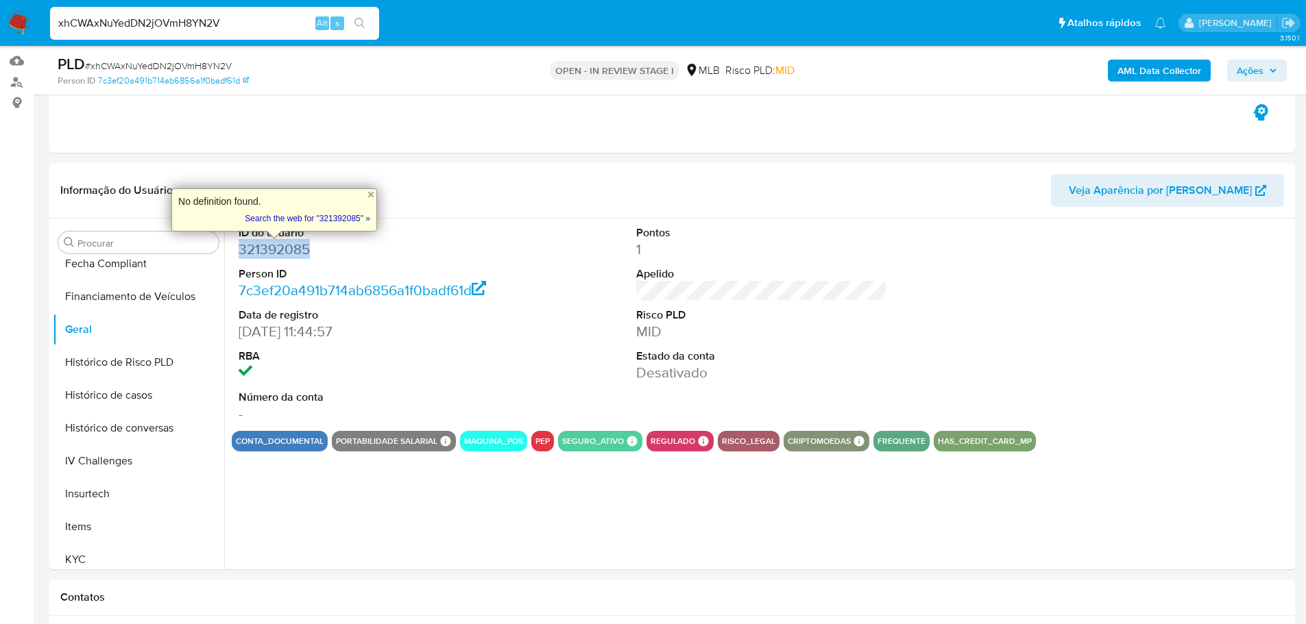
copy dd "321392085"
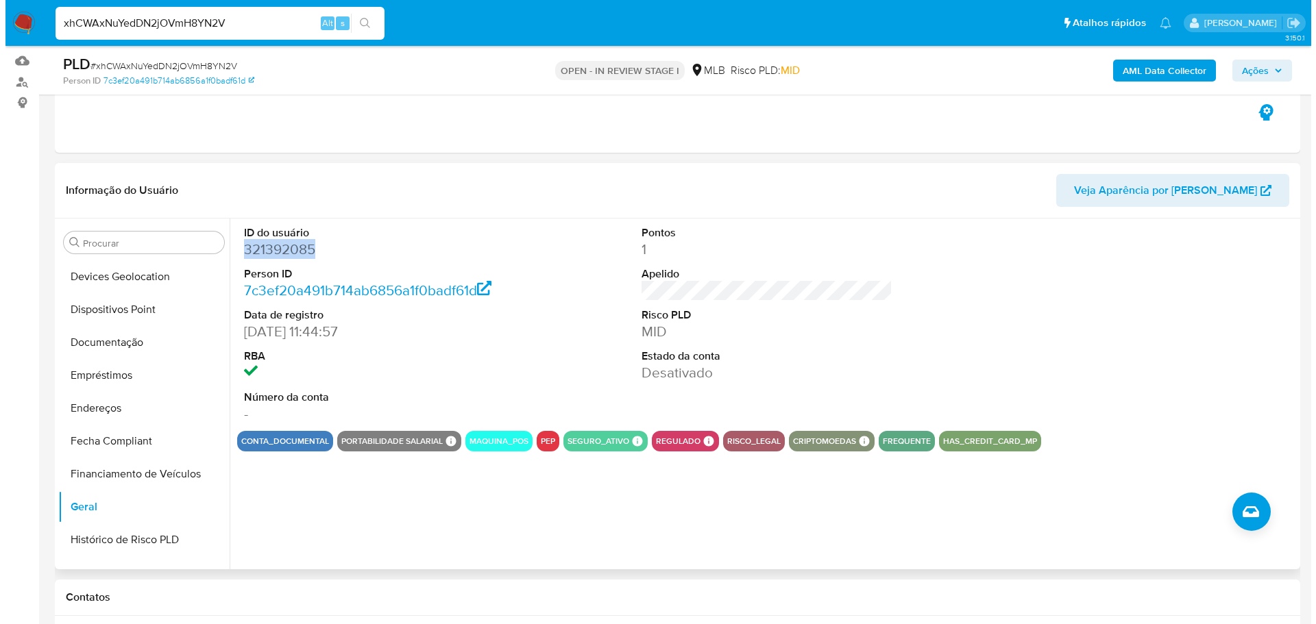
scroll to position [0, 0]
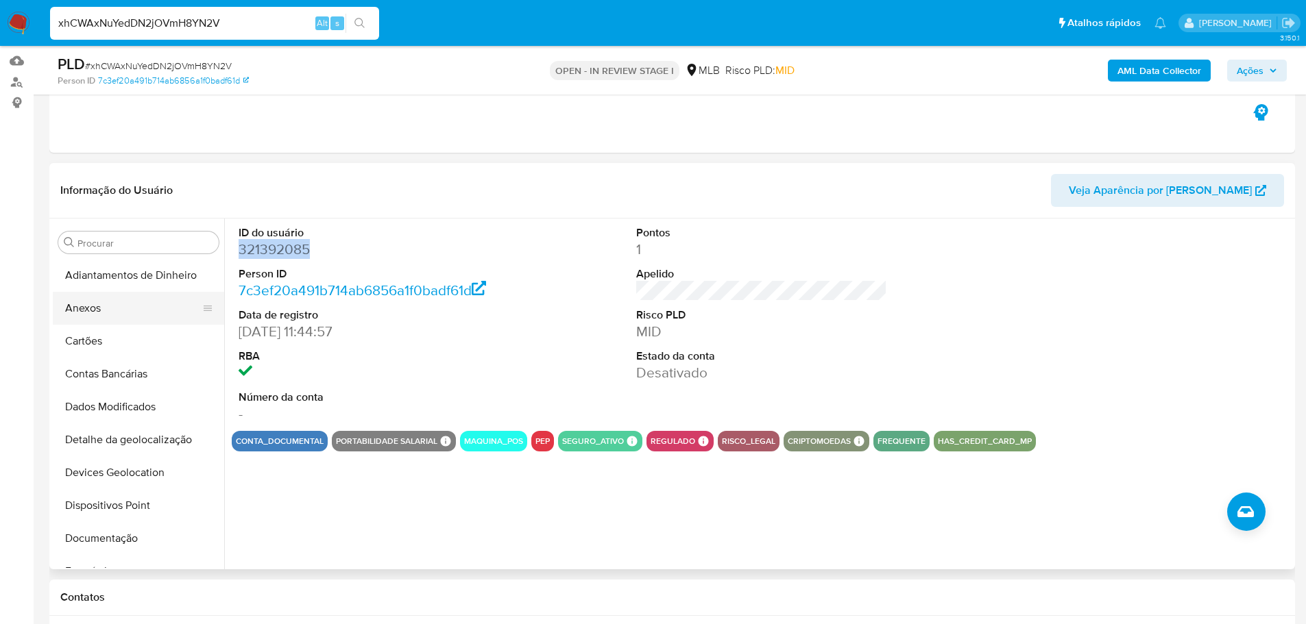
click at [110, 315] on button "Anexos" at bounding box center [133, 308] width 160 height 33
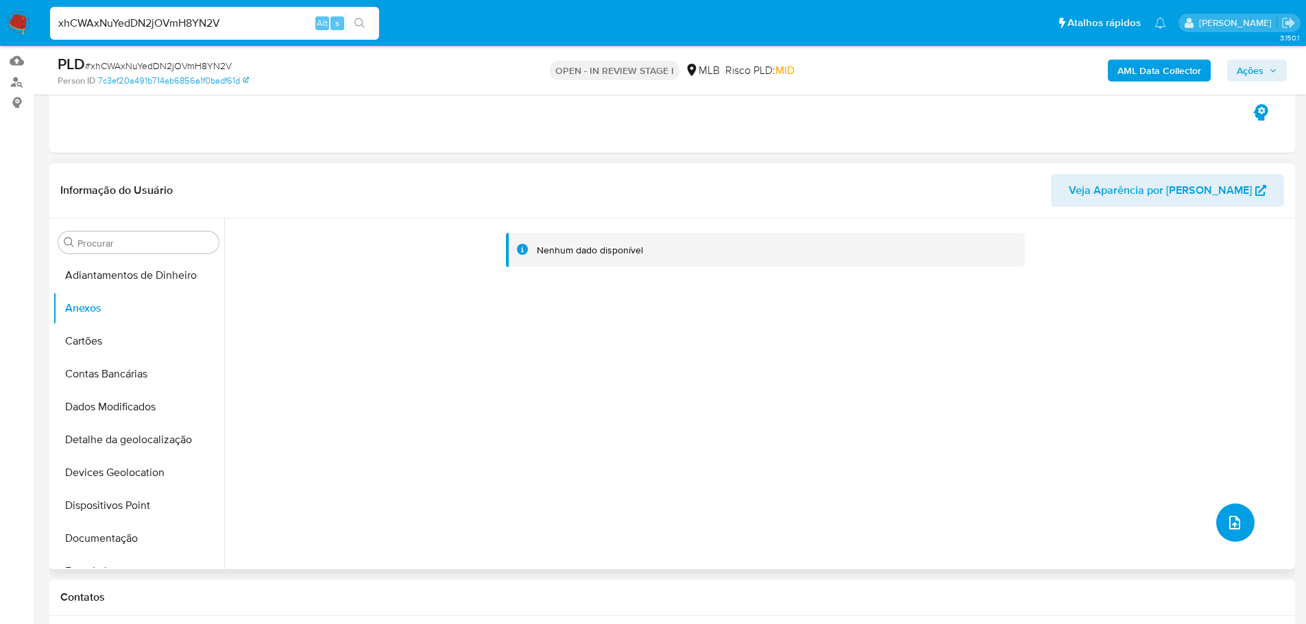
click at [1232, 524] on icon "upload-file" at bounding box center [1234, 523] width 16 height 16
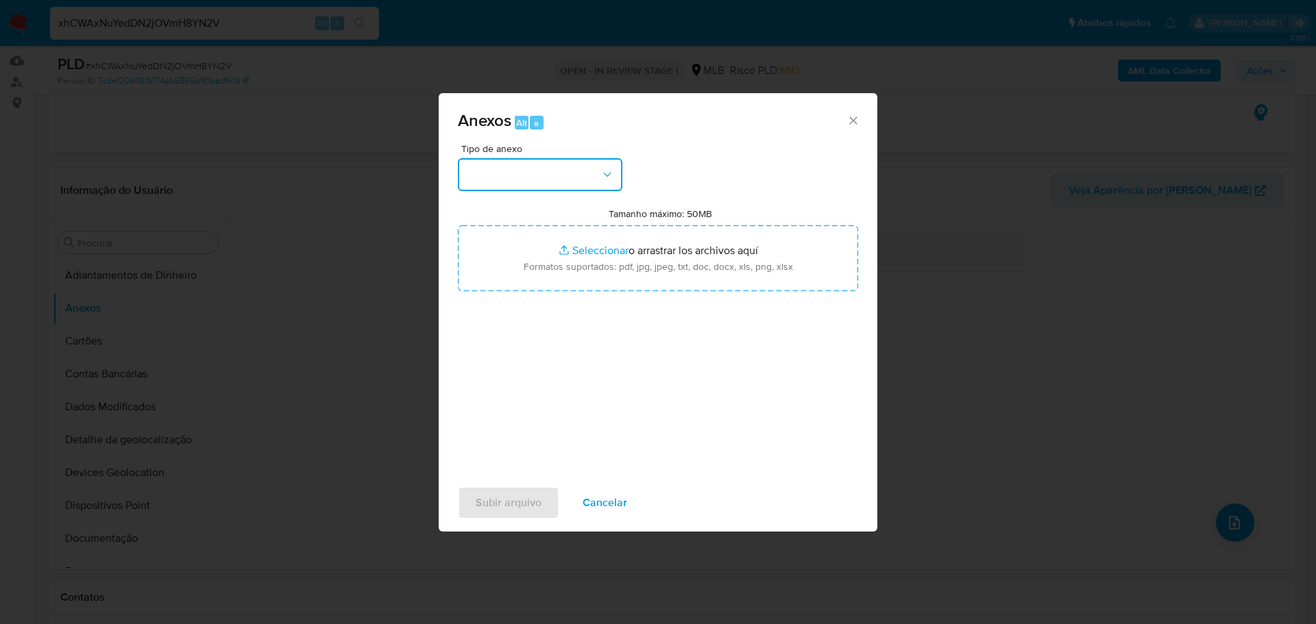
click at [571, 168] on button "button" at bounding box center [540, 174] width 164 height 33
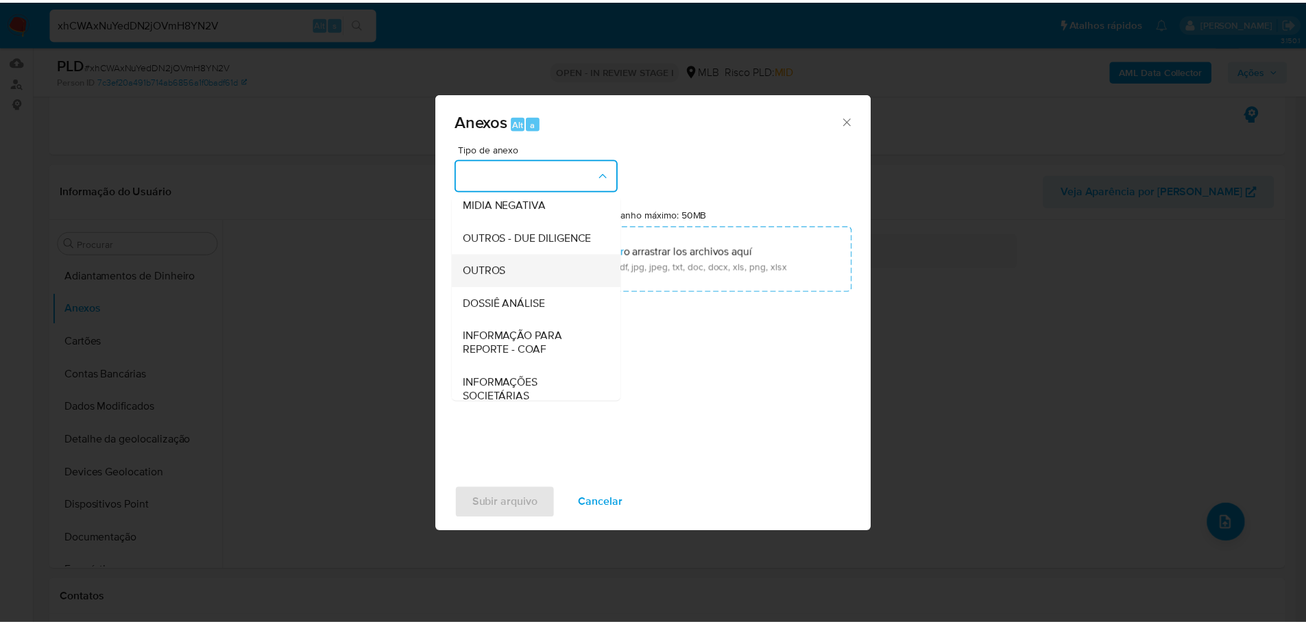
scroll to position [206, 0]
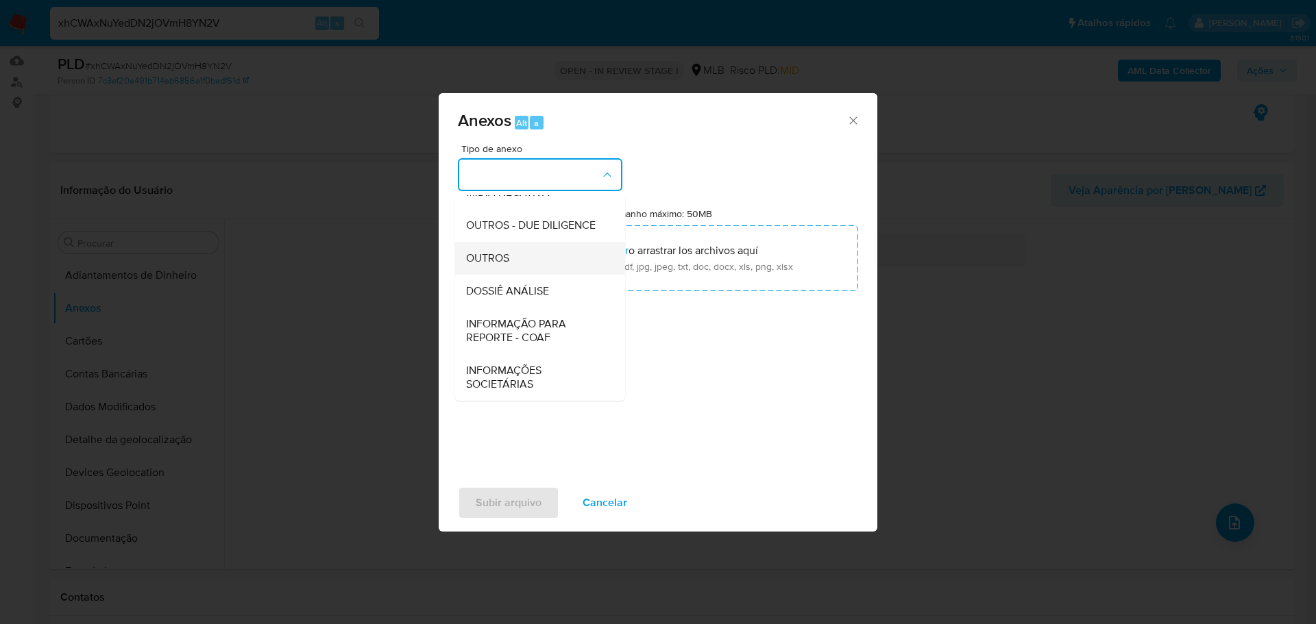
click at [511, 253] on div "OUTROS" at bounding box center [536, 258] width 140 height 33
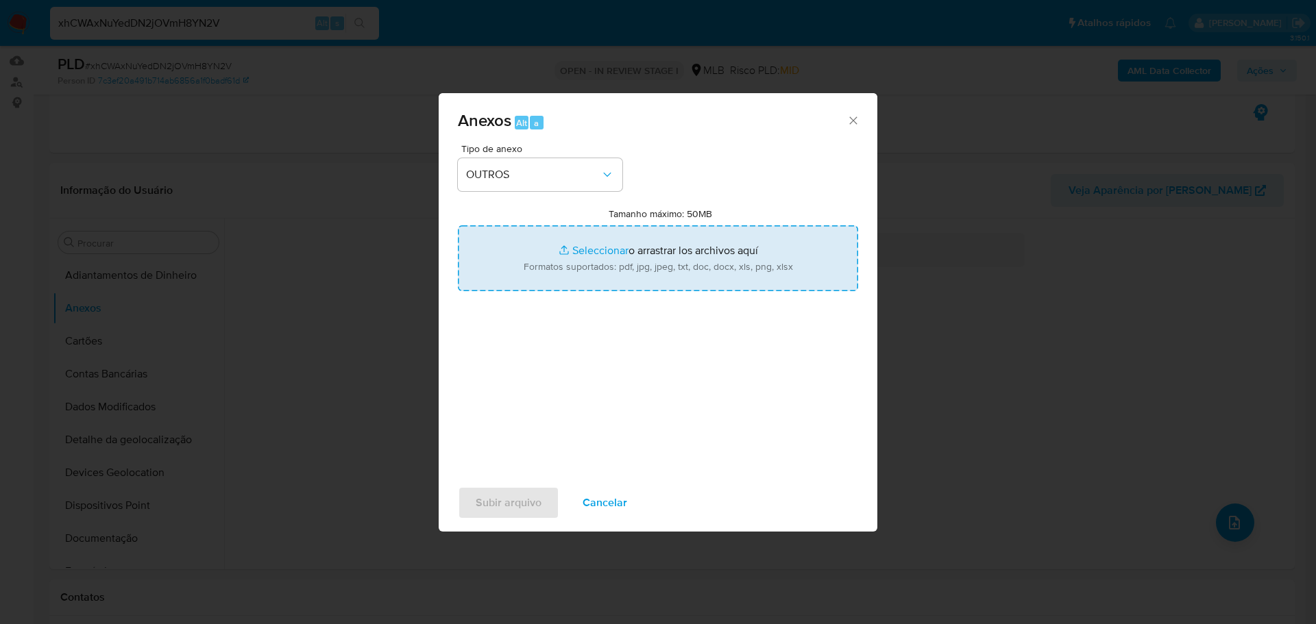
type input "C:\fakepath\Mulan 321392085_2025_08_07_08_48_03 Uanderson Ribeiro .pdf"
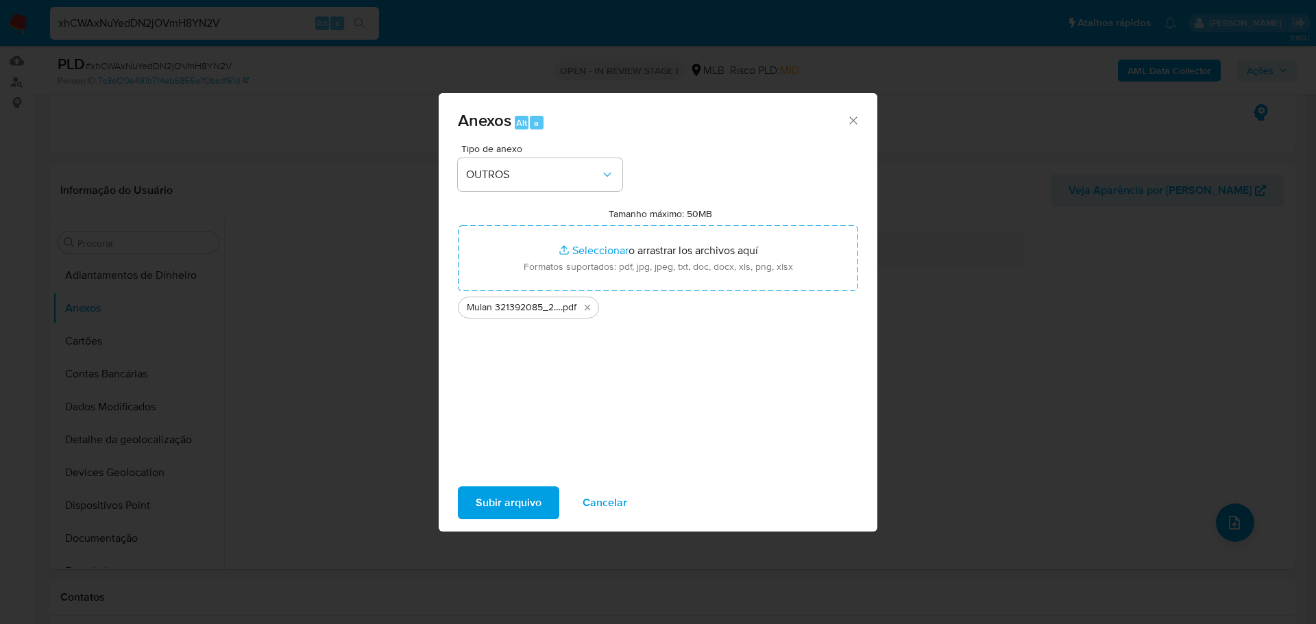
click at [488, 506] on span "Subir arquivo" at bounding box center [509, 503] width 66 height 30
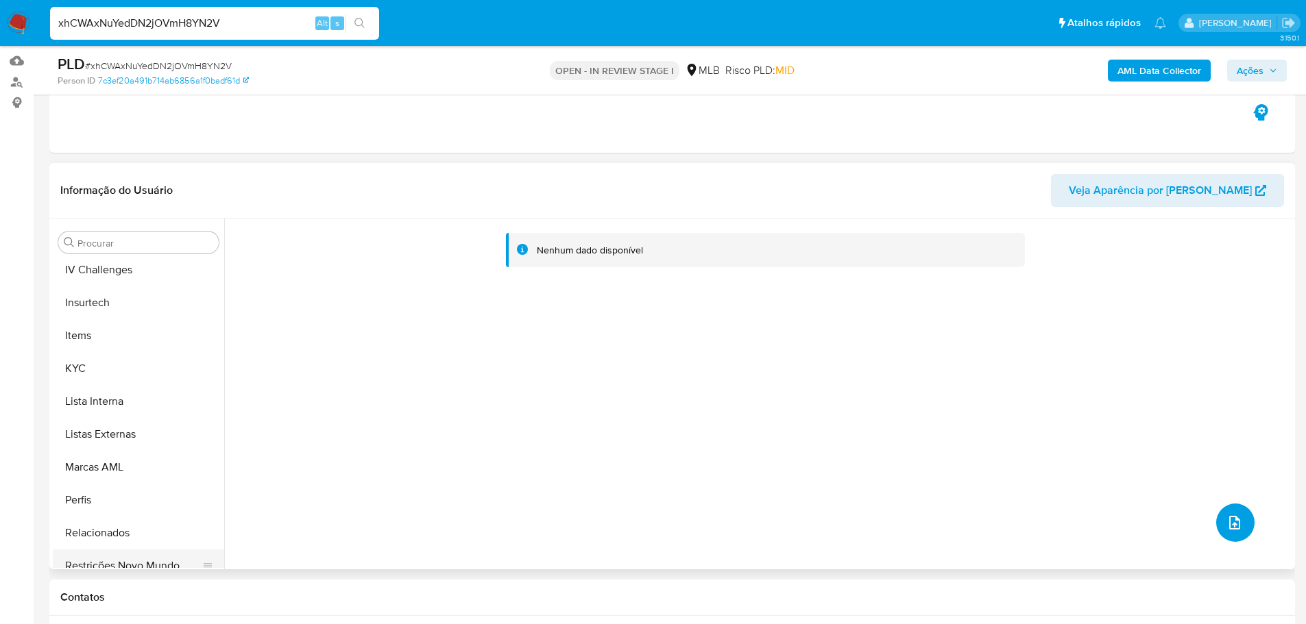
scroll to position [579, 0]
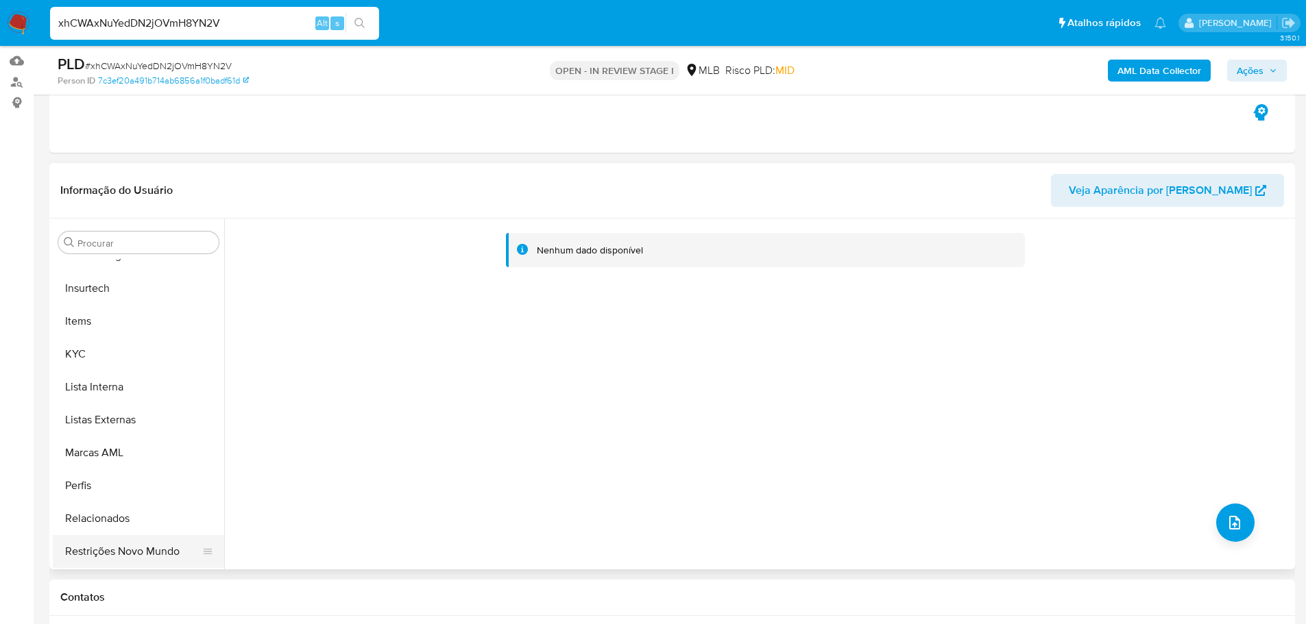
click at [135, 546] on button "Restrições Novo Mundo" at bounding box center [133, 551] width 160 height 33
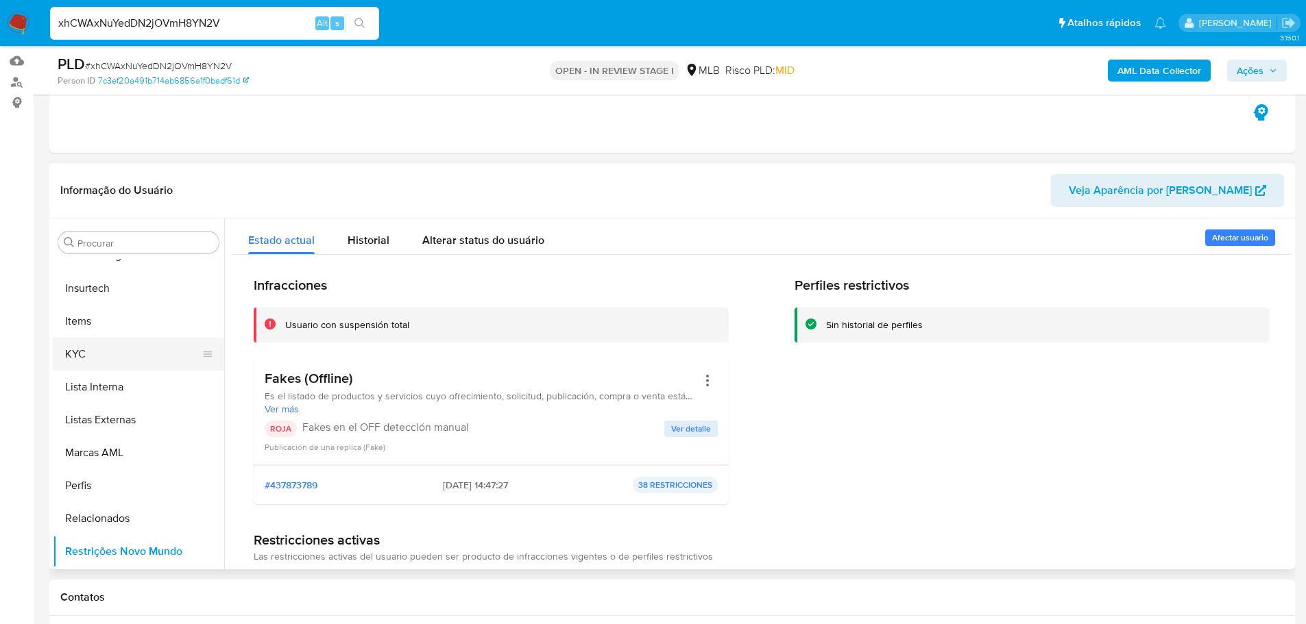
click at [132, 355] on button "KYC" at bounding box center [133, 354] width 160 height 33
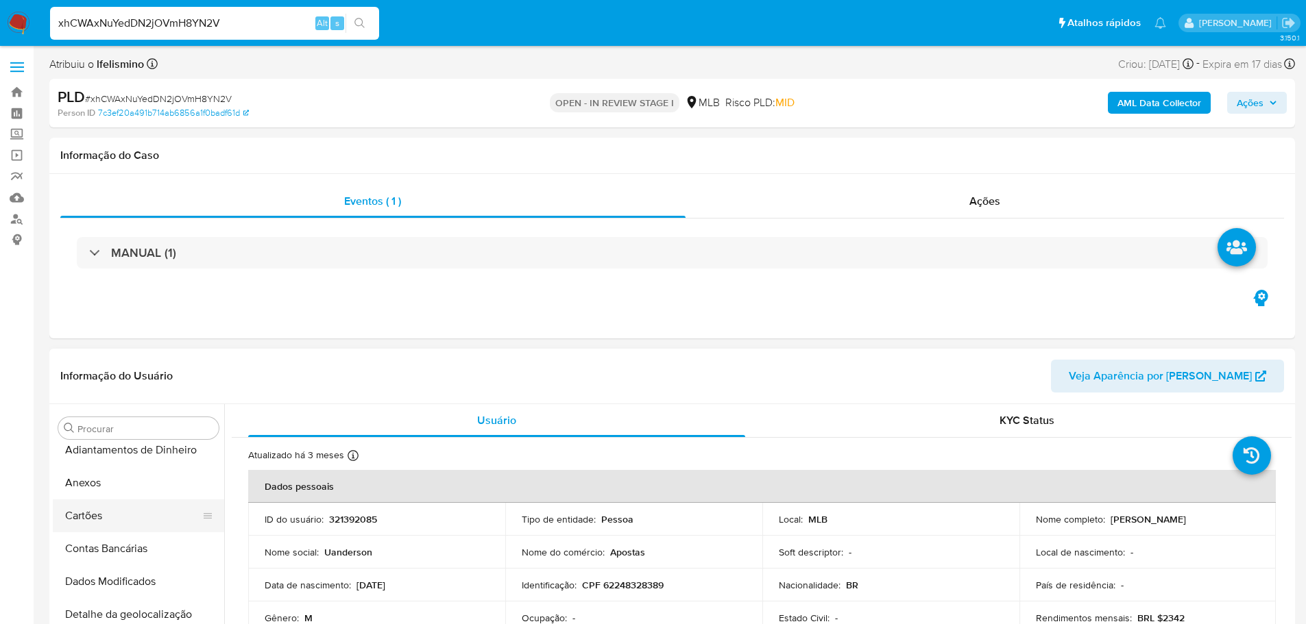
scroll to position [0, 0]
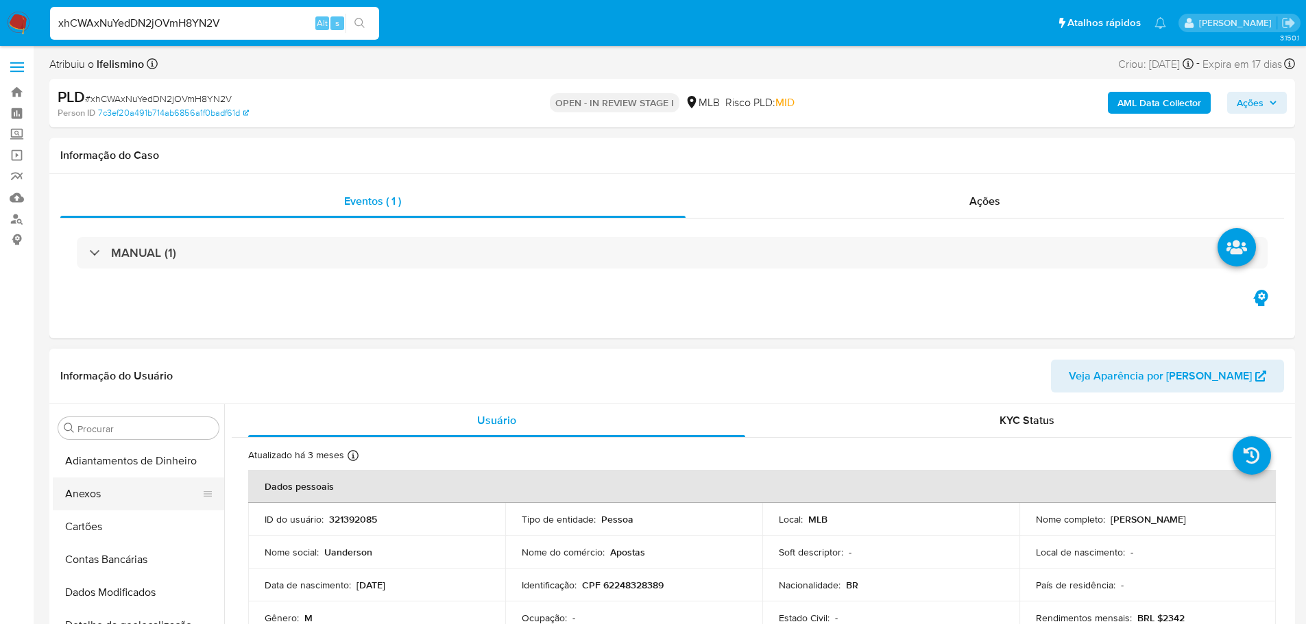
click at [135, 495] on button "Anexos" at bounding box center [133, 494] width 160 height 33
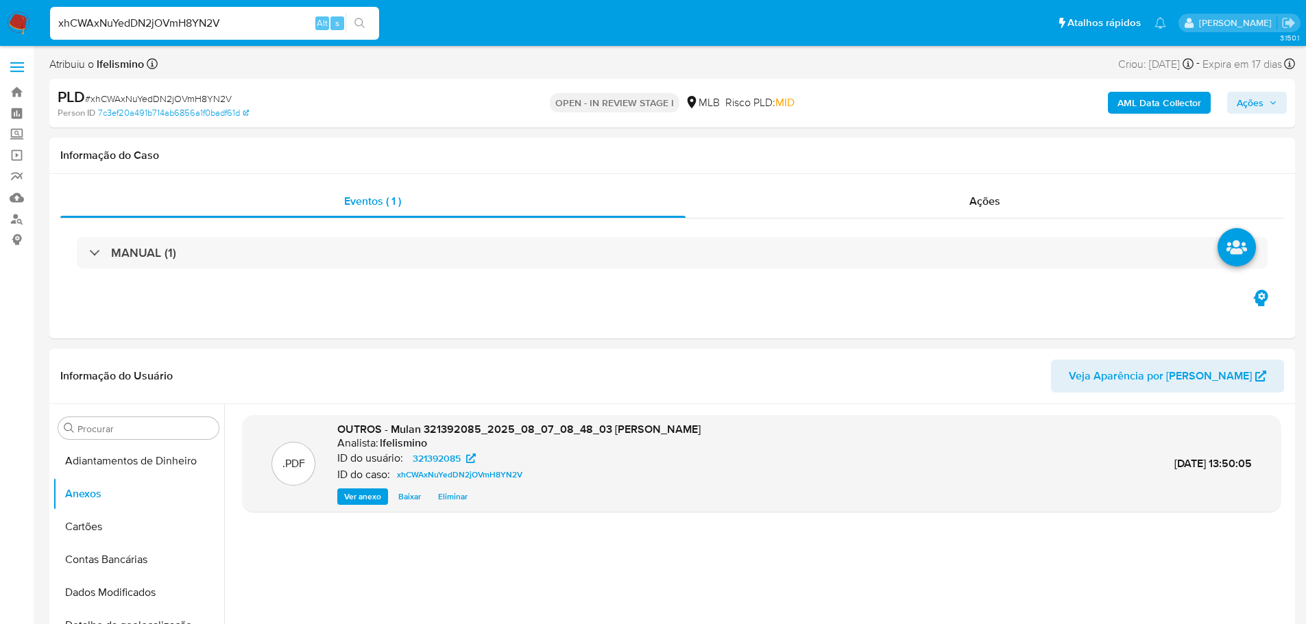
click at [1114, 103] on button "AML Data Collector" at bounding box center [1159, 103] width 103 height 22
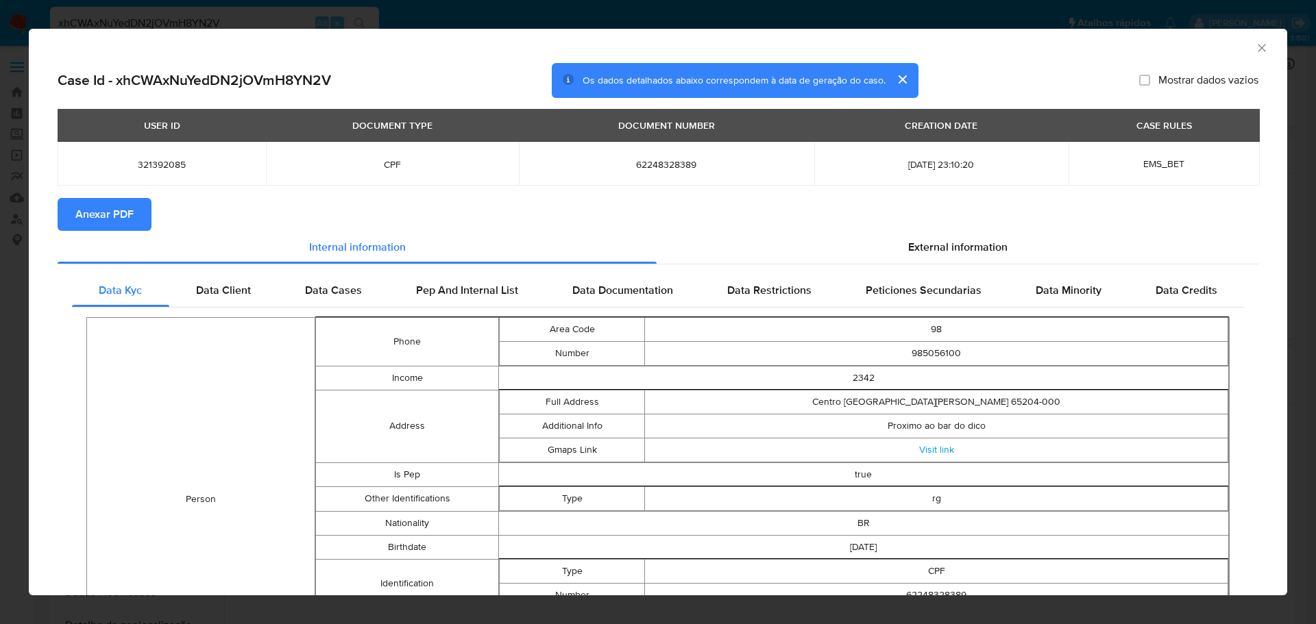
click at [121, 218] on span "Anexar PDF" at bounding box center [104, 214] width 58 height 30
click at [705, 16] on div "AML Data Collector Case Id - xhCWAxNuYedDN2jOVmH8YN2V Os dados detalhados abaix…" at bounding box center [658, 312] width 1316 height 624
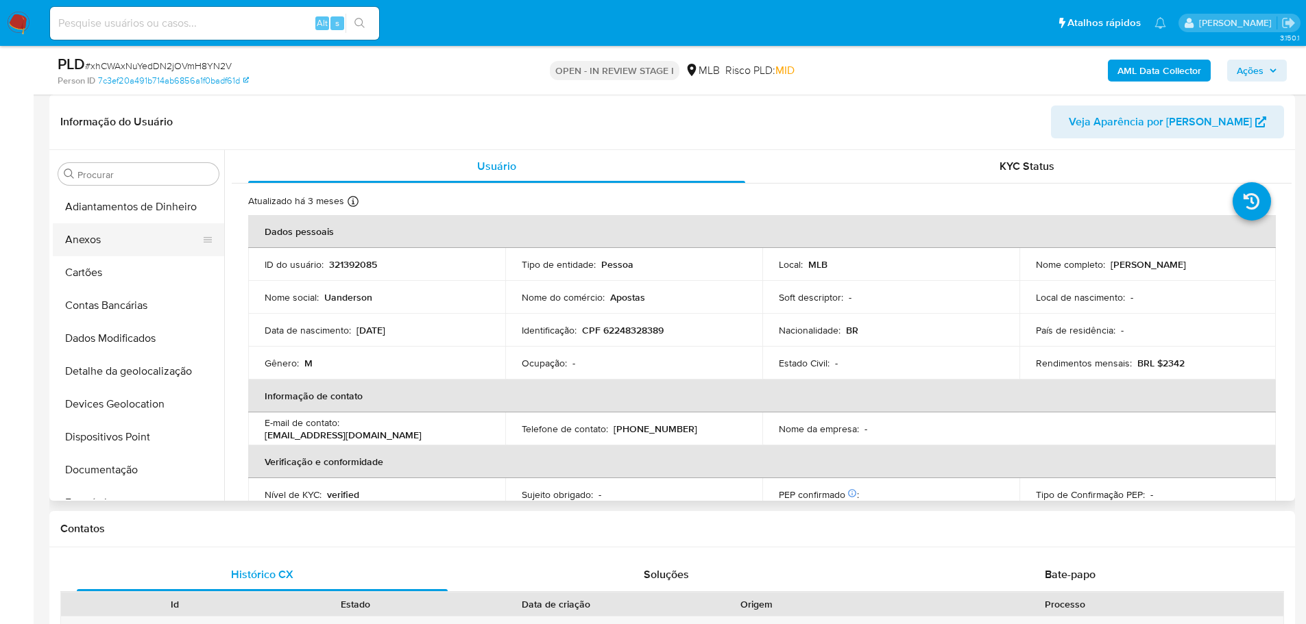
click at [81, 234] on button "Anexos" at bounding box center [133, 239] width 160 height 33
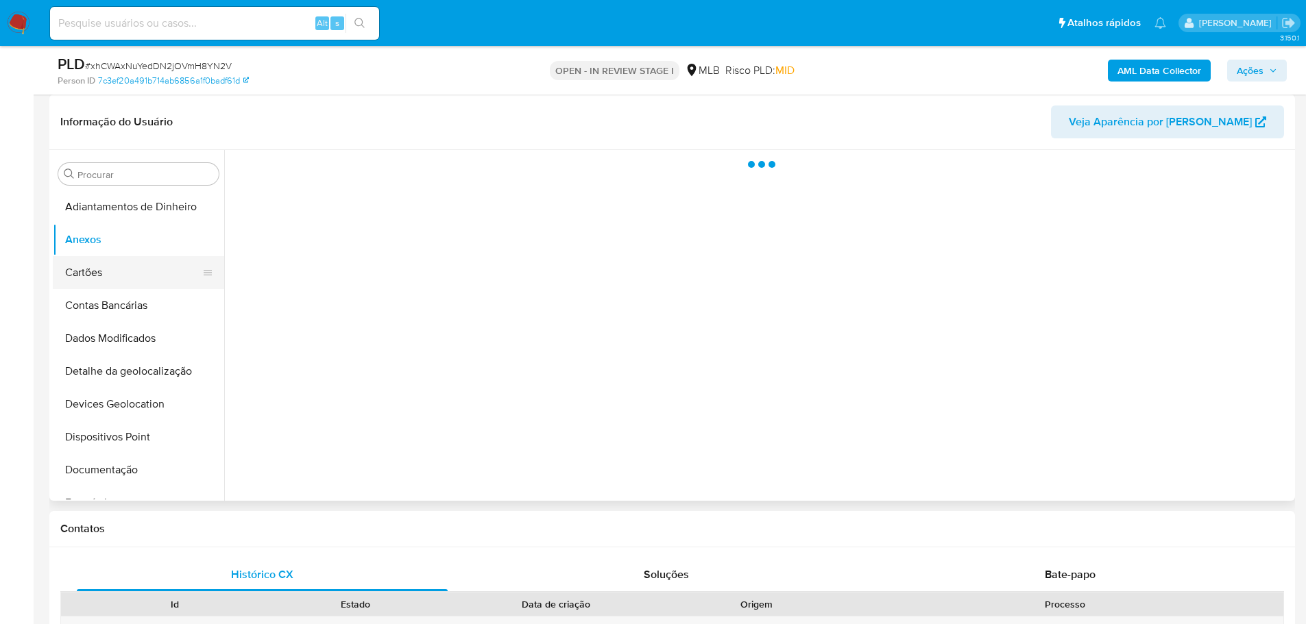
select select "10"
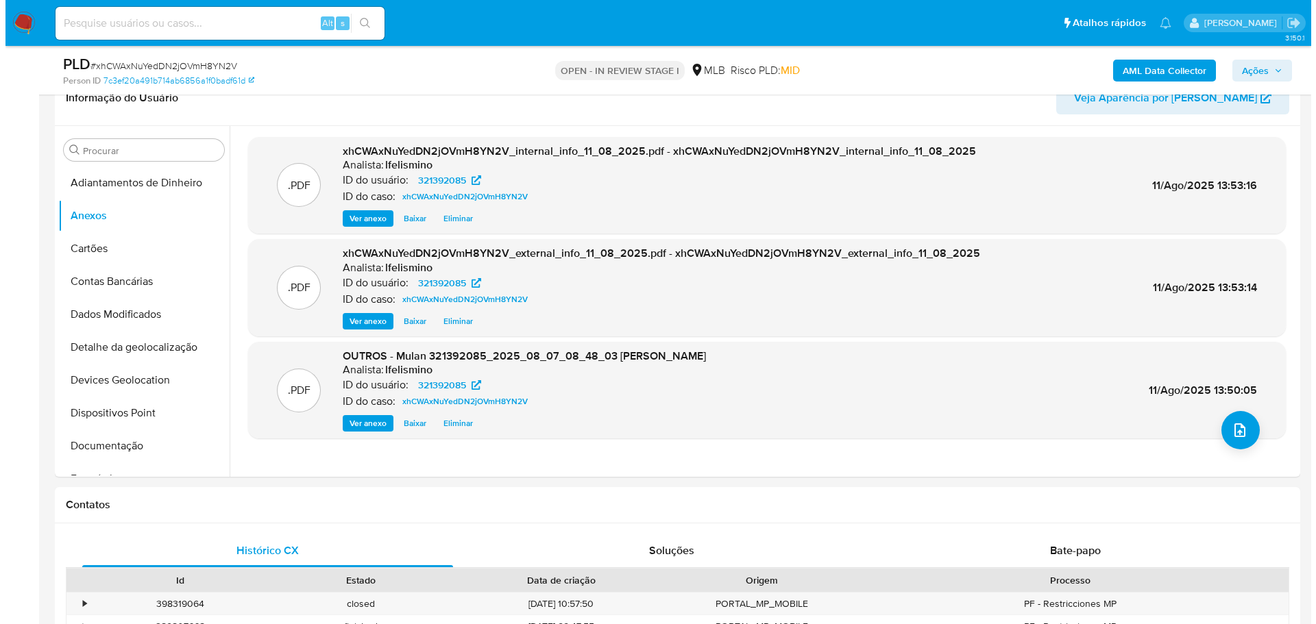
scroll to position [206, 0]
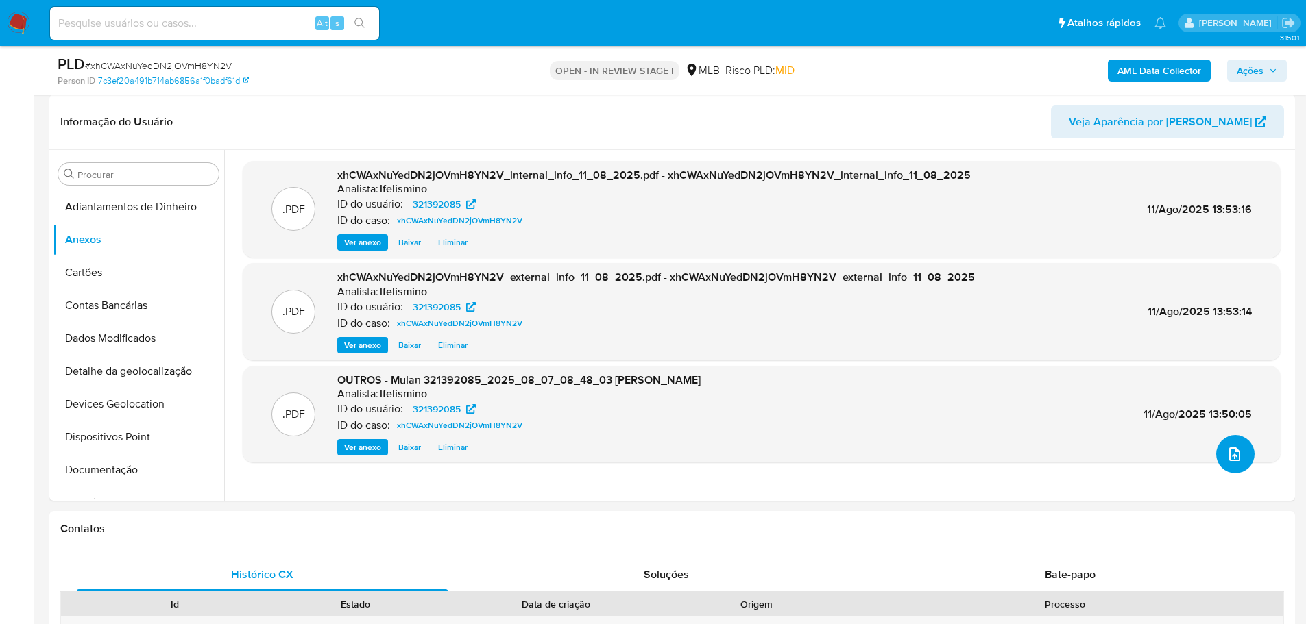
click at [1227, 459] on icon "upload-file" at bounding box center [1234, 454] width 16 height 16
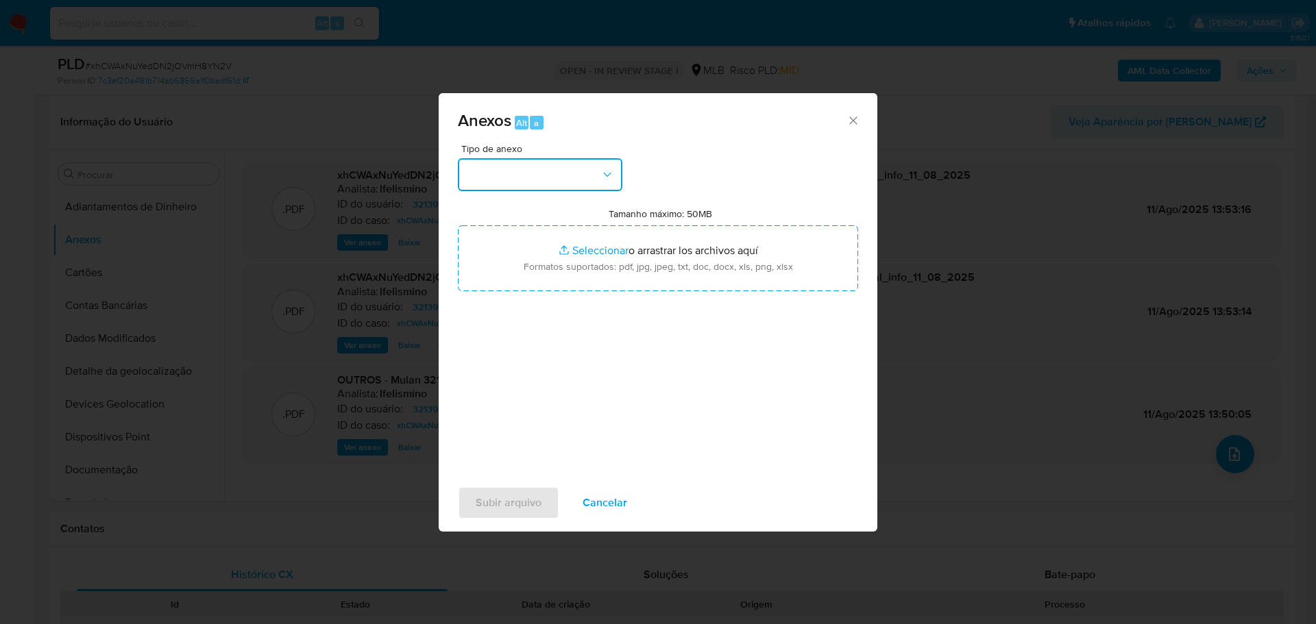
click at [592, 183] on button "button" at bounding box center [540, 174] width 164 height 33
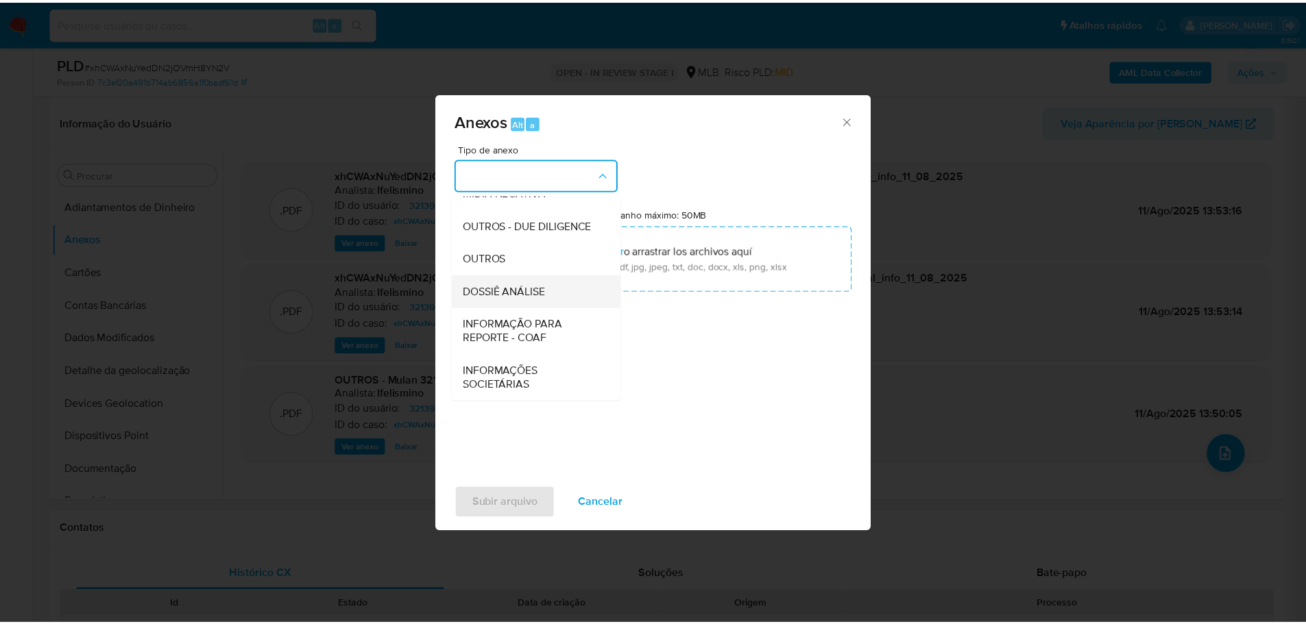
scroll to position [211, 0]
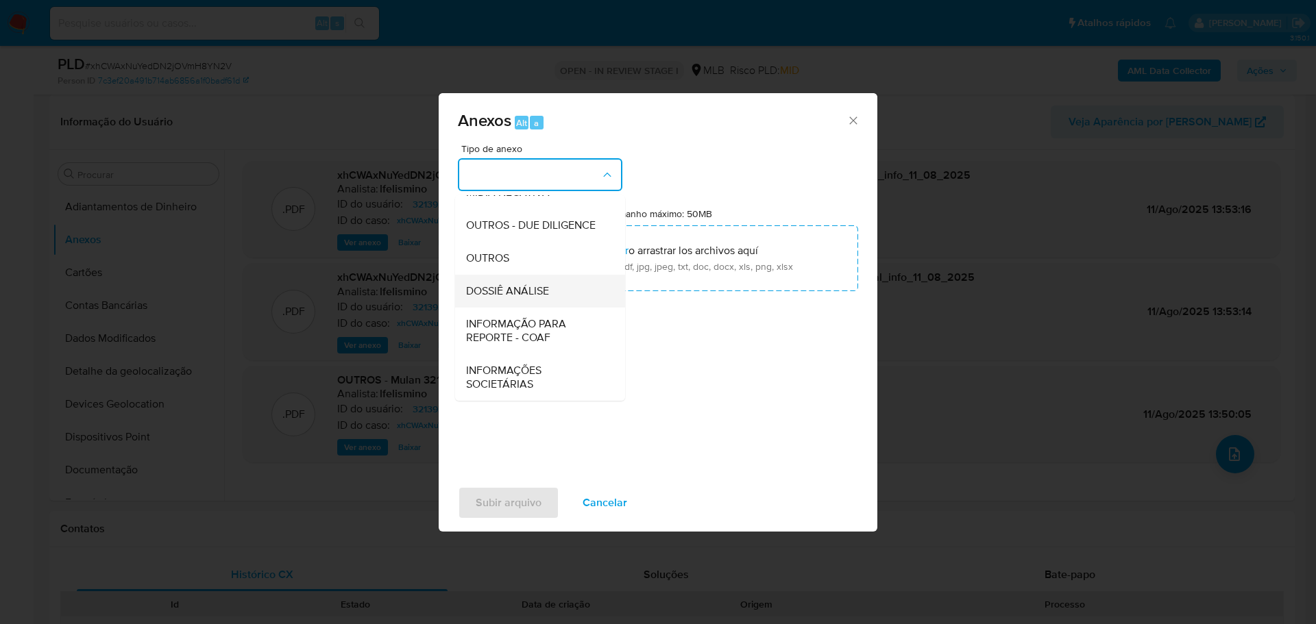
click at [541, 290] on span "DOSSIÊ ANÁLISE" at bounding box center [507, 291] width 83 height 14
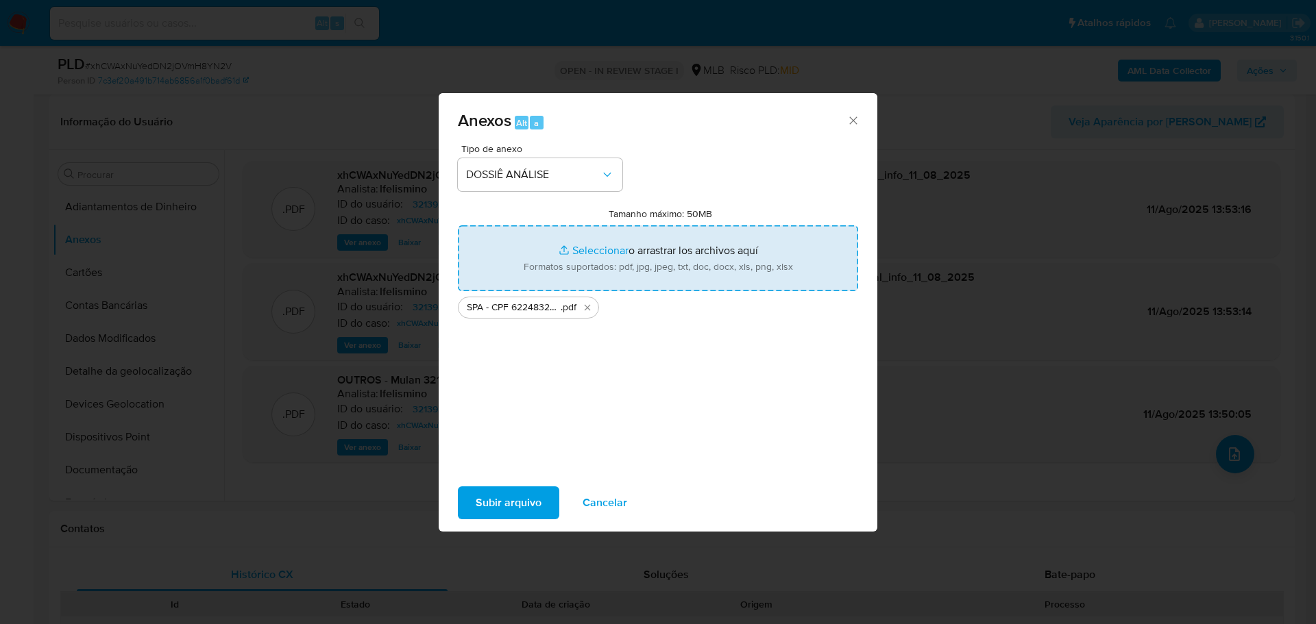
type input "C:\fakepath\SAR - CPF 62248328389 - [PERSON_NAME].pdf"
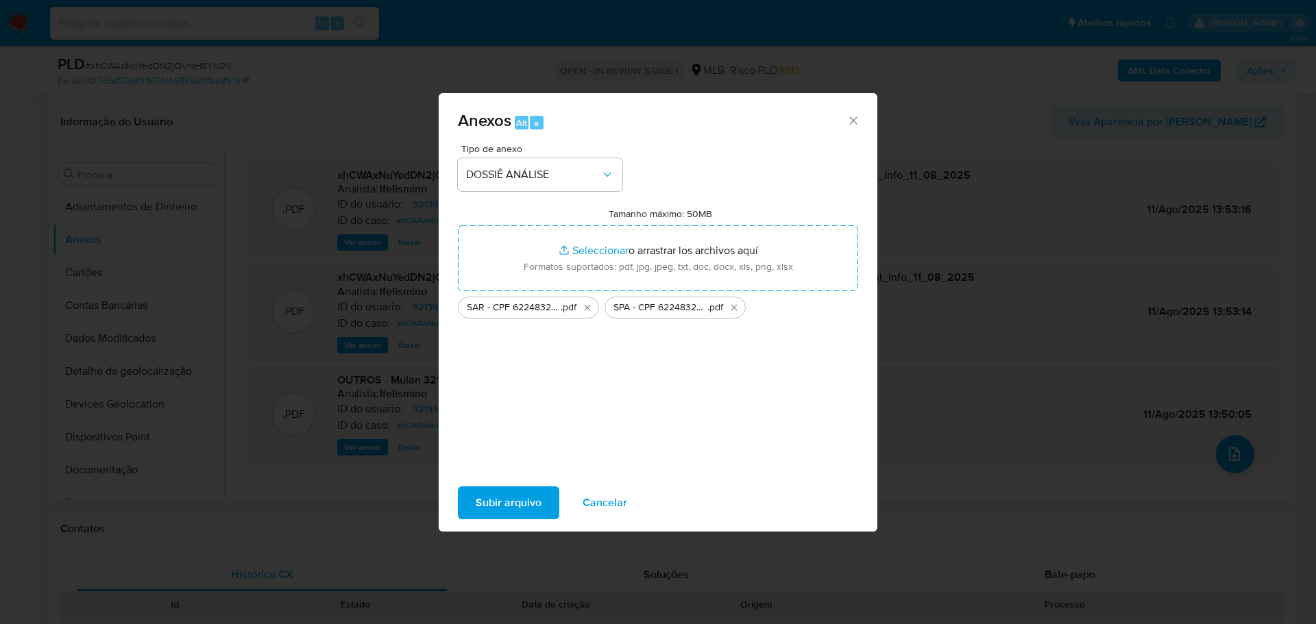
click at [502, 504] on span "Subir arquivo" at bounding box center [509, 503] width 66 height 30
